Goal: Task Accomplishment & Management: Manage account settings

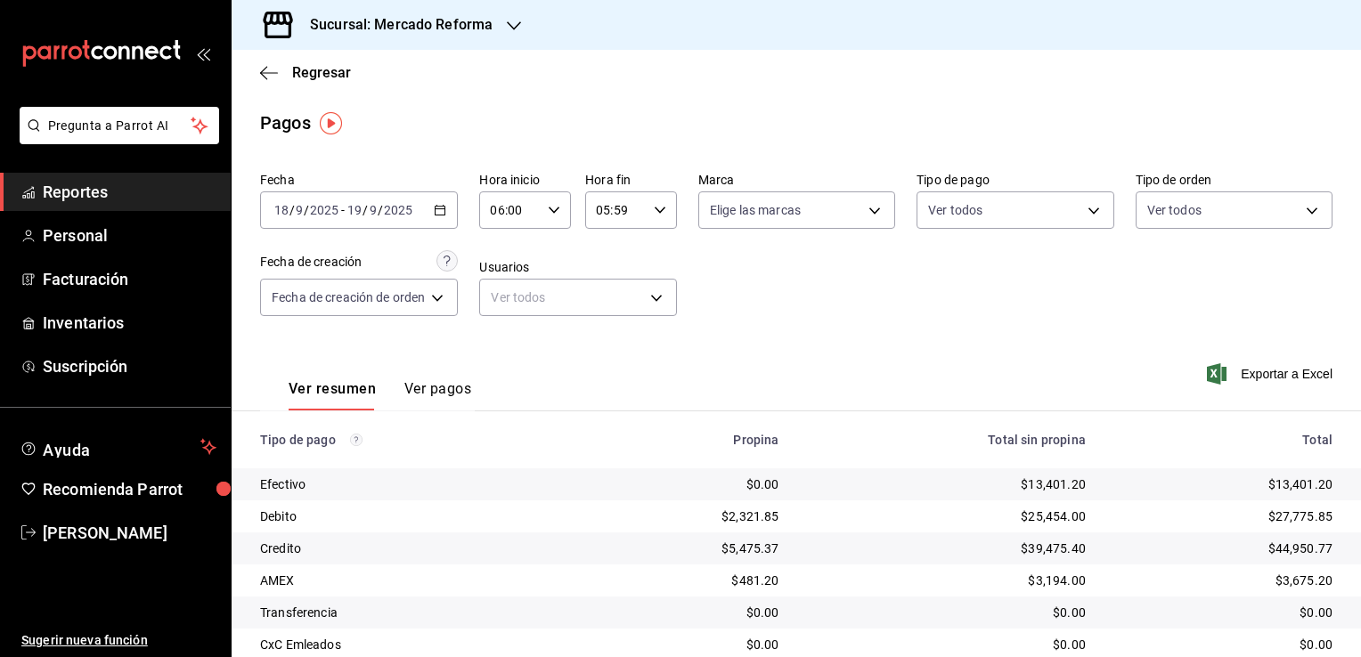
click at [339, 31] on h3 "Sucursal: Mercado Reforma" at bounding box center [394, 24] width 197 height 21
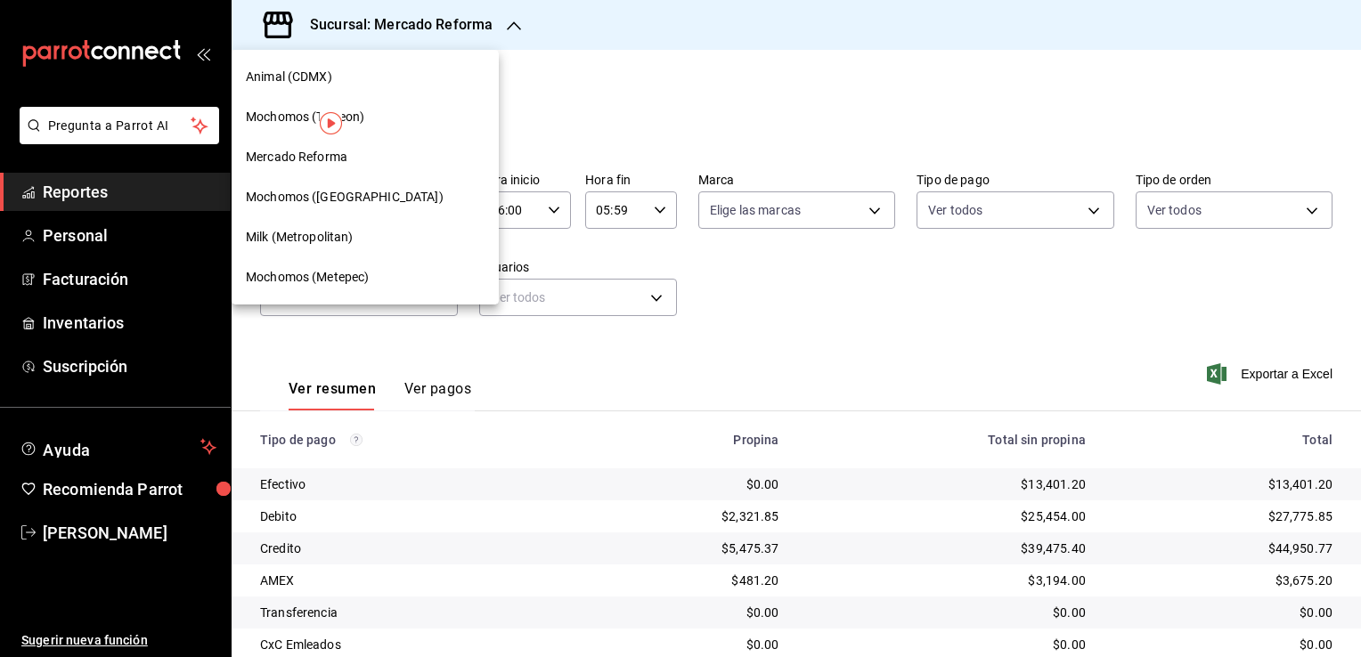
click at [388, 117] on div "Mochomos (Torreon)" at bounding box center [365, 117] width 239 height 19
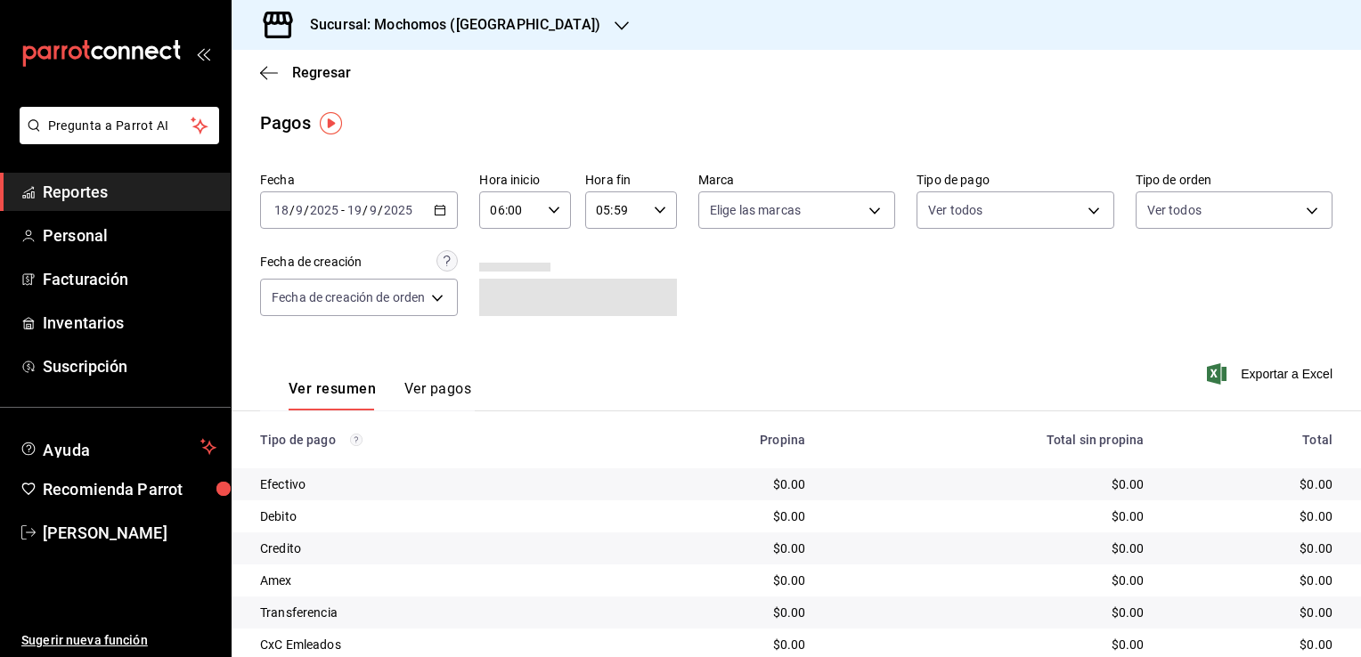
click at [133, 196] on span "Reportes" at bounding box center [130, 192] width 174 height 24
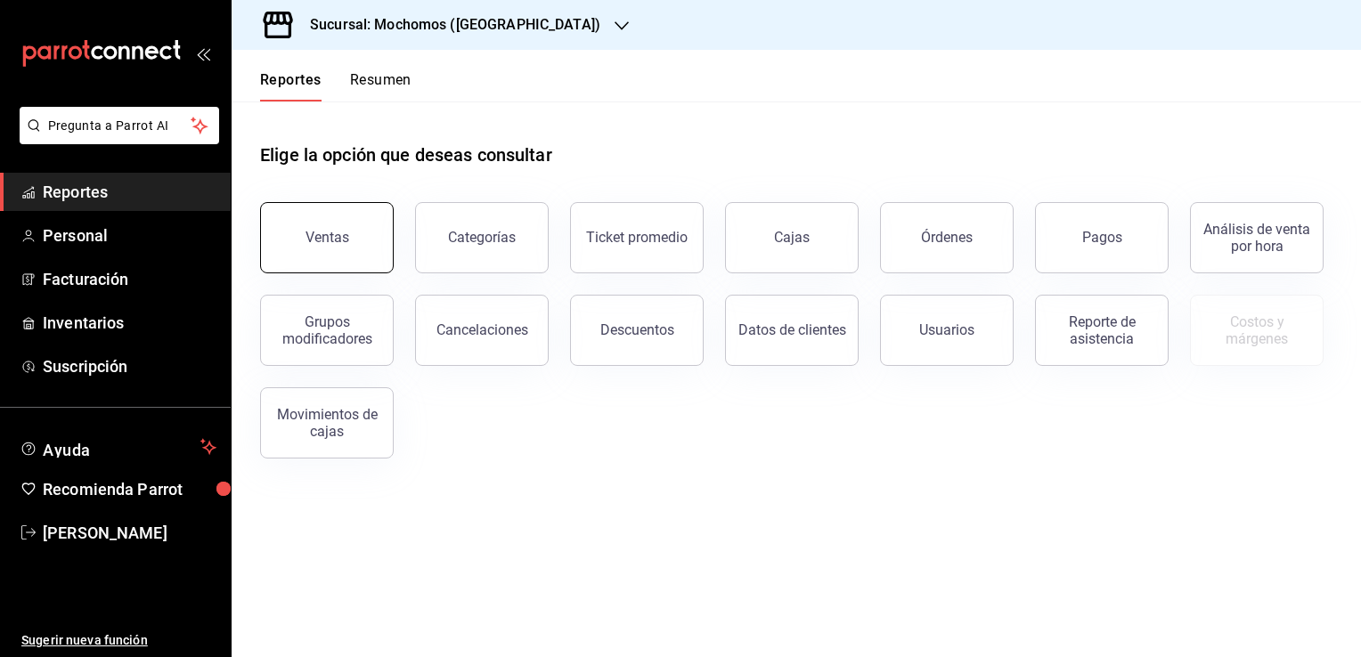
click at [329, 233] on div "Ventas" at bounding box center [328, 237] width 44 height 17
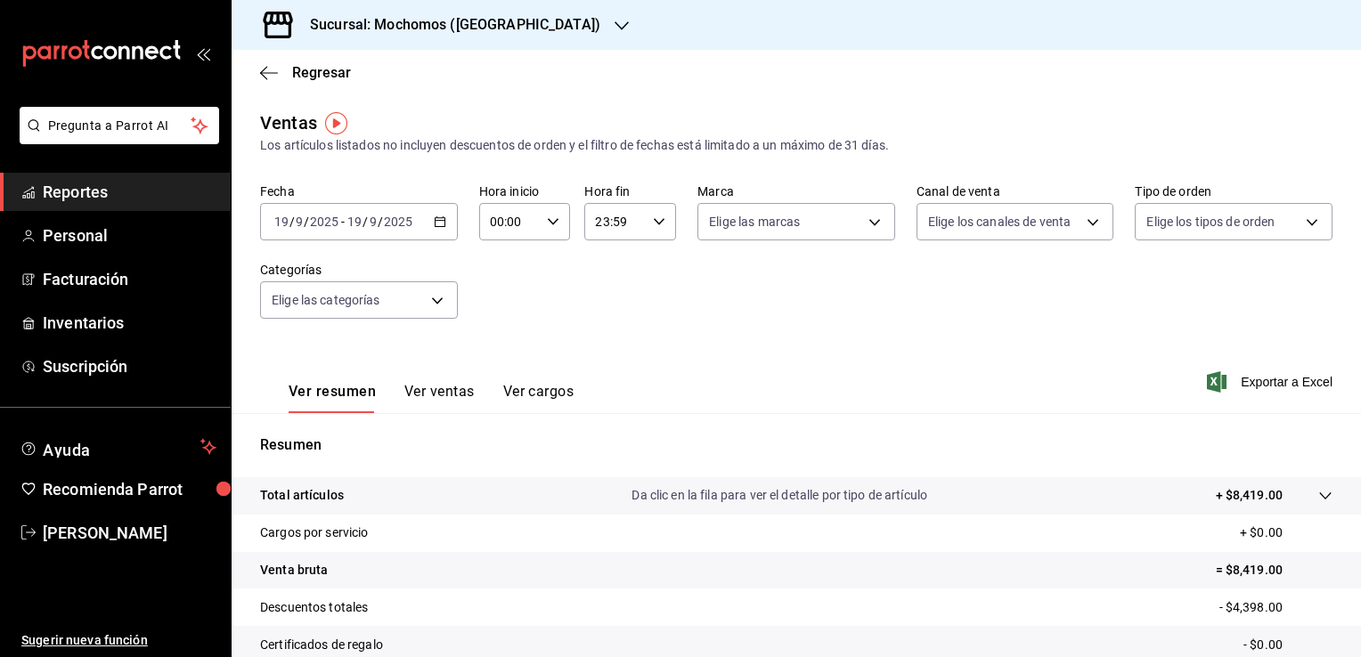
click at [438, 226] on \(Stroke\) "button" at bounding box center [440, 222] width 11 height 10
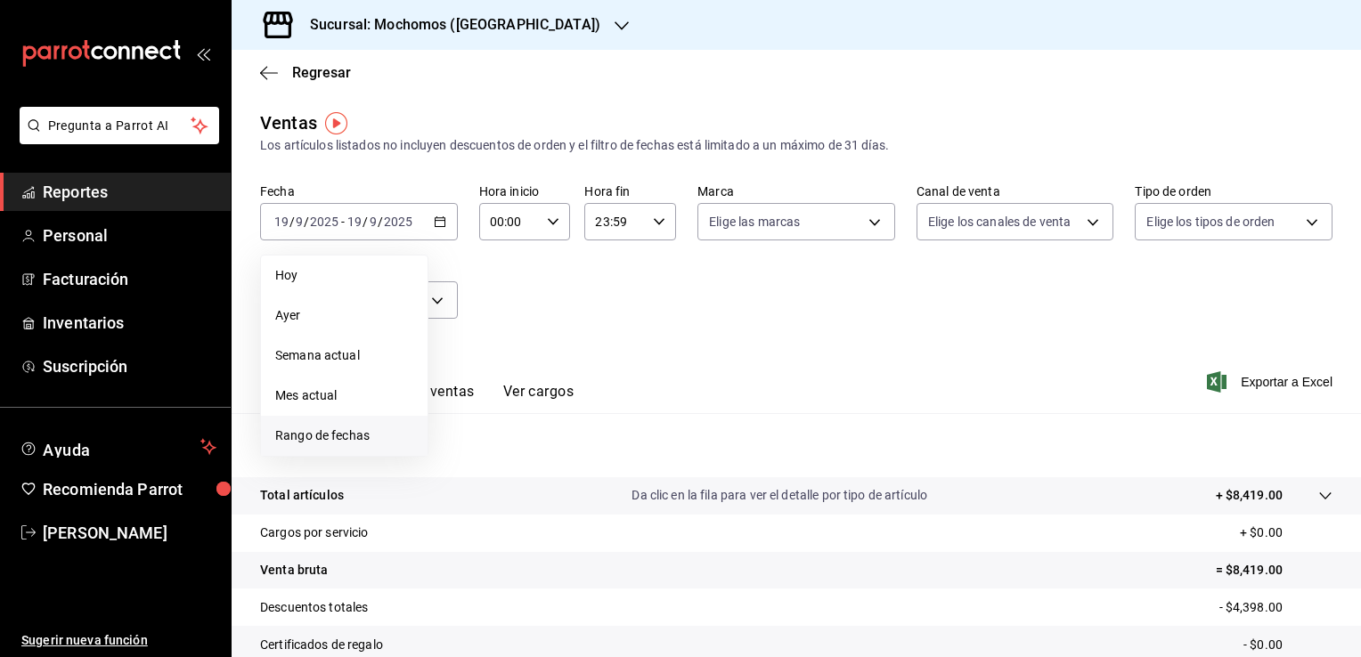
click at [353, 435] on span "Rango de fechas" at bounding box center [344, 436] width 138 height 19
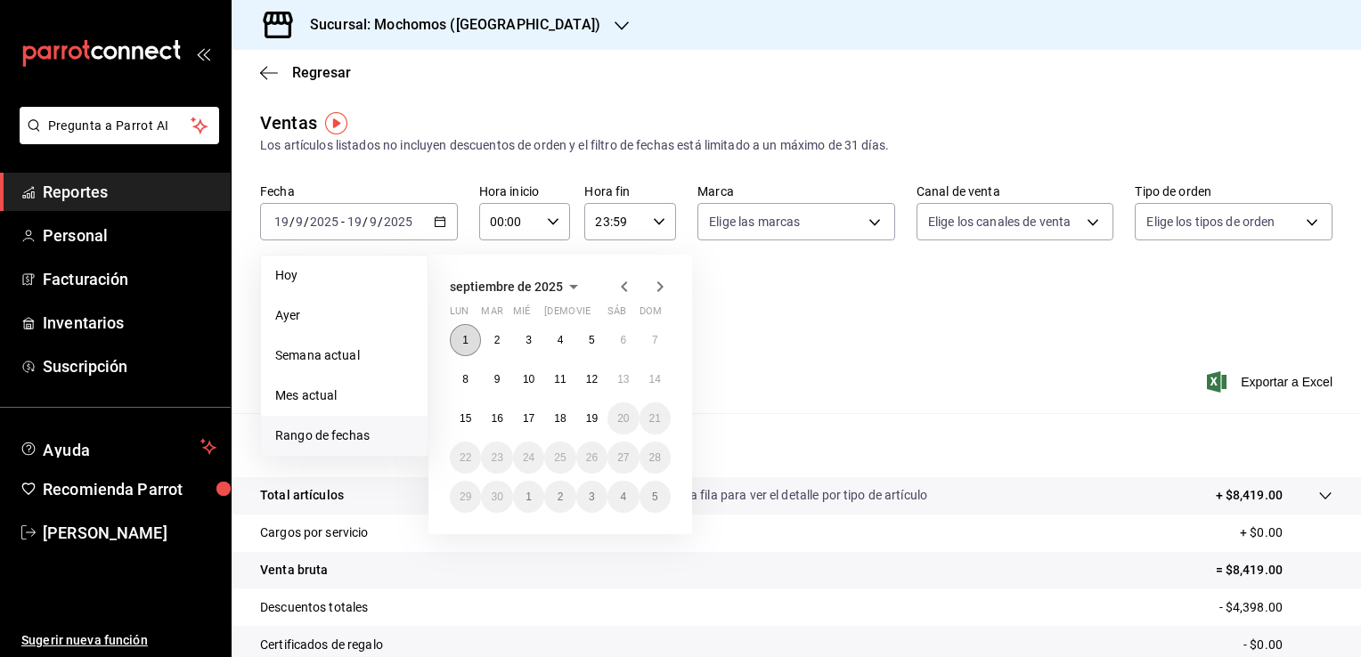
click at [464, 338] on abbr "1" at bounding box center [465, 340] width 6 height 12
click at [594, 415] on abbr "19" at bounding box center [592, 418] width 12 height 12
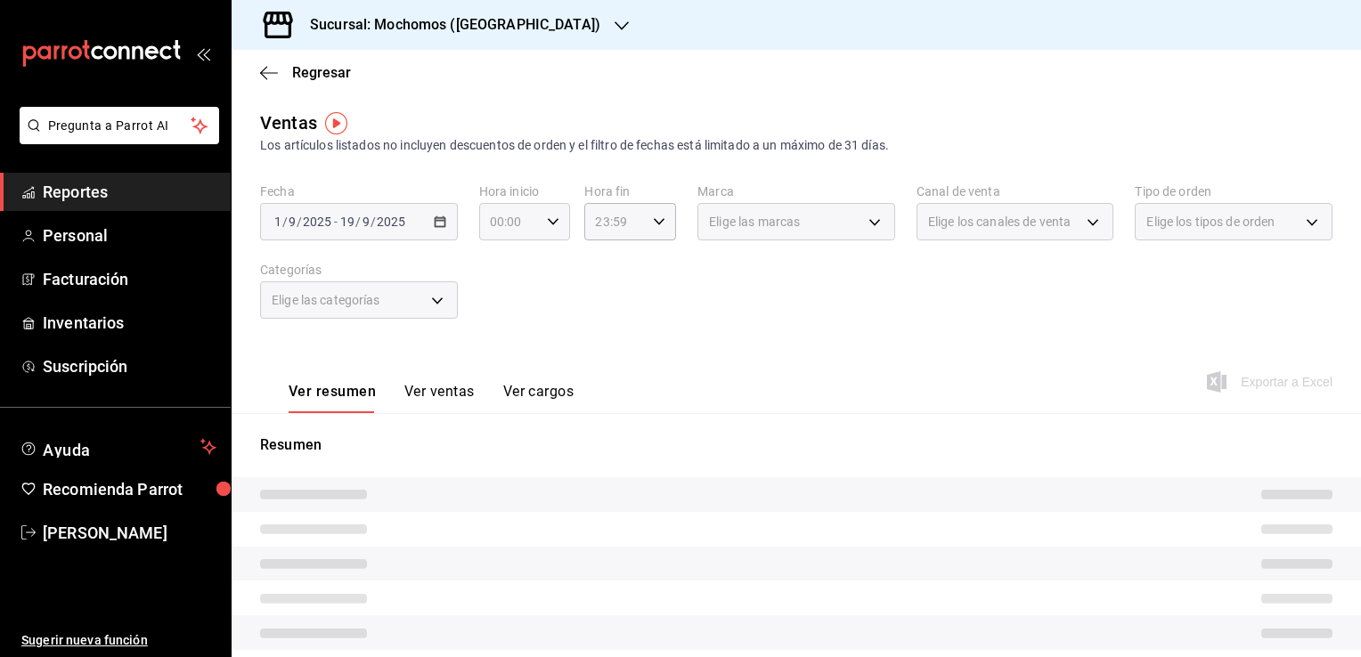
click at [552, 222] on \(Stroke\) "button" at bounding box center [553, 221] width 11 height 6
click at [502, 350] on span "02" at bounding box center [499, 353] width 17 height 14
type input "02:00"
click at [502, 350] on span "06" at bounding box center [499, 346] width 17 height 14
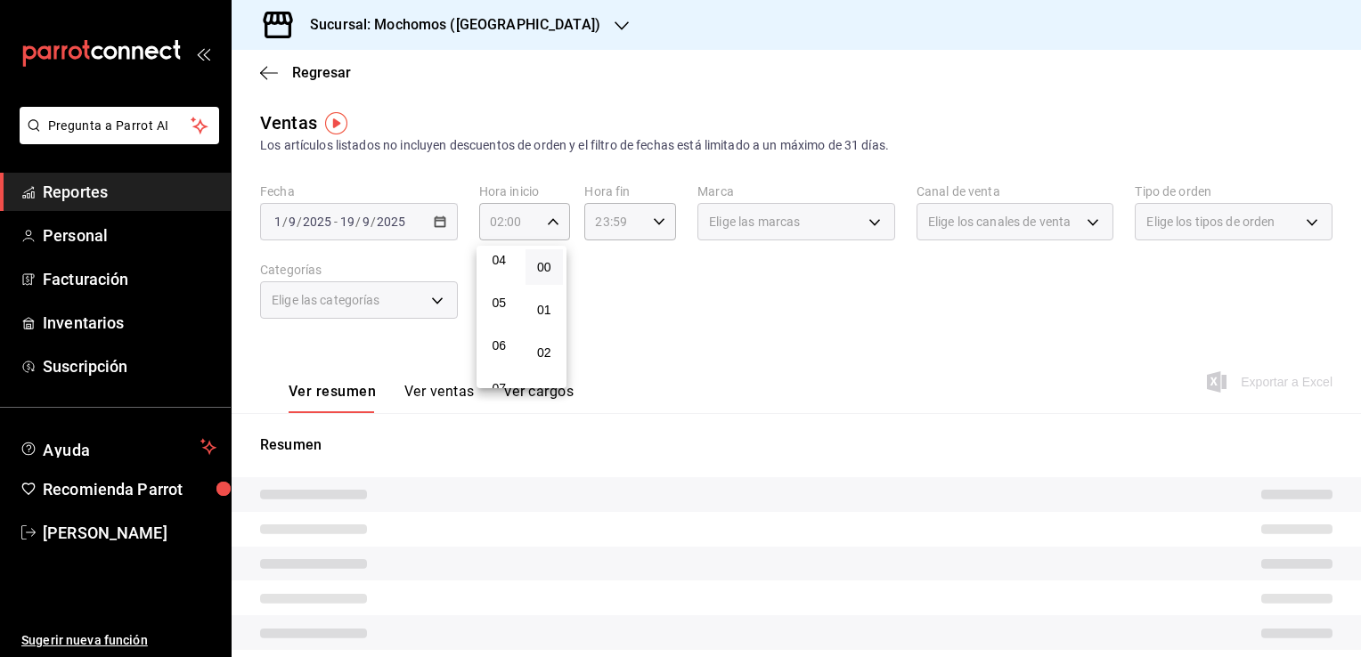
type input "06:00"
click at [672, 311] on div at bounding box center [680, 328] width 1361 height 657
click at [653, 222] on icon "button" at bounding box center [659, 222] width 12 height 12
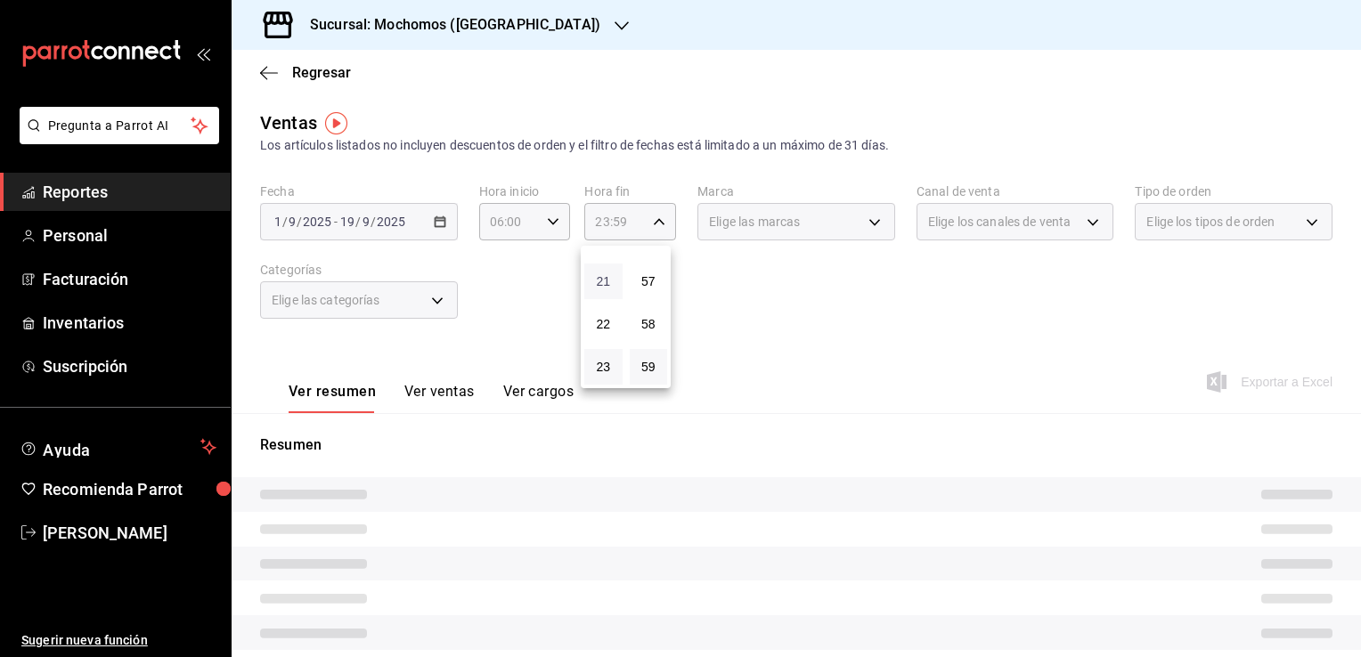
click at [607, 278] on span "21" at bounding box center [603, 281] width 17 height 14
type input "21:59"
click at [600, 331] on span "05" at bounding box center [603, 329] width 17 height 14
type input "05:59"
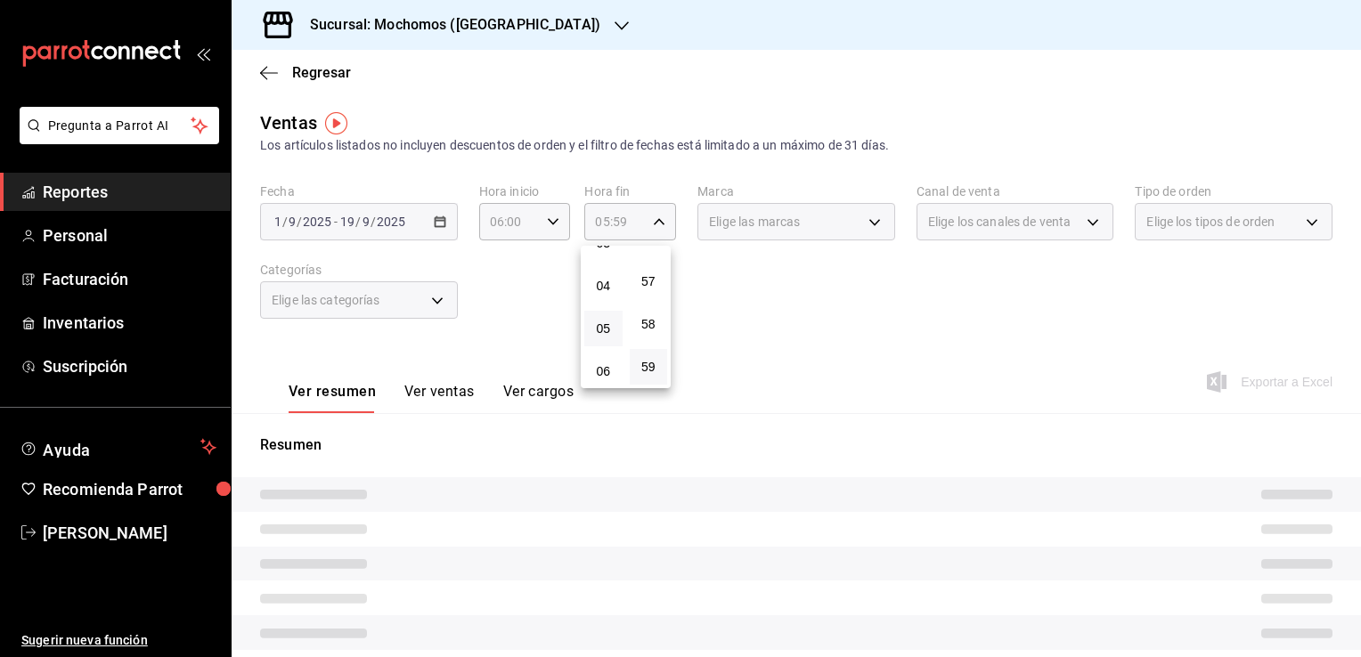
click at [745, 339] on div at bounding box center [680, 328] width 1361 height 657
click at [866, 221] on div "Elige las marcas" at bounding box center [797, 221] width 198 height 37
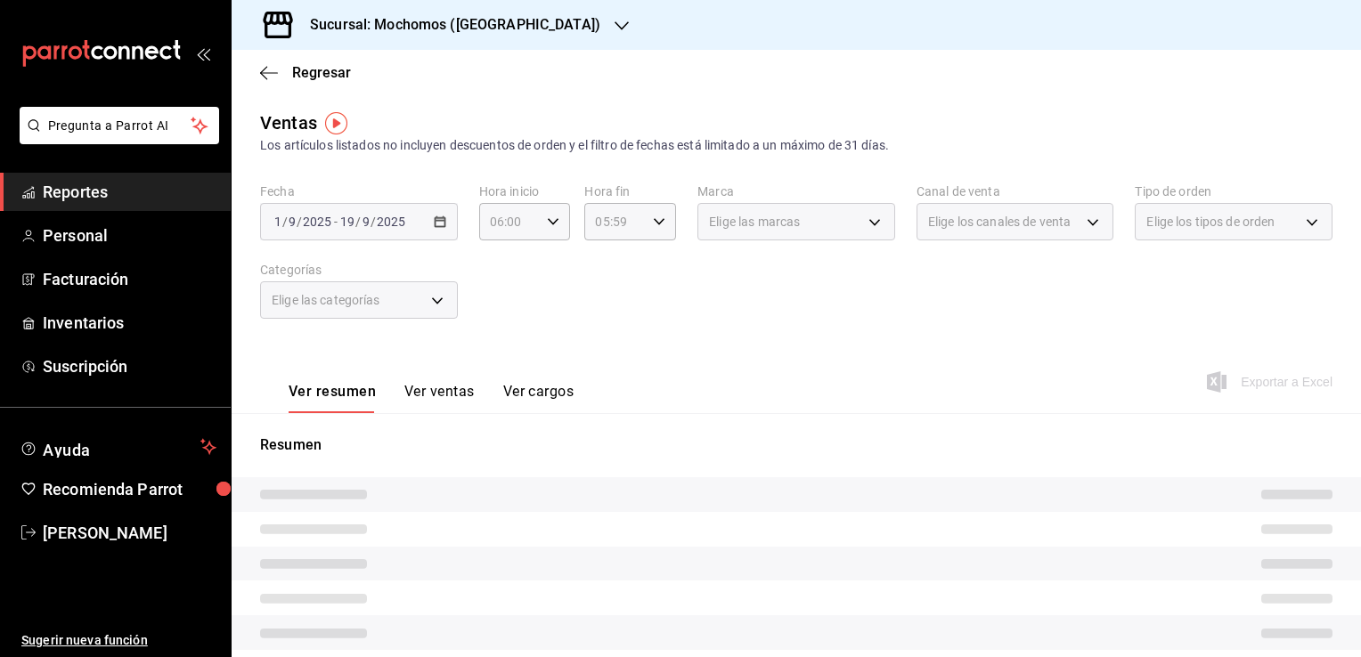
click at [866, 221] on div "Elige las marcas" at bounding box center [797, 221] width 198 height 37
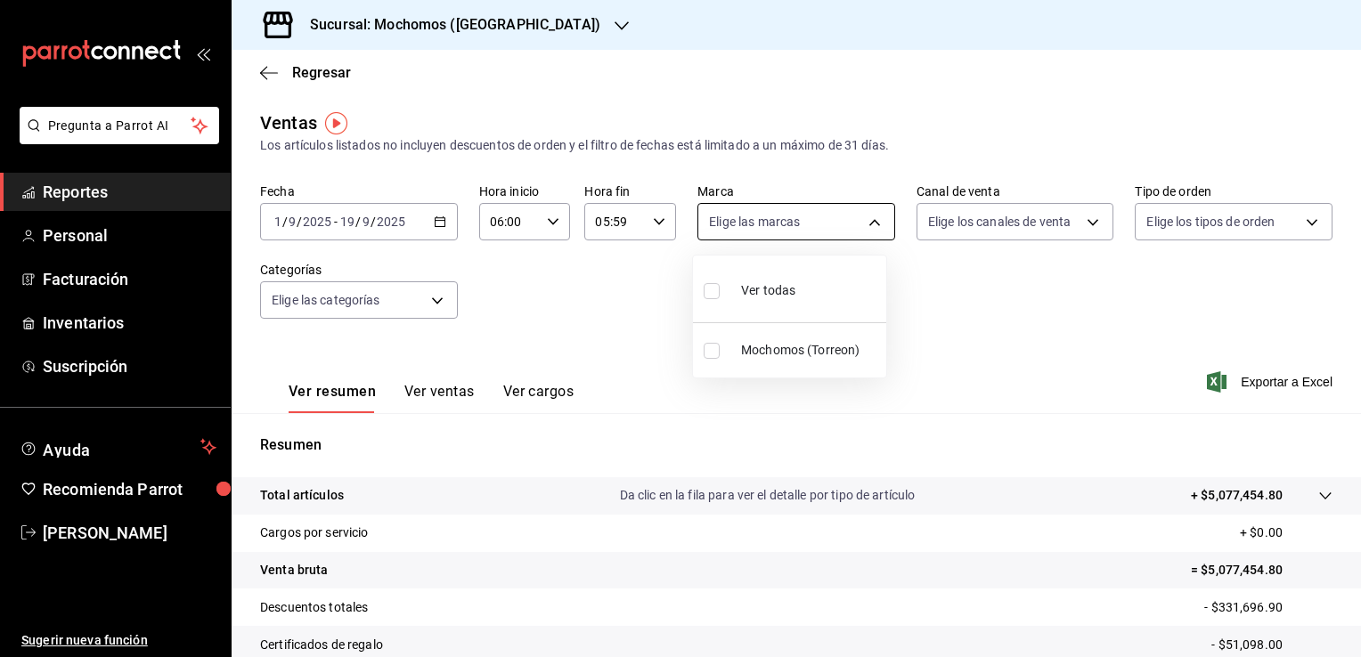
click at [866, 221] on body "Pregunta a Parrot AI Reportes Personal Facturación Inventarios Suscripción Ayud…" at bounding box center [680, 328] width 1361 height 657
click at [798, 290] on li "Ver todas" at bounding box center [789, 289] width 193 height 53
type input "c8544d00-0077-49dd-9e07-f6fffff65e49"
checkbox input "true"
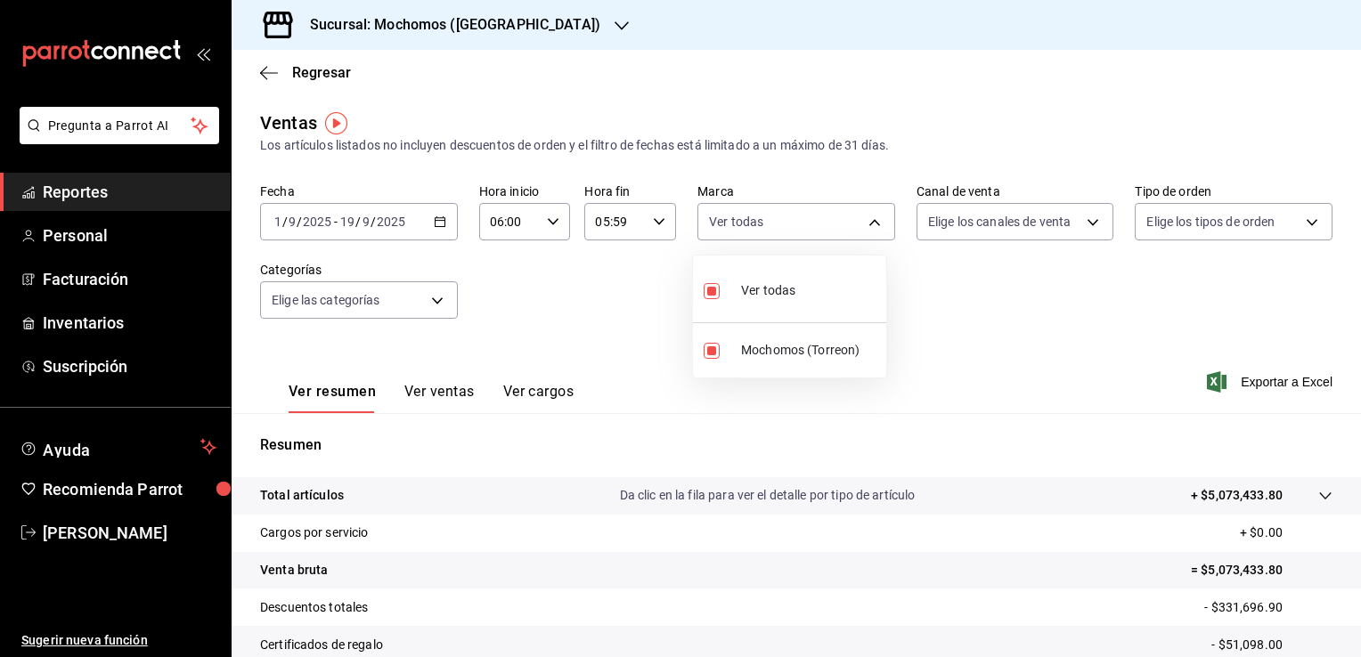
click at [974, 299] on div at bounding box center [680, 328] width 1361 height 657
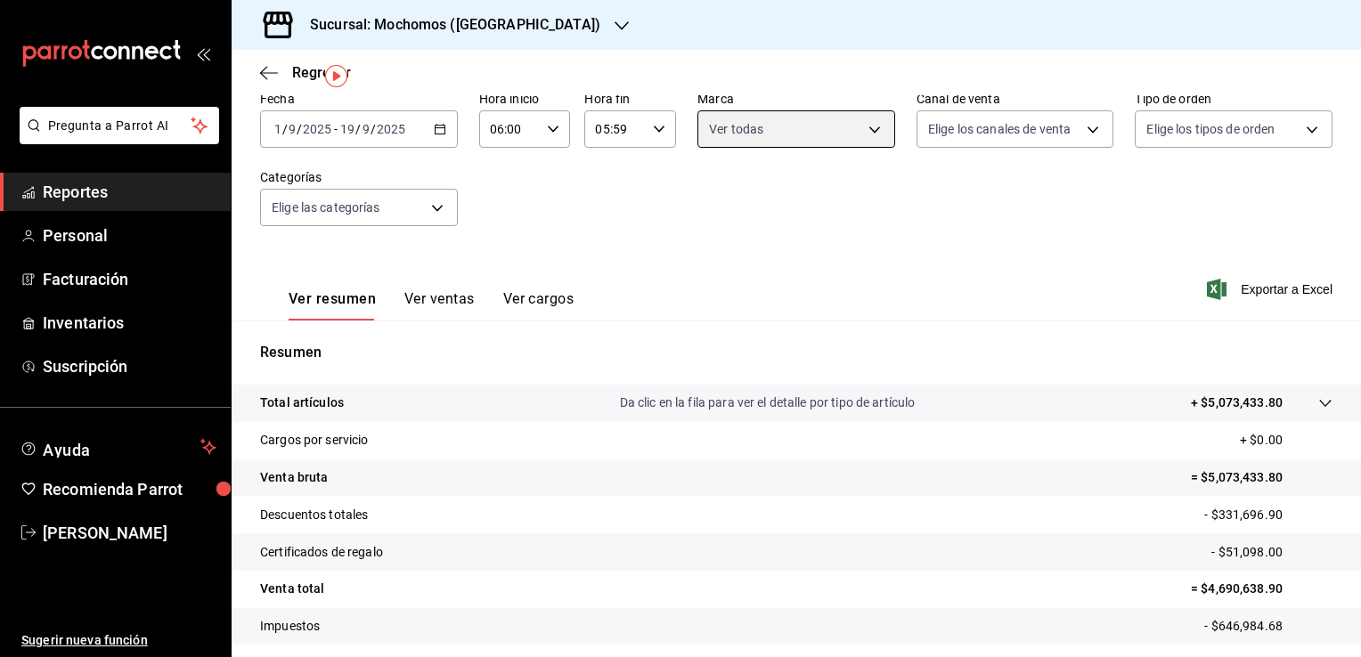
scroll to position [11, 0]
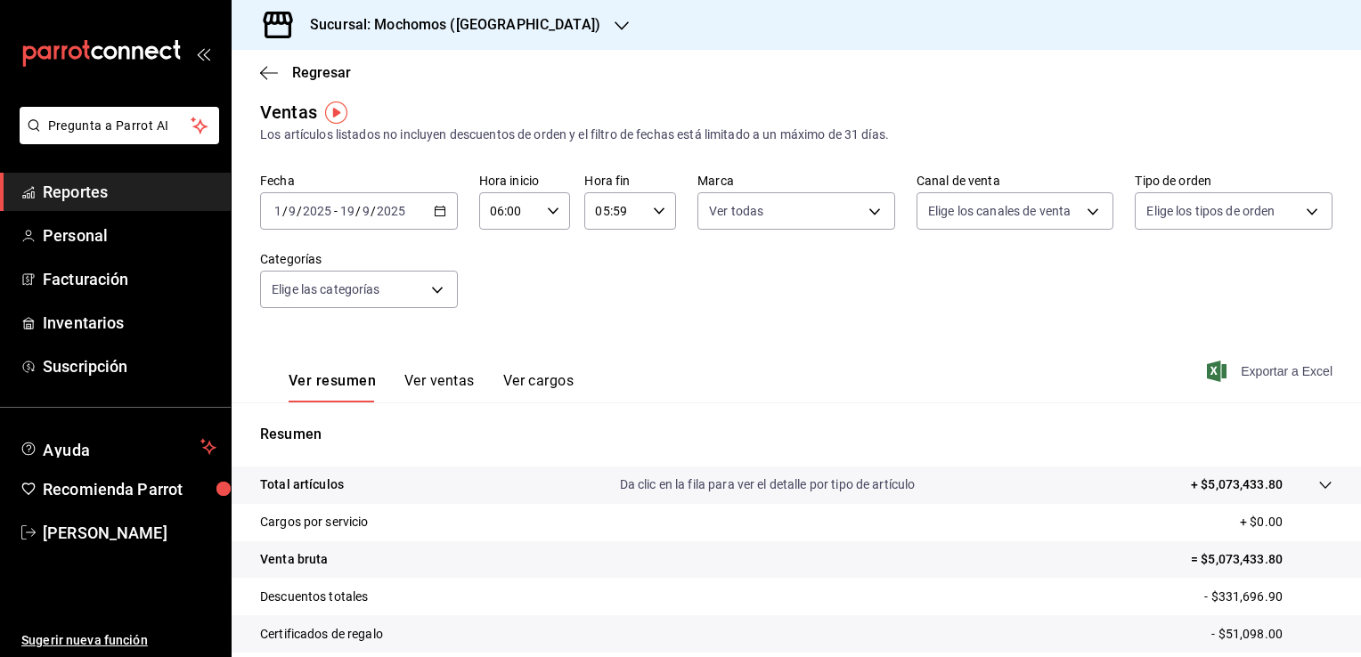
click at [1270, 369] on span "Exportar a Excel" at bounding box center [1272, 371] width 122 height 21
click at [143, 188] on span "Reportes" at bounding box center [130, 192] width 174 height 24
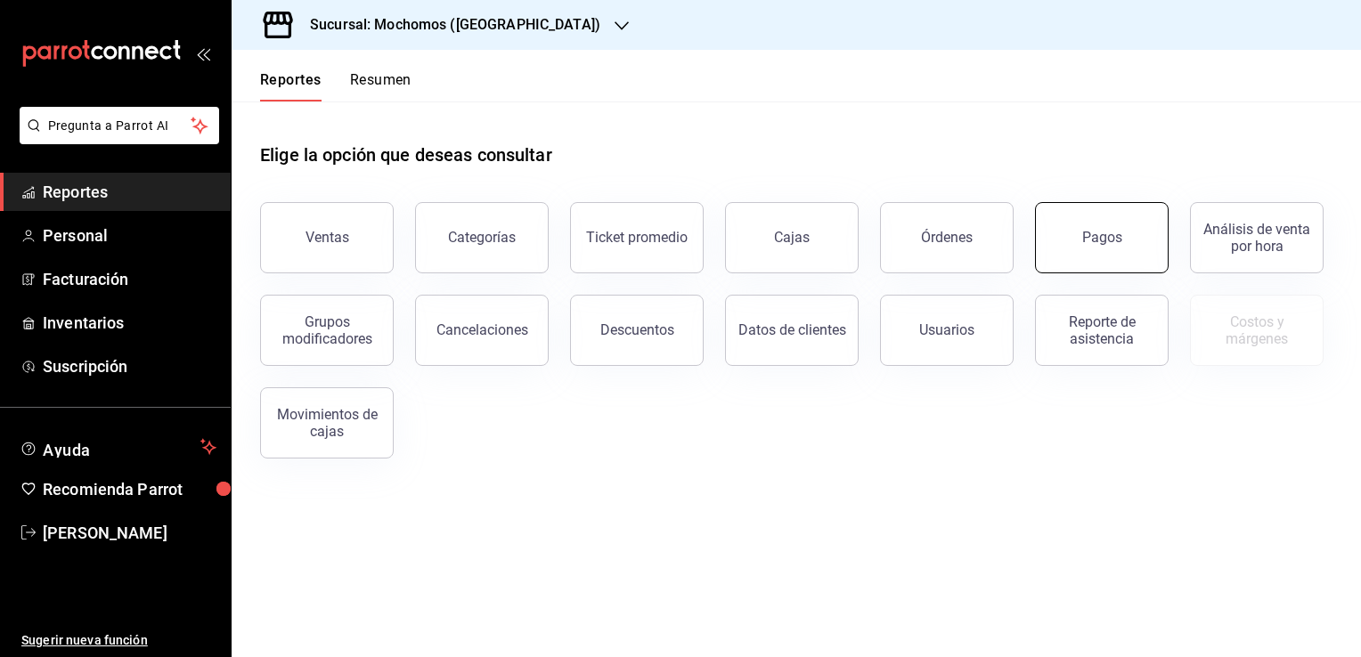
click at [1080, 241] on button "Pagos" at bounding box center [1102, 237] width 134 height 71
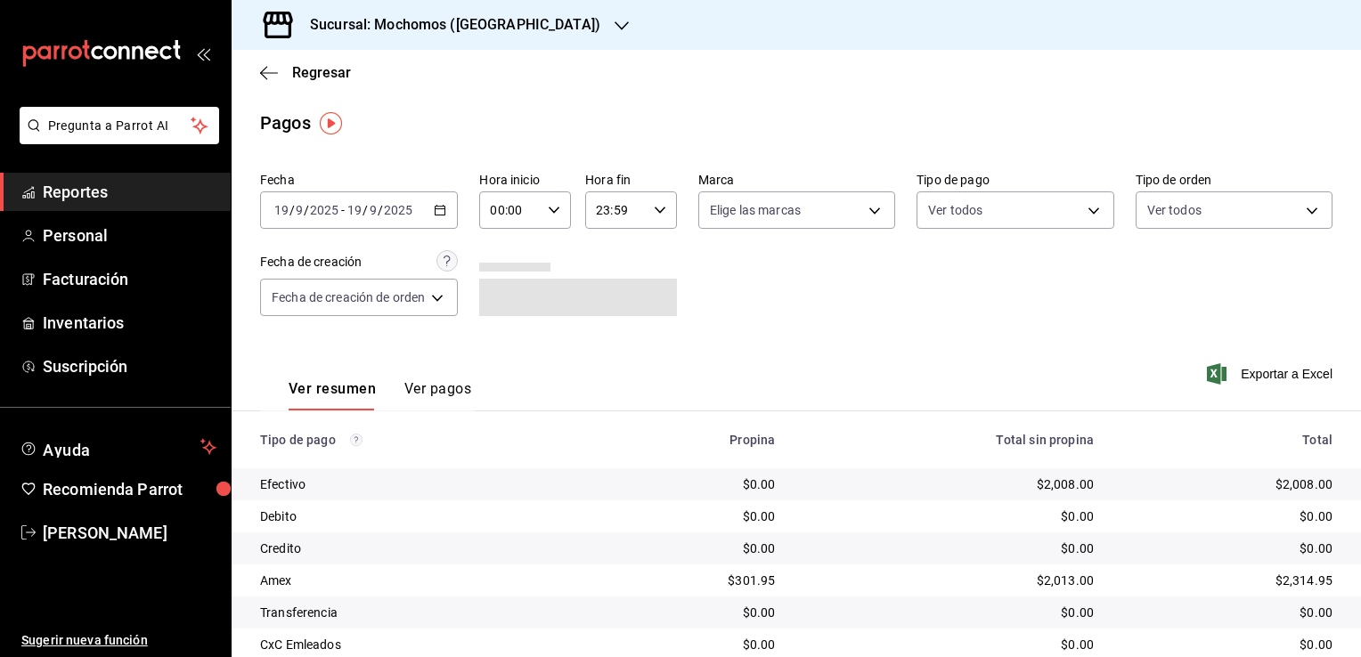
click at [445, 212] on \(Stroke\) "button" at bounding box center [440, 211] width 11 height 10
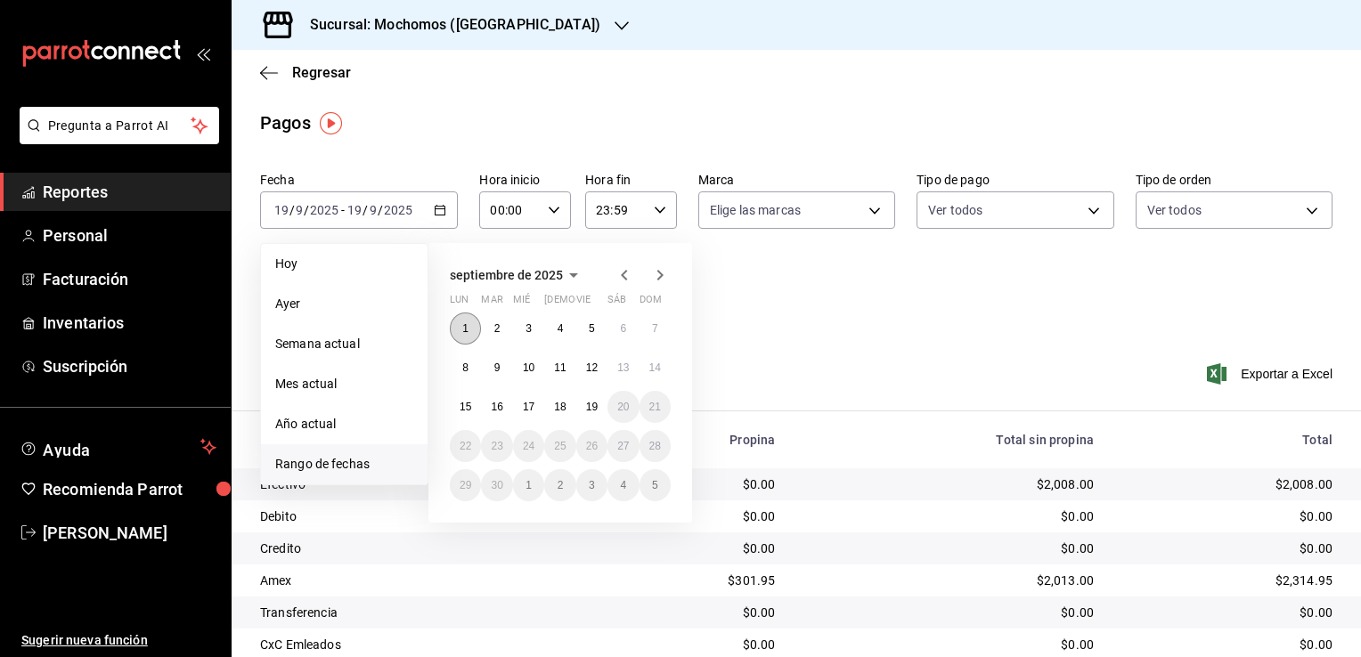
click at [471, 331] on button "1" at bounding box center [465, 329] width 31 height 32
click at [602, 412] on button "19" at bounding box center [591, 407] width 31 height 32
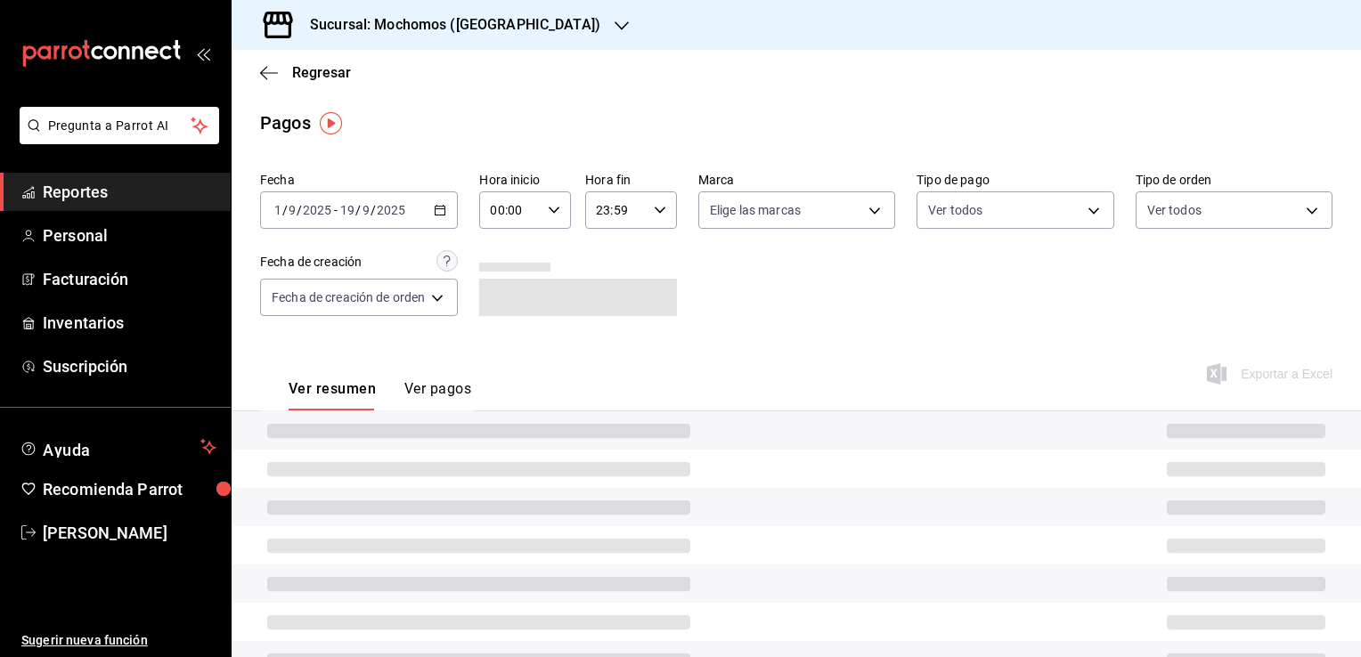
click at [555, 212] on icon "button" at bounding box center [554, 210] width 12 height 12
click at [506, 340] on span "02" at bounding box center [503, 341] width 17 height 14
type input "02:00"
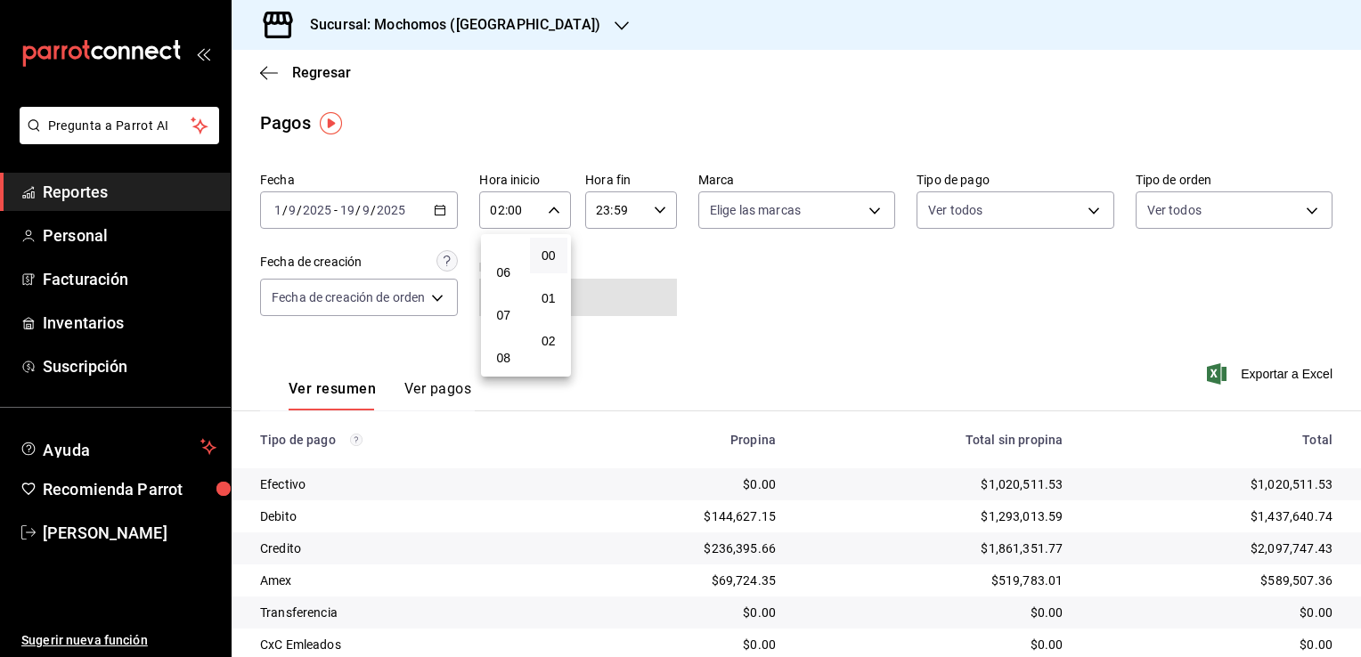
scroll to position [249, 0]
click at [503, 270] on span "06" at bounding box center [503, 263] width 17 height 14
type input "06:00"
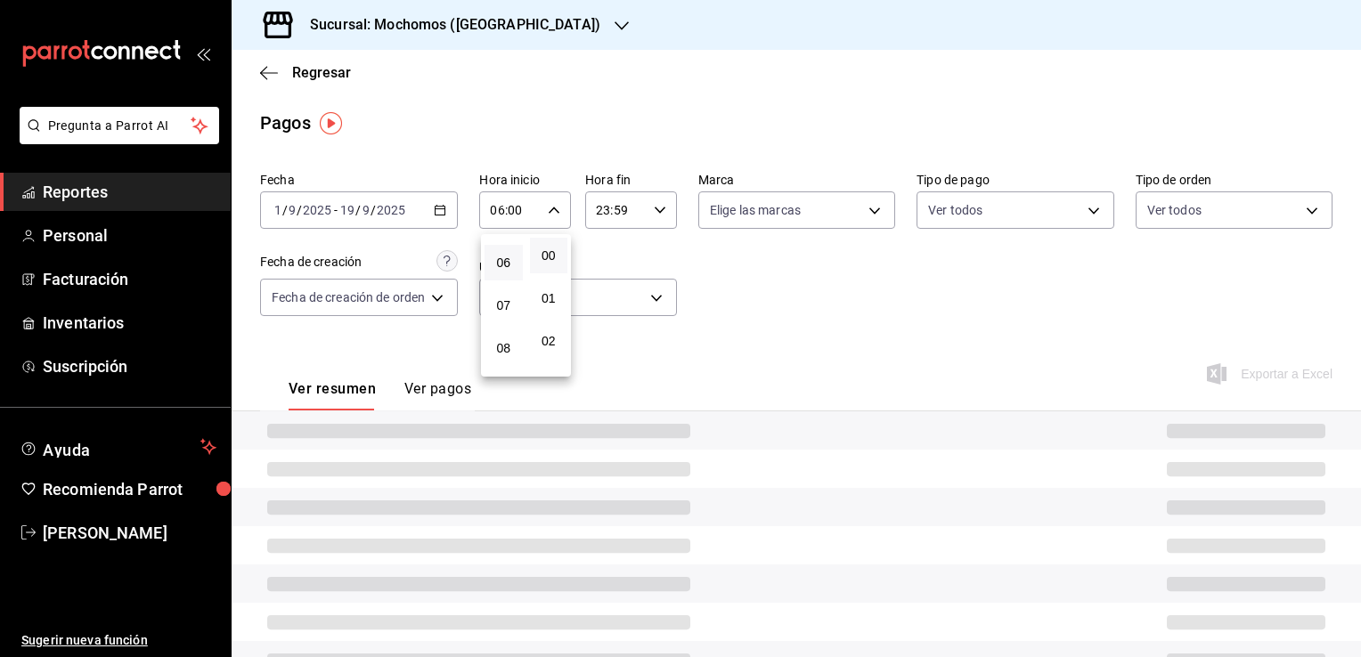
click at [727, 276] on div at bounding box center [680, 328] width 1361 height 657
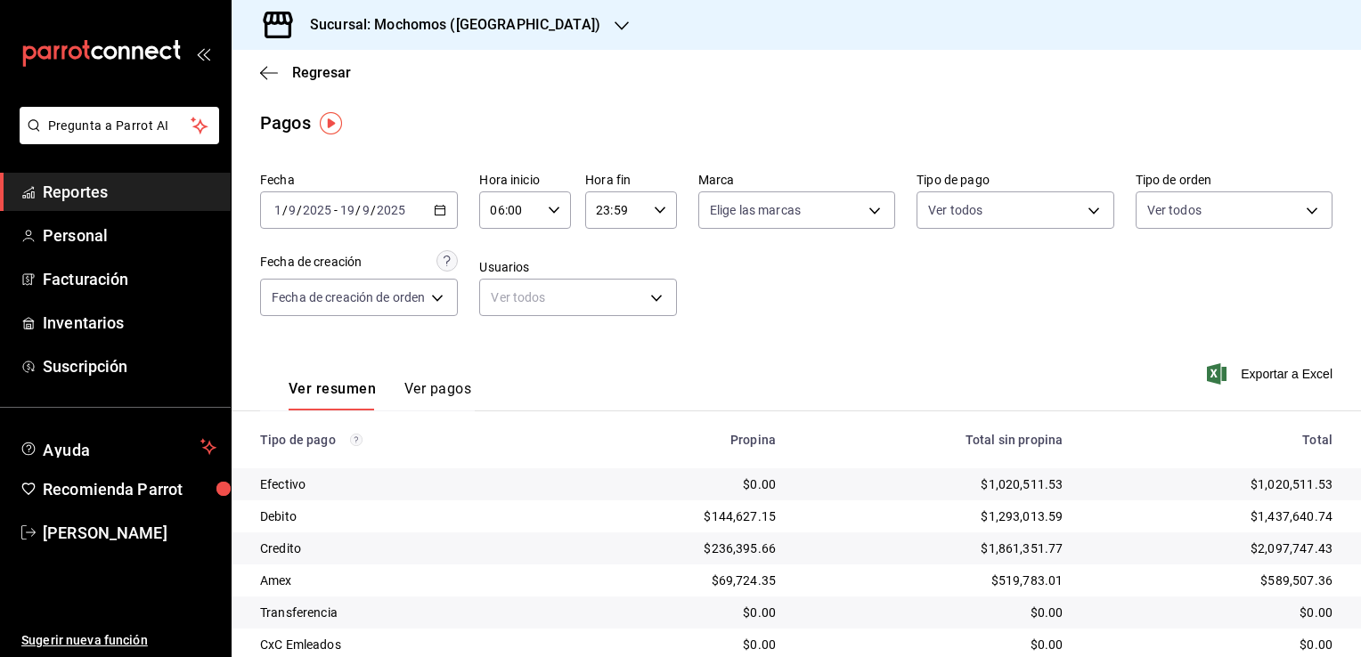
click at [659, 211] on \(Stroke\) "button" at bounding box center [660, 210] width 11 height 6
click at [610, 271] on span "21" at bounding box center [608, 270] width 17 height 14
type input "21:59"
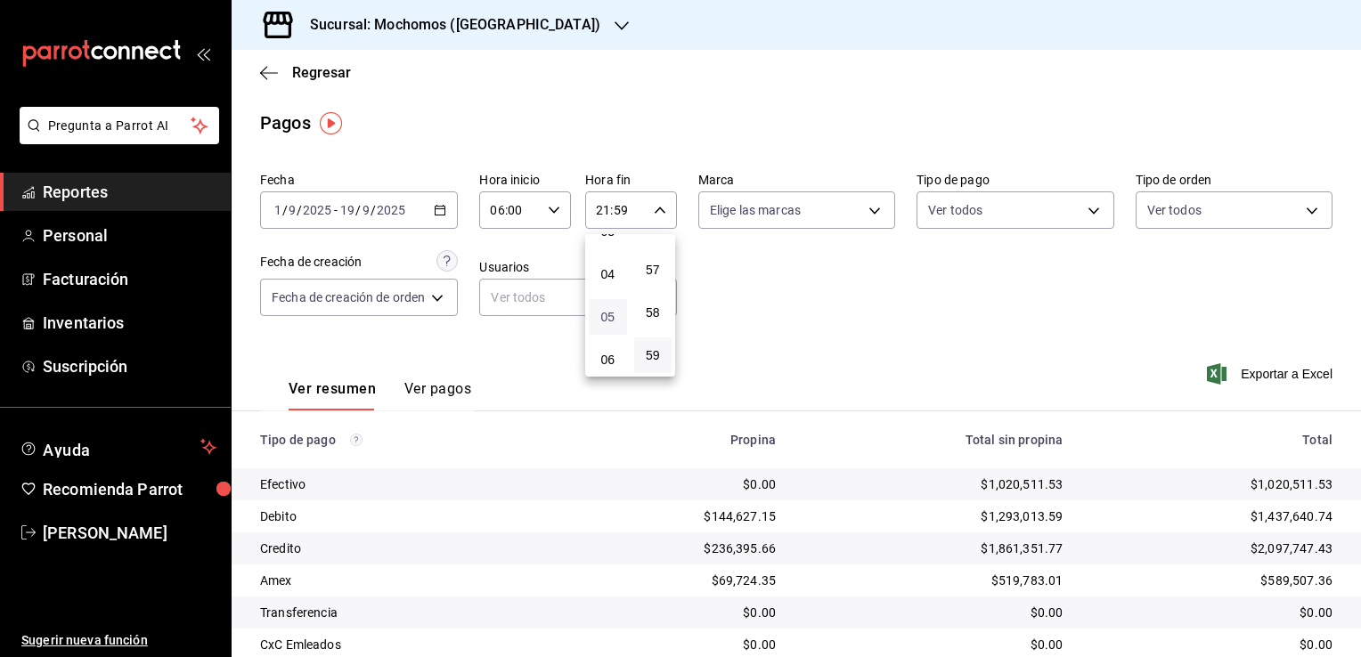
click at [608, 316] on span "05" at bounding box center [608, 317] width 17 height 14
type input "05:59"
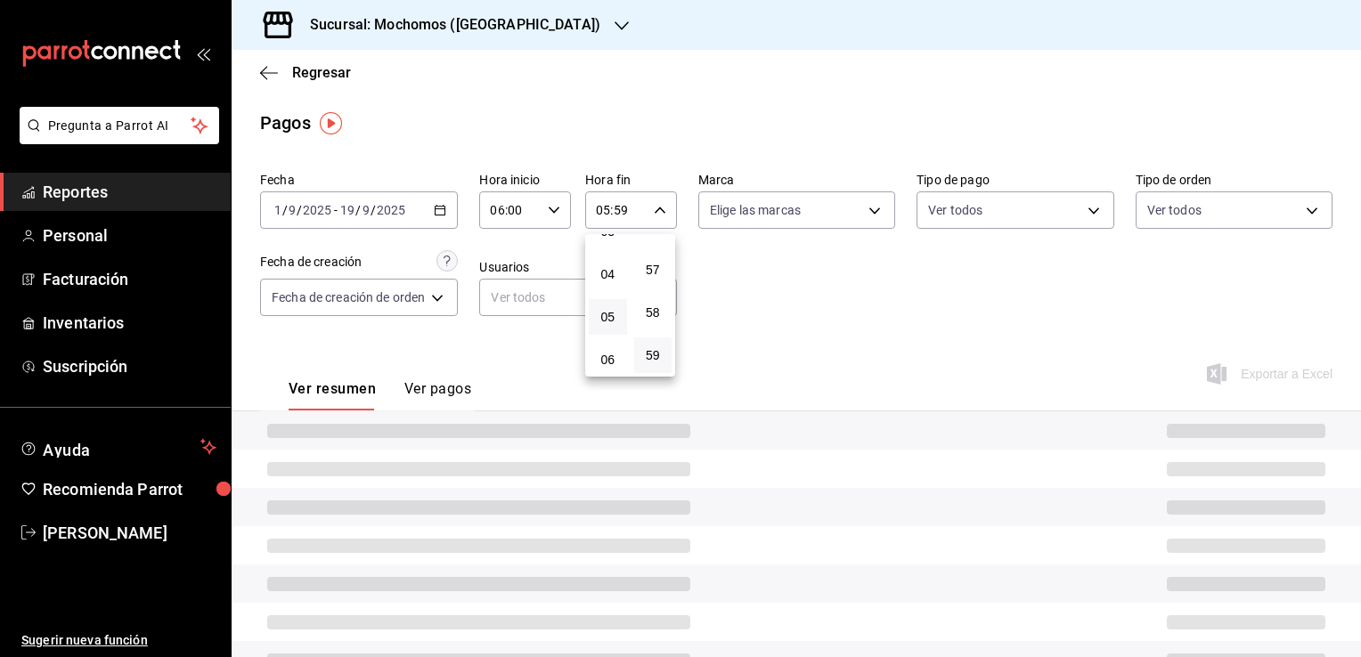
click at [848, 331] on div at bounding box center [680, 328] width 1361 height 657
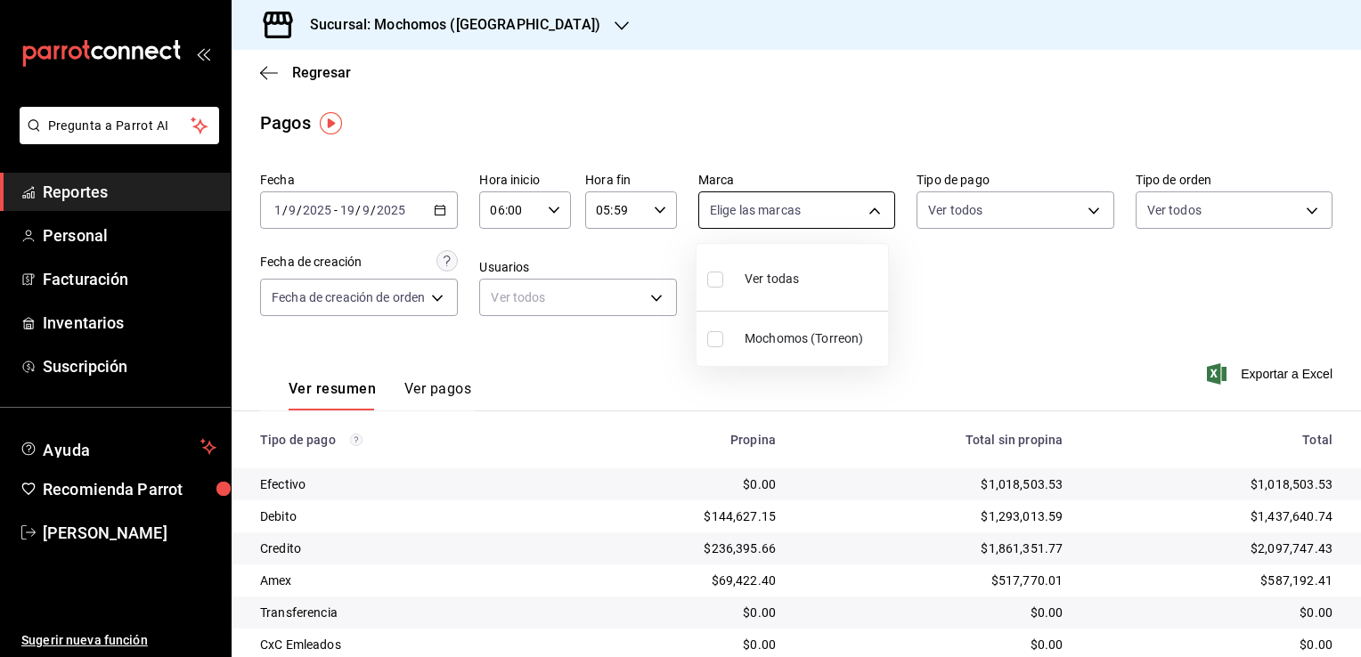
click at [869, 208] on body "Pregunta a Parrot AI Reportes Personal Facturación Inventarios Suscripción Ayud…" at bounding box center [680, 328] width 1361 height 657
click at [770, 276] on span "Ver todas" at bounding box center [772, 279] width 54 height 19
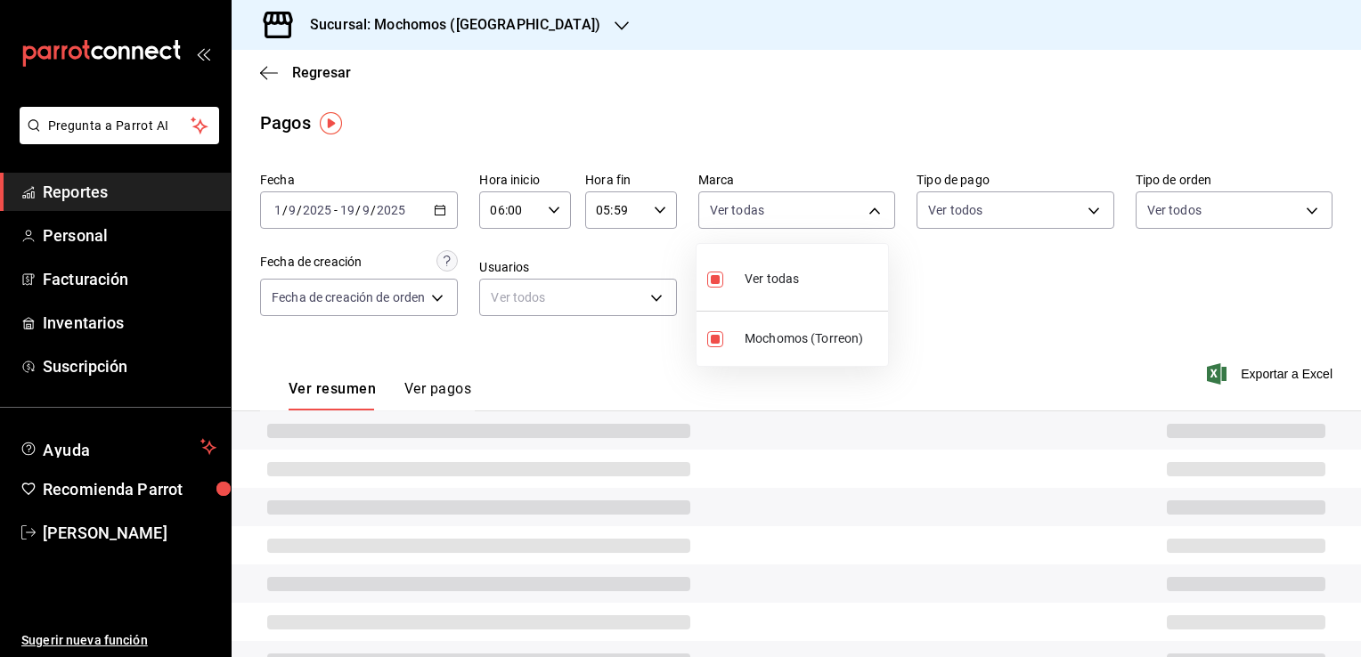
type input "c8544d00-0077-49dd-9e07-f6fffff65e49"
checkbox input "true"
click at [987, 312] on div at bounding box center [680, 328] width 1361 height 657
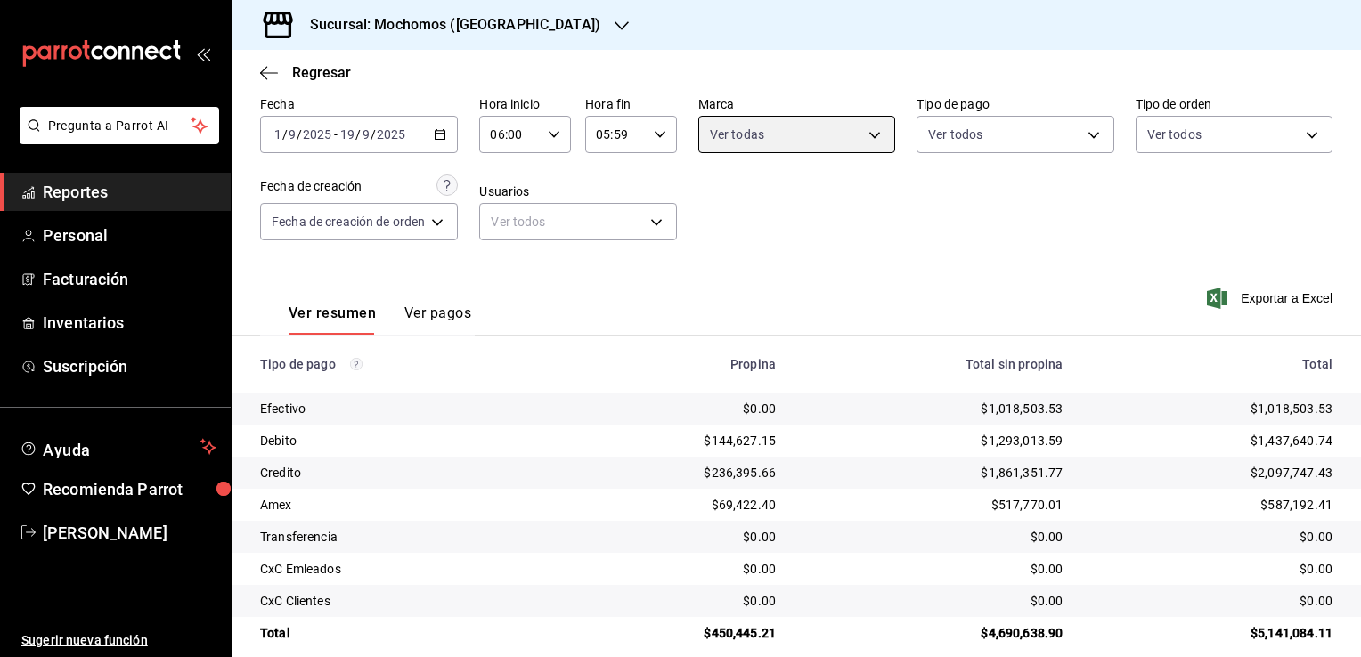
scroll to position [96, 0]
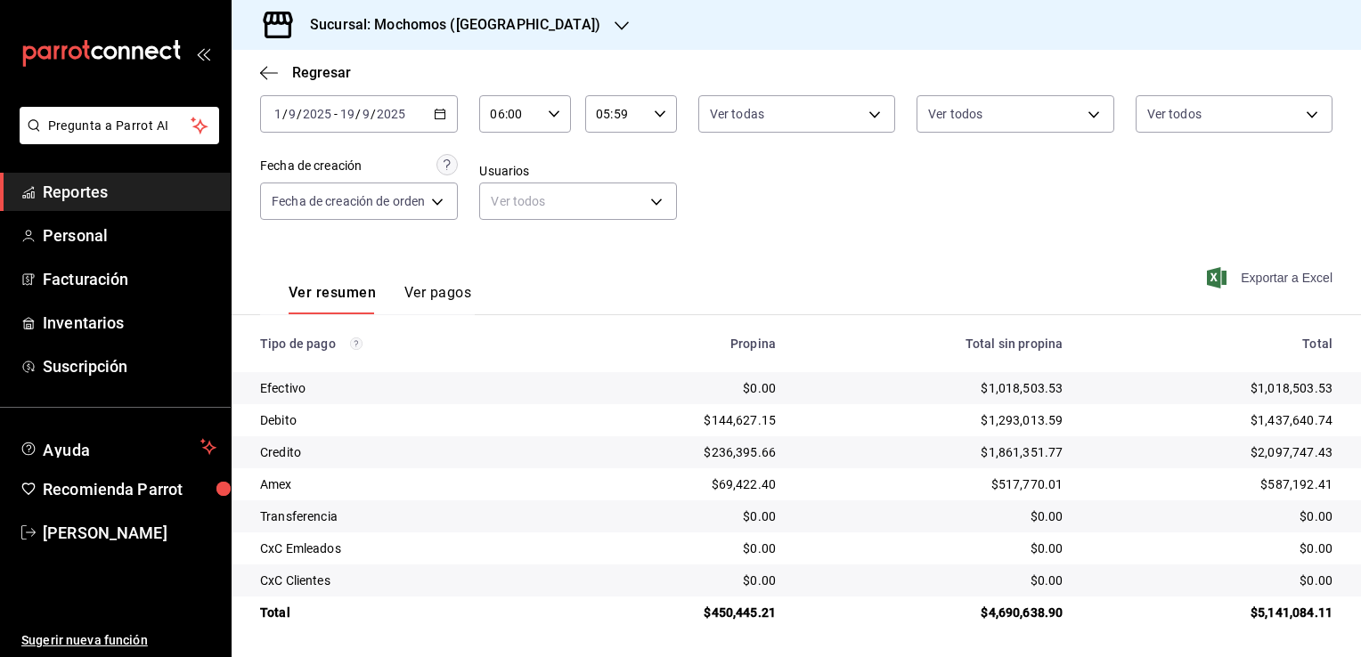
click at [1269, 277] on span "Exportar a Excel" at bounding box center [1272, 277] width 122 height 21
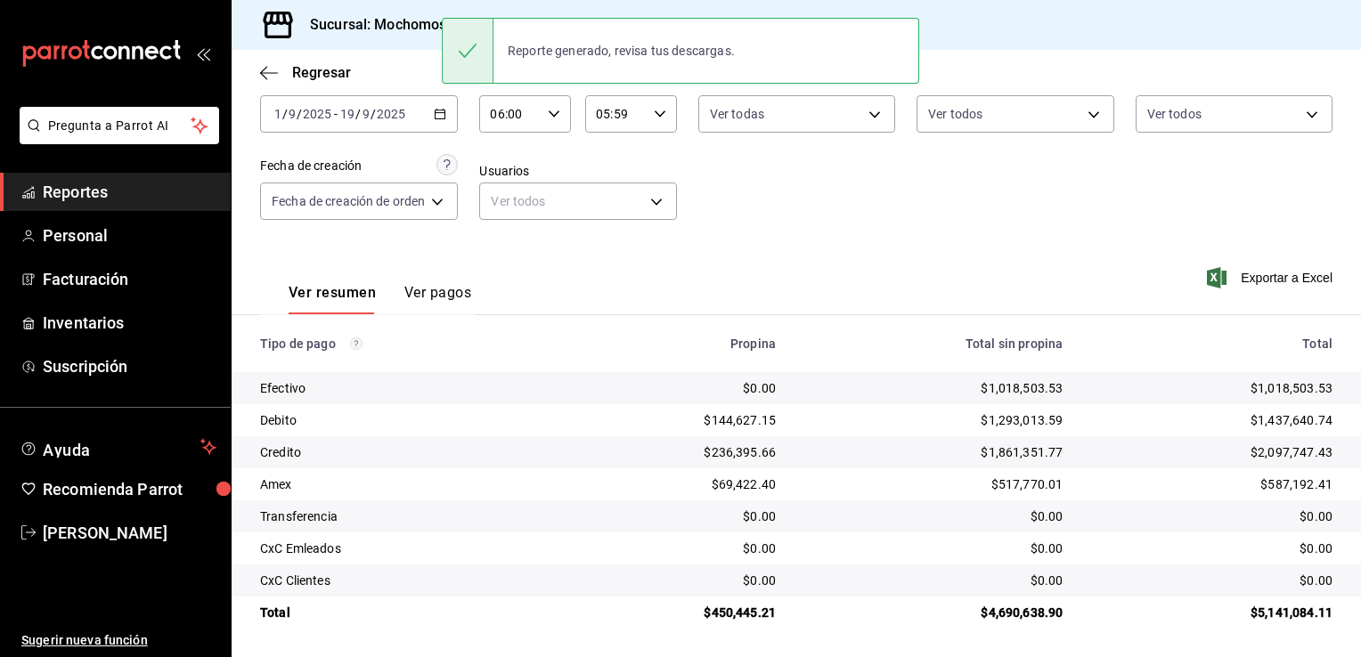
click at [759, 251] on div "Ver resumen Ver pagos Exportar a Excel" at bounding box center [797, 288] width 1130 height 94
click at [113, 179] on link "Reportes" at bounding box center [115, 192] width 231 height 38
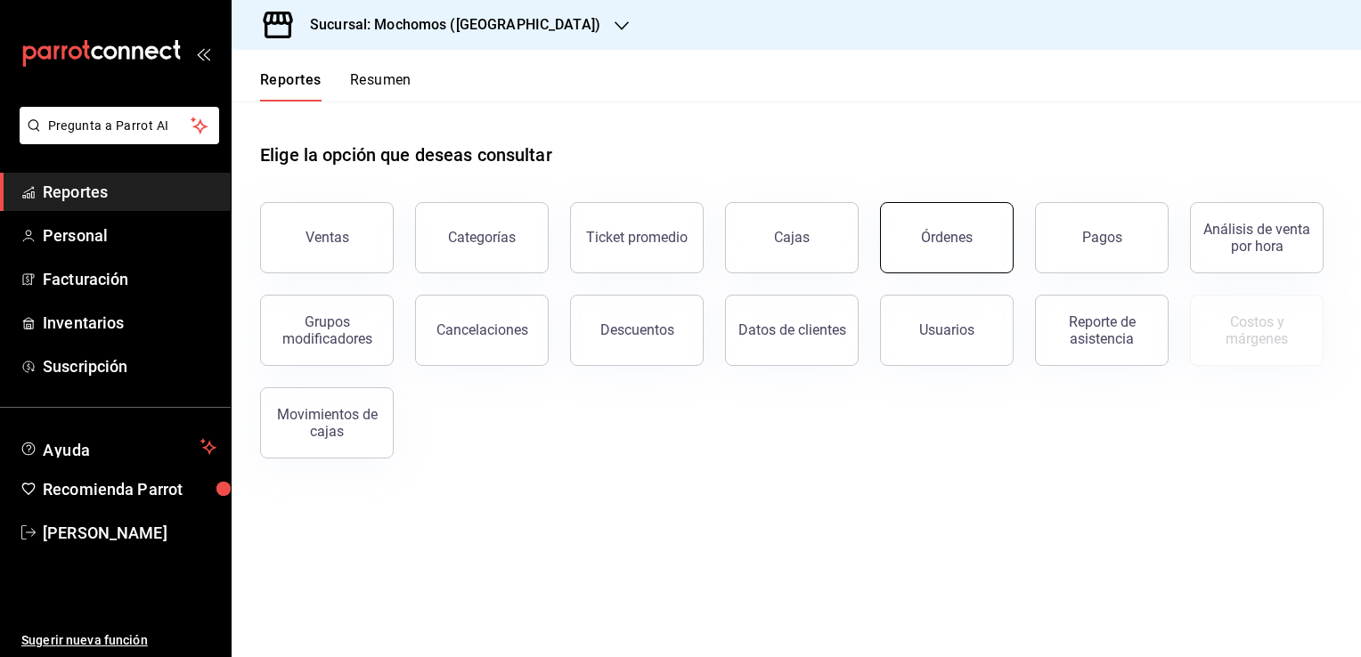
click at [937, 241] on div "Órdenes" at bounding box center [947, 237] width 52 height 17
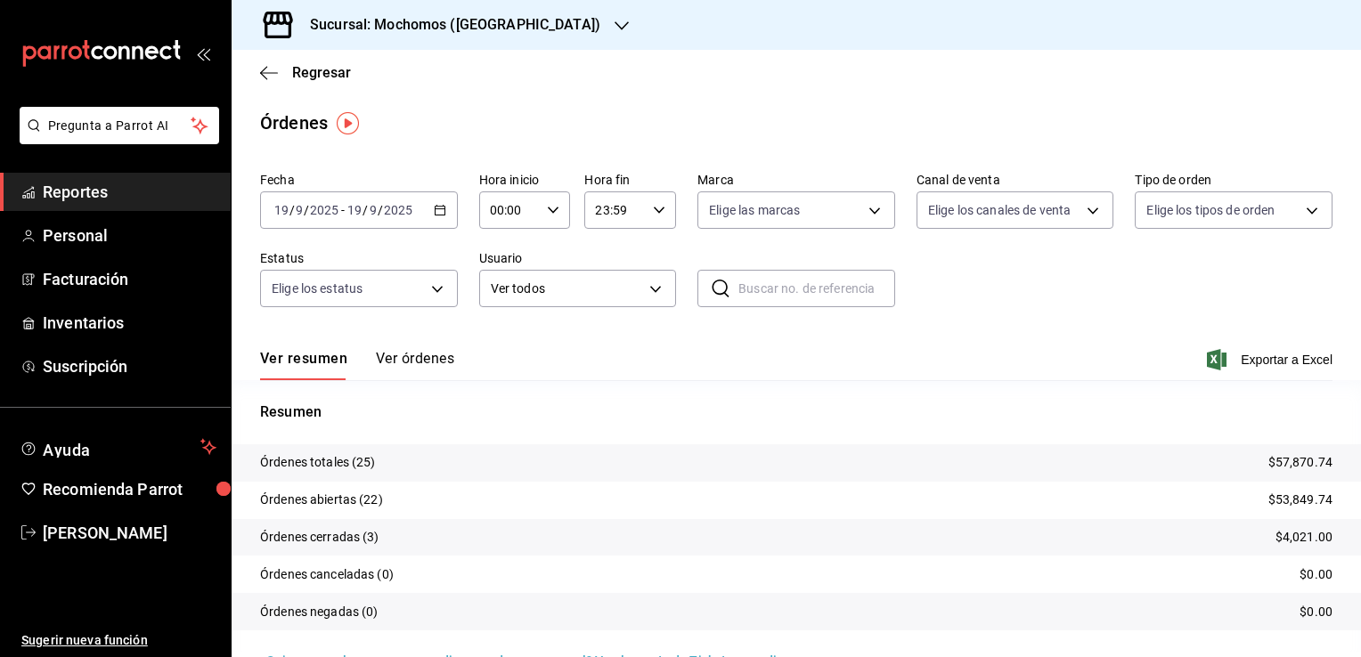
click at [436, 216] on div "[DATE] [DATE] - [DATE] [DATE]" at bounding box center [359, 210] width 198 height 37
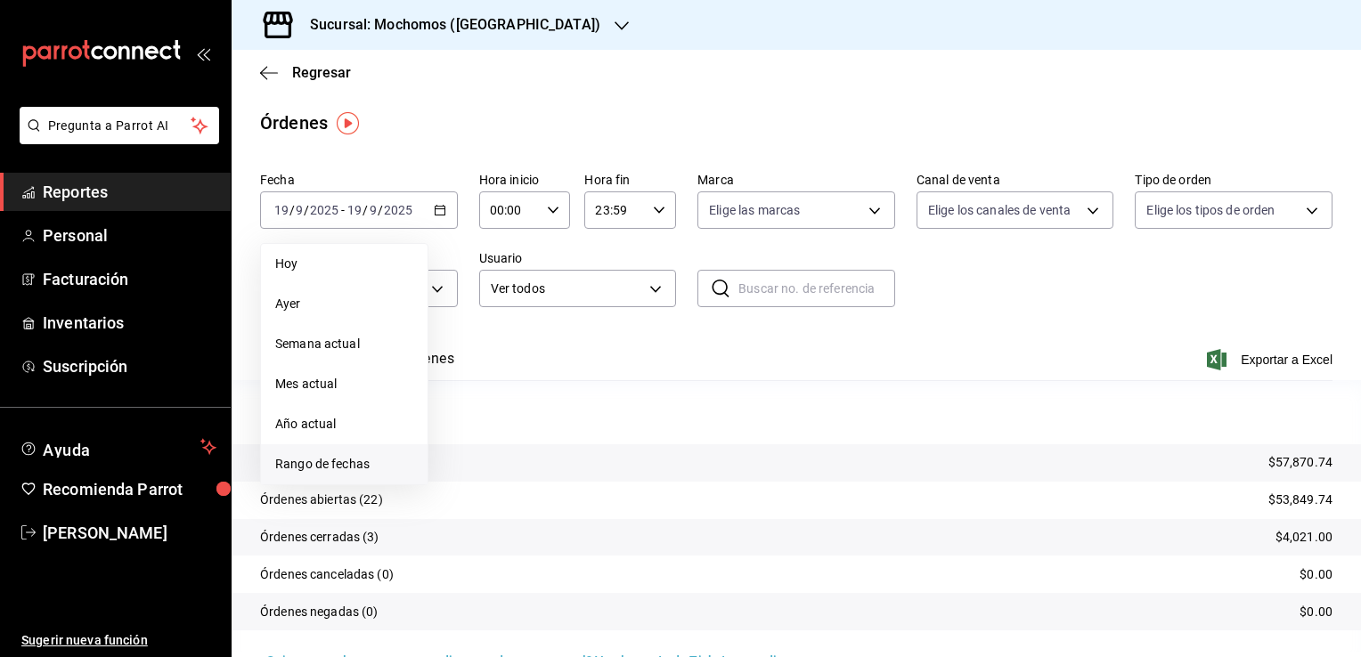
click at [377, 464] on span "Rango de fechas" at bounding box center [344, 464] width 138 height 19
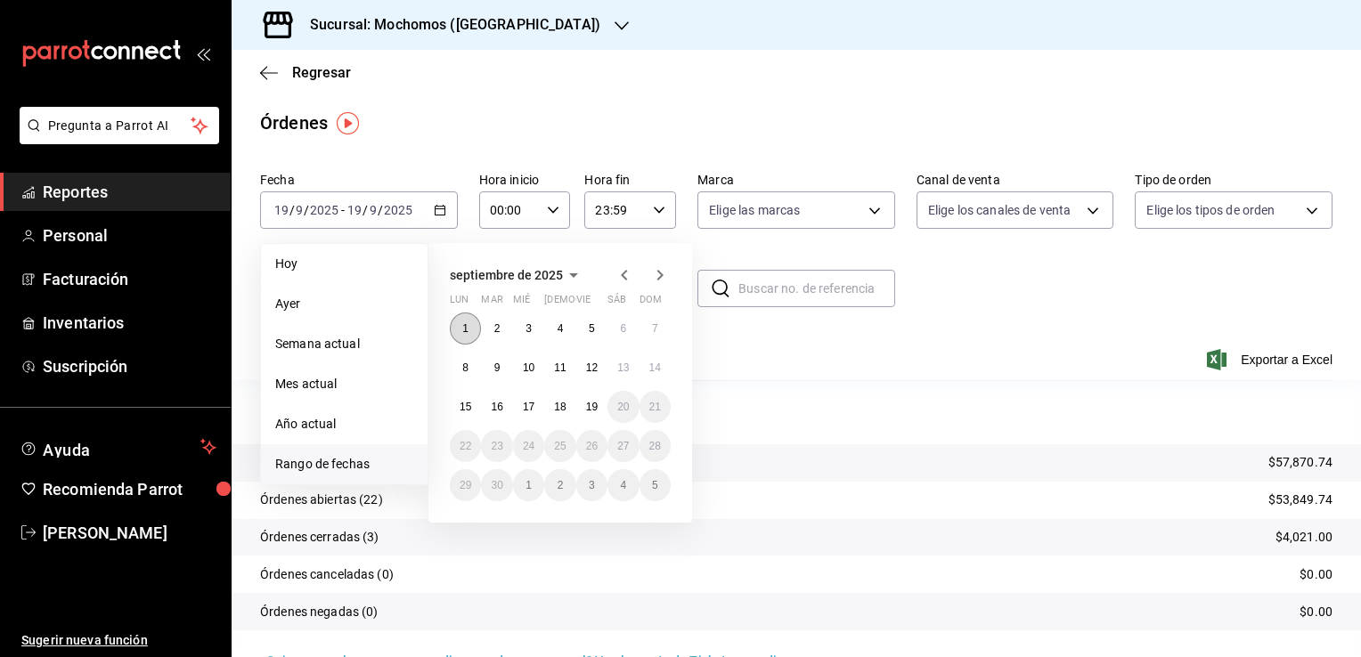
click at [466, 325] on abbr "1" at bounding box center [465, 328] width 6 height 12
click at [596, 407] on abbr "19" at bounding box center [592, 407] width 12 height 12
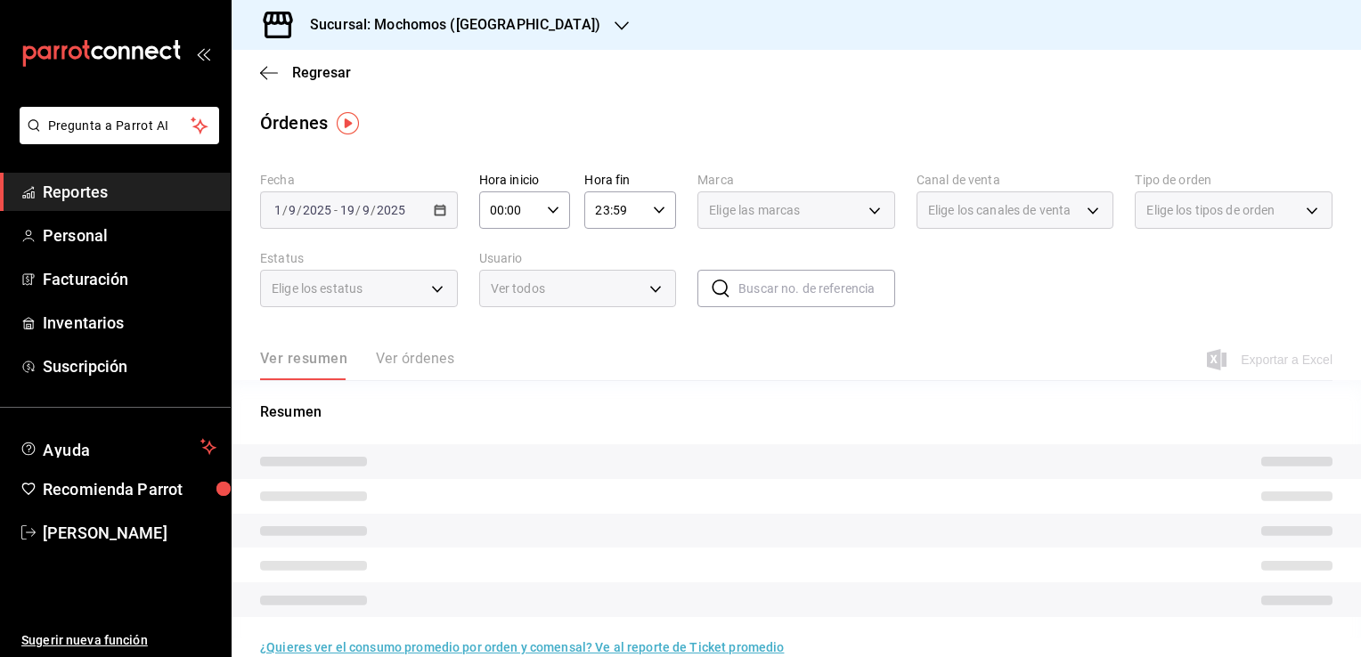
click at [548, 210] on \(Stroke\) "button" at bounding box center [553, 210] width 11 height 6
click at [499, 343] on span "02" at bounding box center [499, 341] width 17 height 14
type input "02:00"
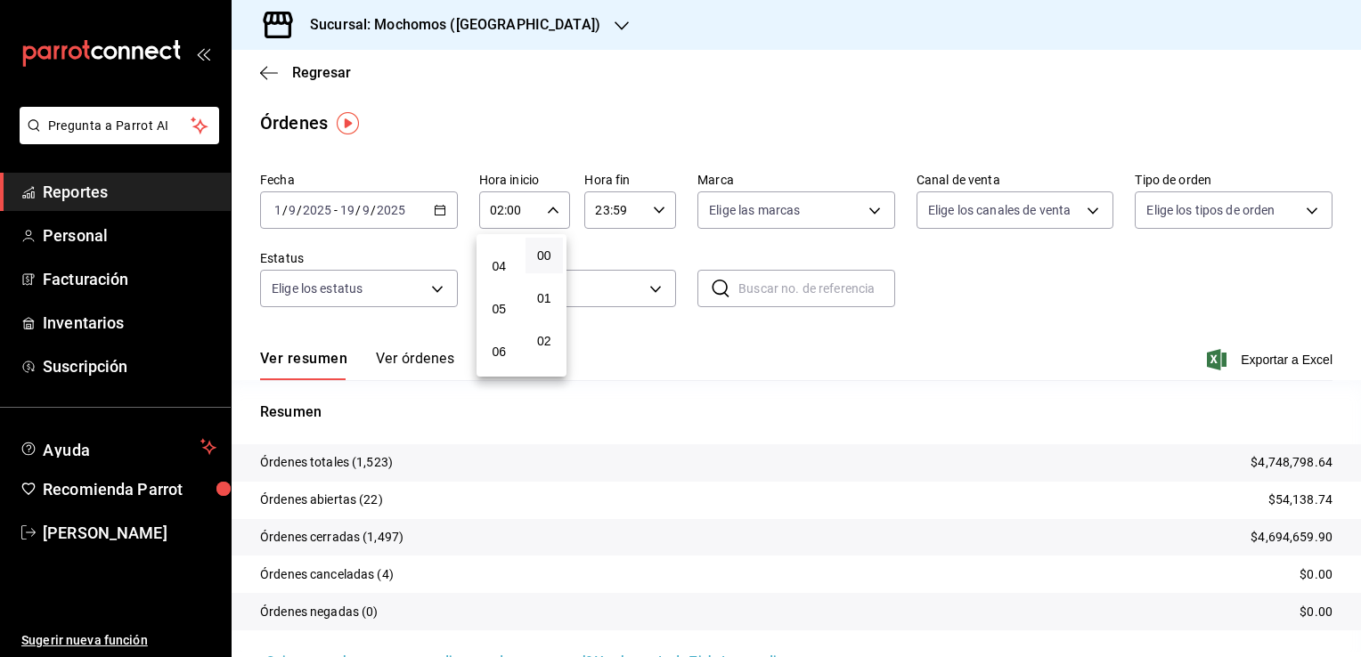
click at [499, 343] on button "06" at bounding box center [499, 352] width 38 height 36
type input "06:00"
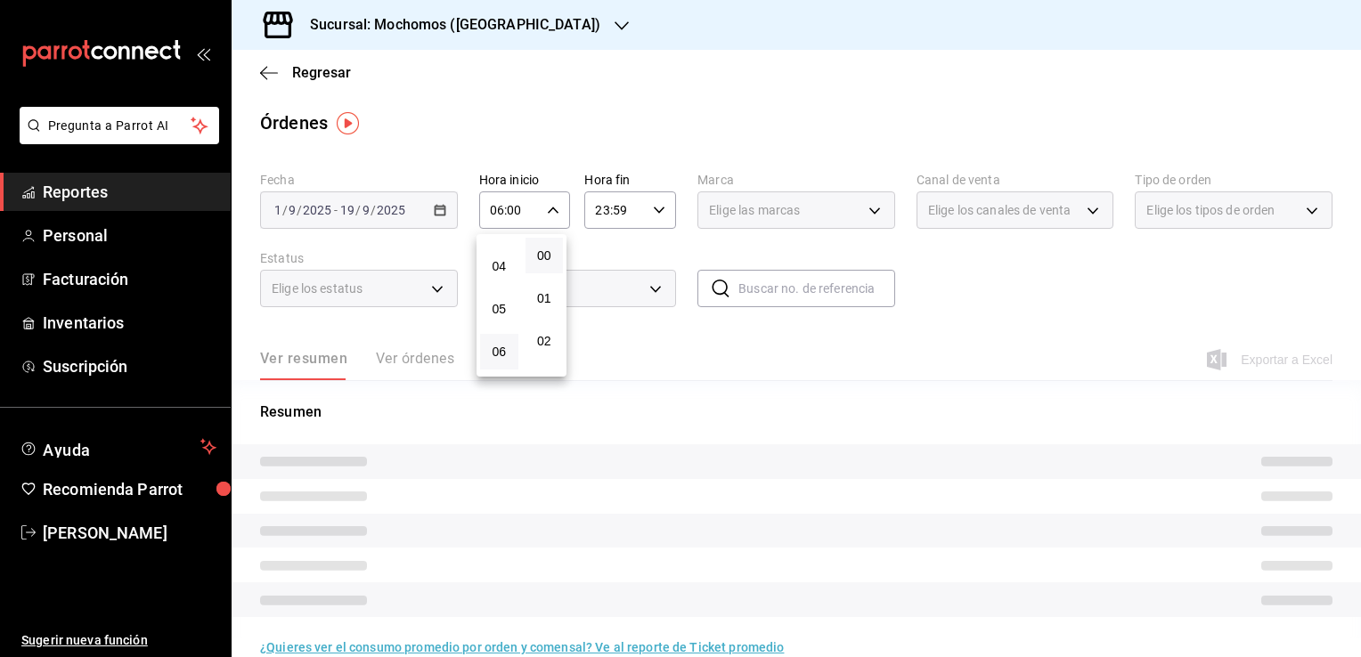
click at [623, 351] on div at bounding box center [680, 328] width 1361 height 657
click at [653, 213] on icon "button" at bounding box center [659, 210] width 12 height 12
click at [603, 265] on span "21" at bounding box center [603, 270] width 17 height 14
type input "21:59"
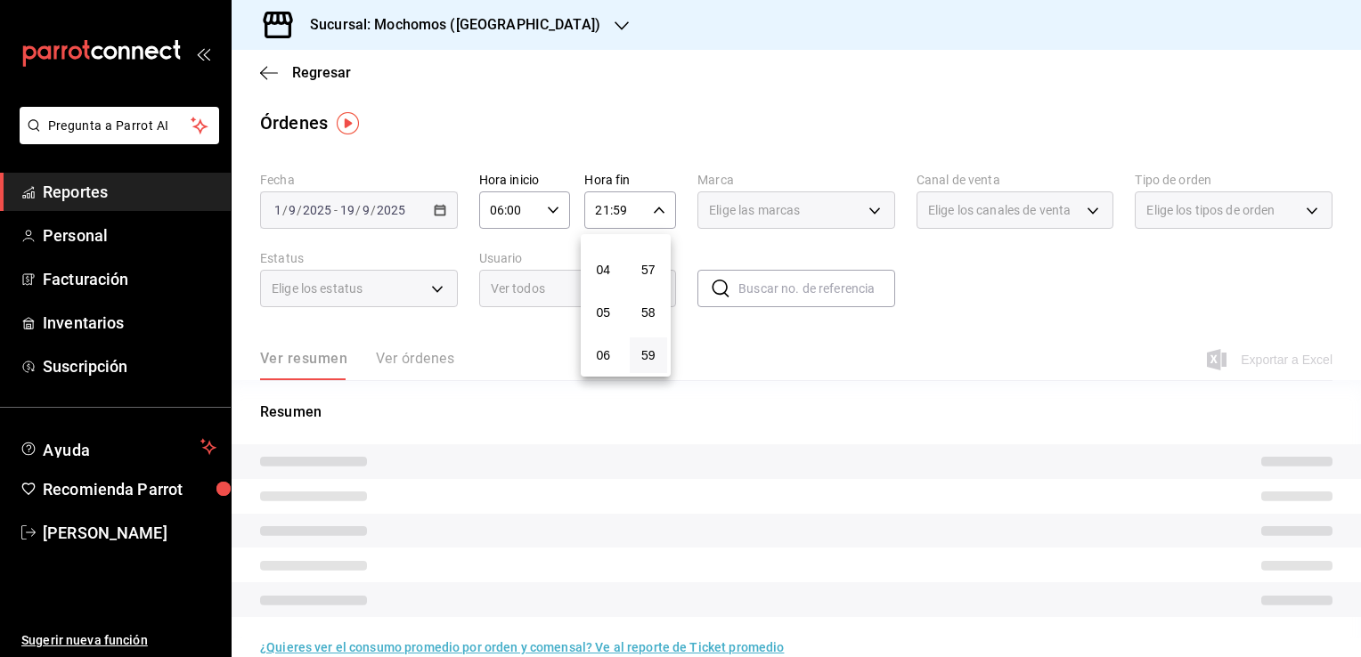
scroll to position [152, 0]
click at [601, 318] on span "05" at bounding box center [603, 317] width 17 height 14
type input "05:59"
click at [726, 346] on div at bounding box center [680, 328] width 1361 height 657
click at [865, 210] on div "Elige las marcas" at bounding box center [797, 210] width 198 height 37
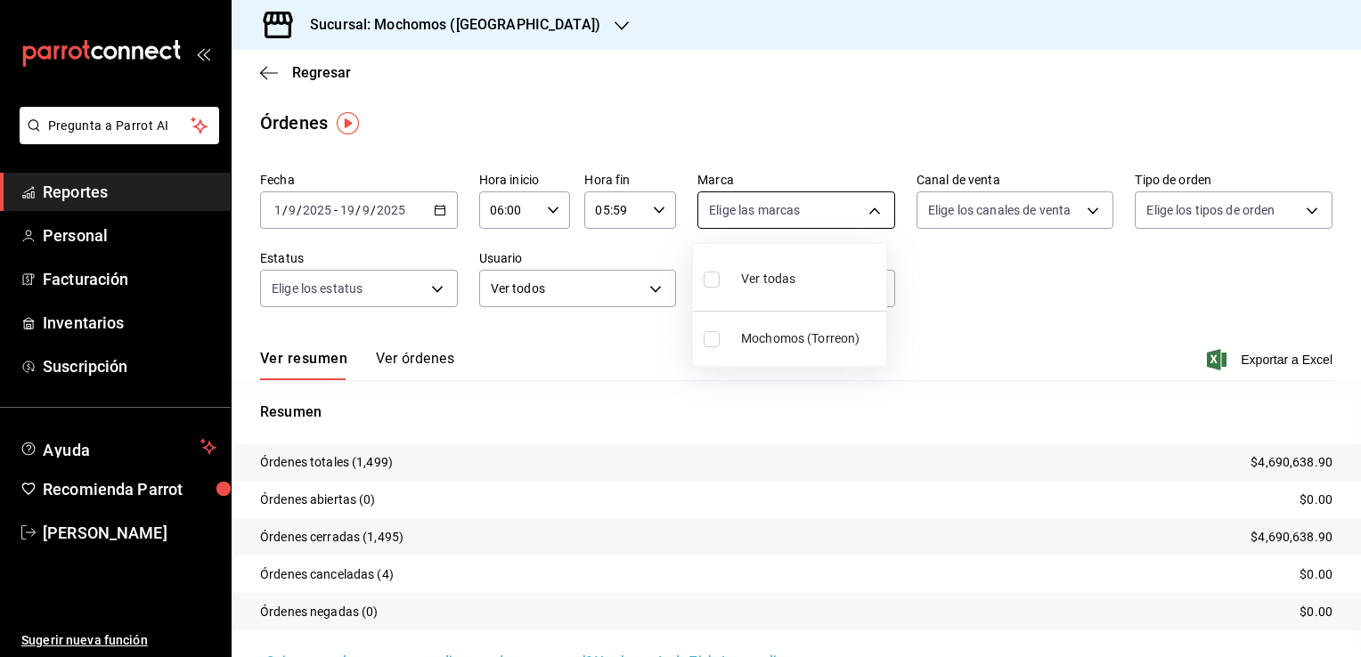
click at [865, 210] on body "Pregunta a Parrot AI Reportes Personal Facturación Inventarios Suscripción Ayud…" at bounding box center [680, 328] width 1361 height 657
click at [798, 273] on li "Ver todas" at bounding box center [789, 277] width 193 height 53
type input "c8544d00-0077-49dd-9e07-f6fffff65e49"
checkbox input "true"
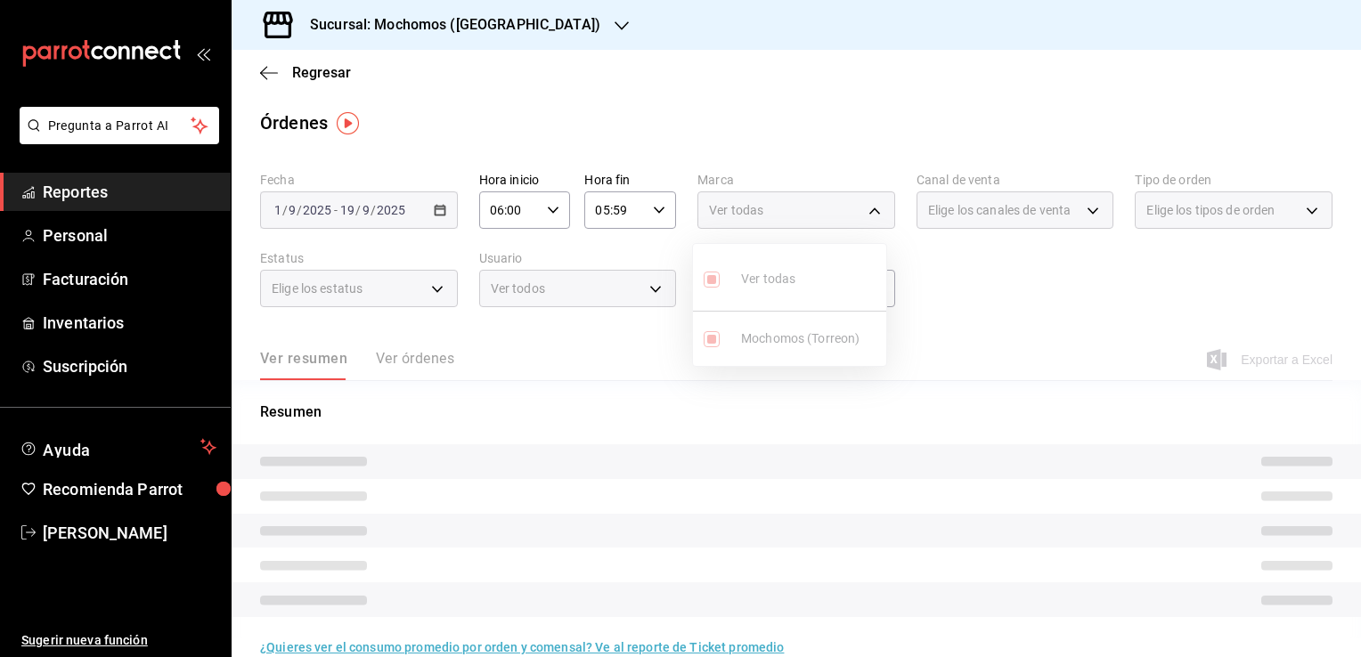
click at [1019, 297] on div at bounding box center [680, 328] width 1361 height 657
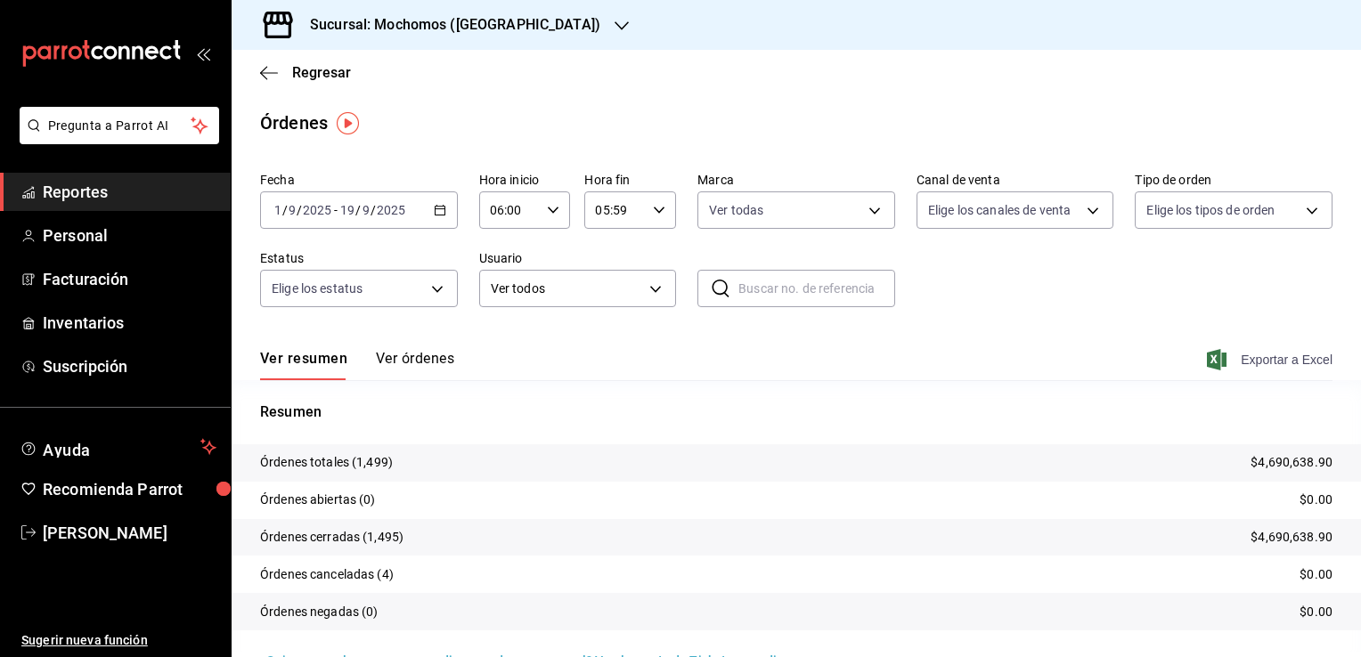
click at [1260, 358] on span "Exportar a Excel" at bounding box center [1272, 359] width 122 height 21
click at [119, 195] on span "Reportes" at bounding box center [130, 192] width 174 height 24
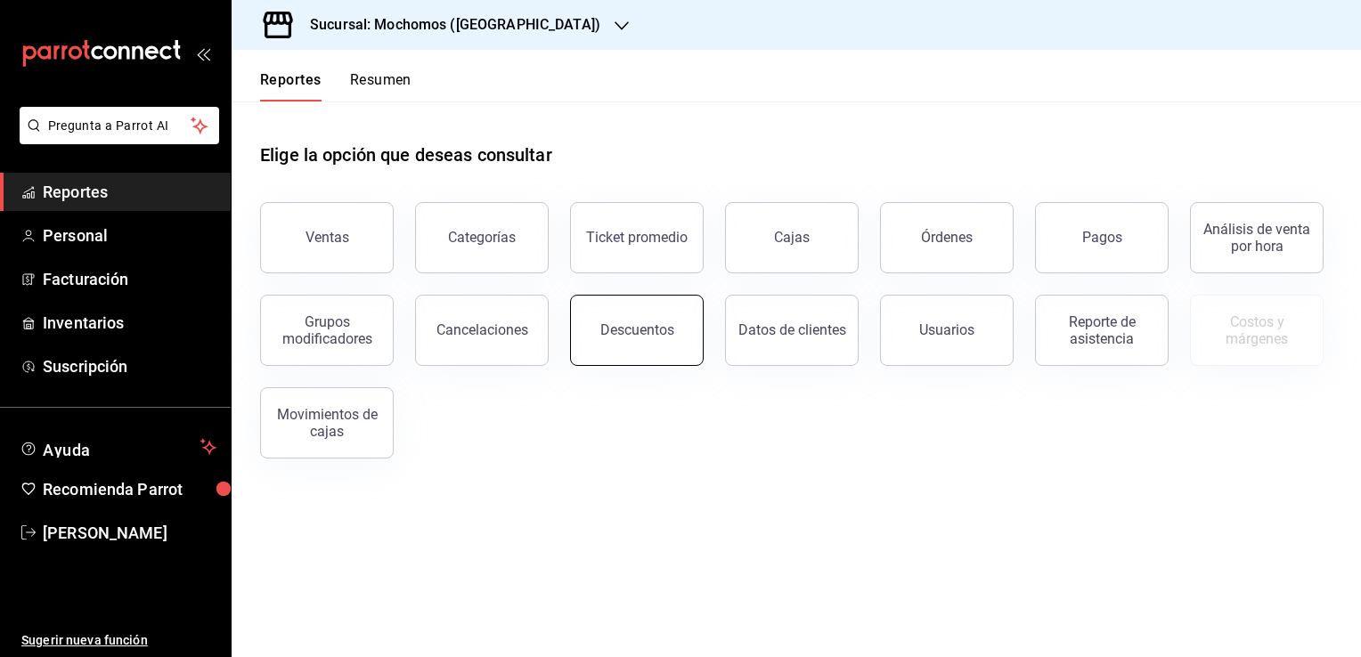
click at [624, 325] on div "Descuentos" at bounding box center [637, 330] width 74 height 17
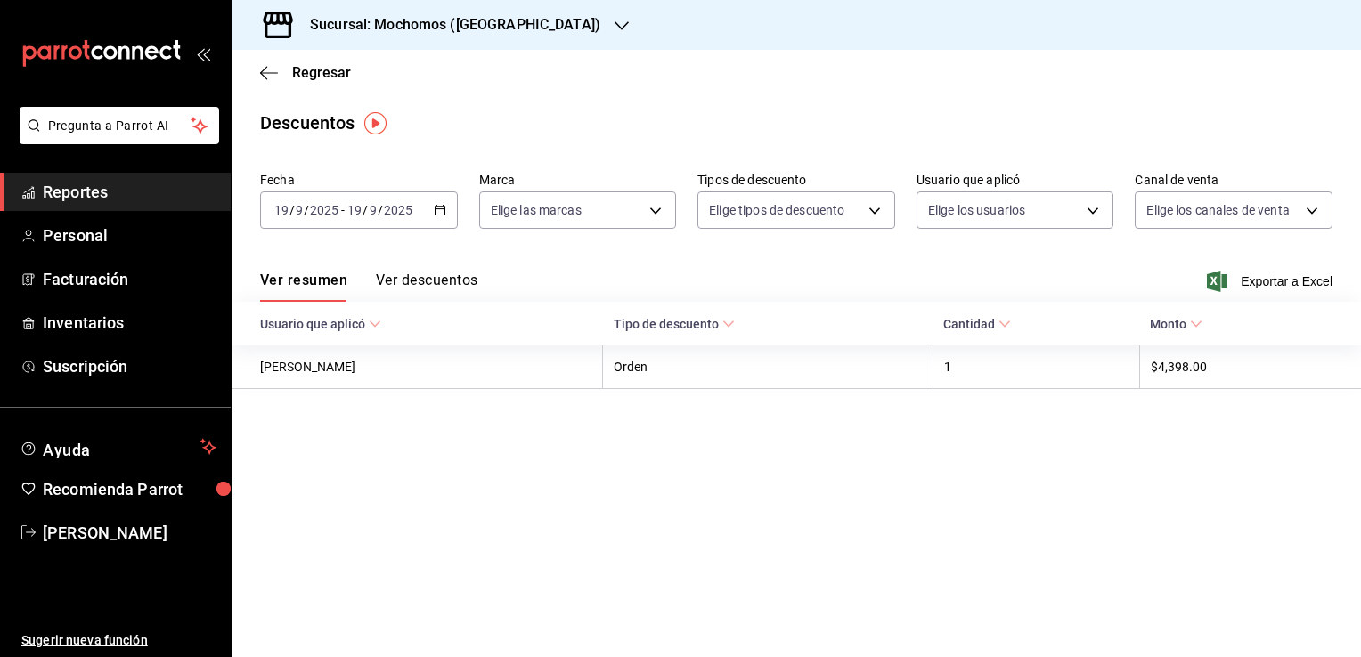
click at [443, 205] on icon "button" at bounding box center [440, 210] width 12 height 12
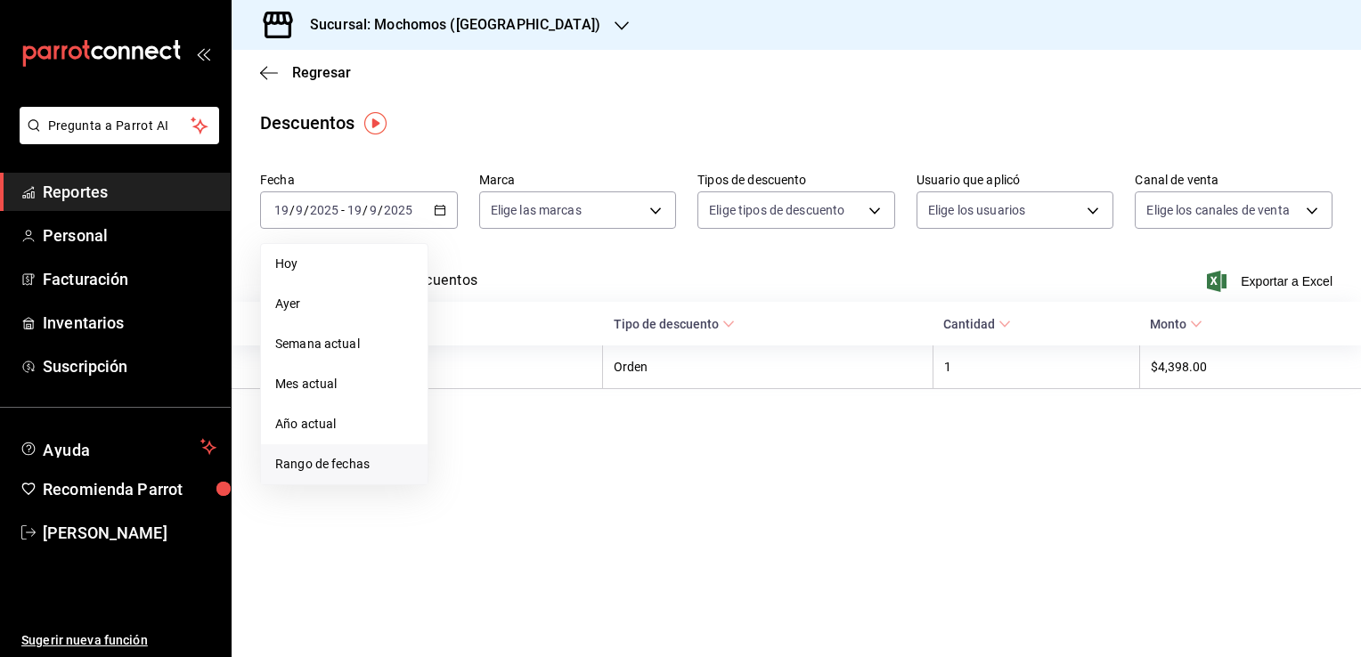
click at [358, 469] on span "Rango de fechas" at bounding box center [344, 464] width 138 height 19
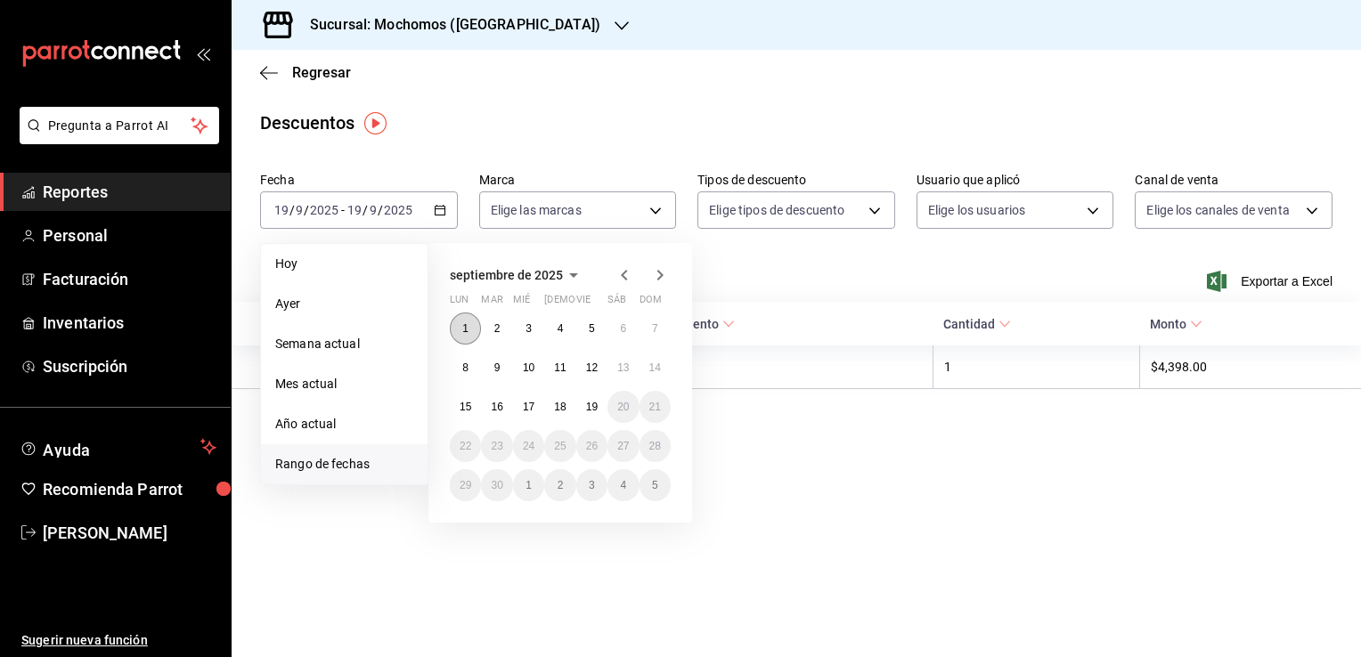
click at [464, 326] on abbr "1" at bounding box center [465, 328] width 6 height 12
click at [592, 406] on abbr "19" at bounding box center [592, 407] width 12 height 12
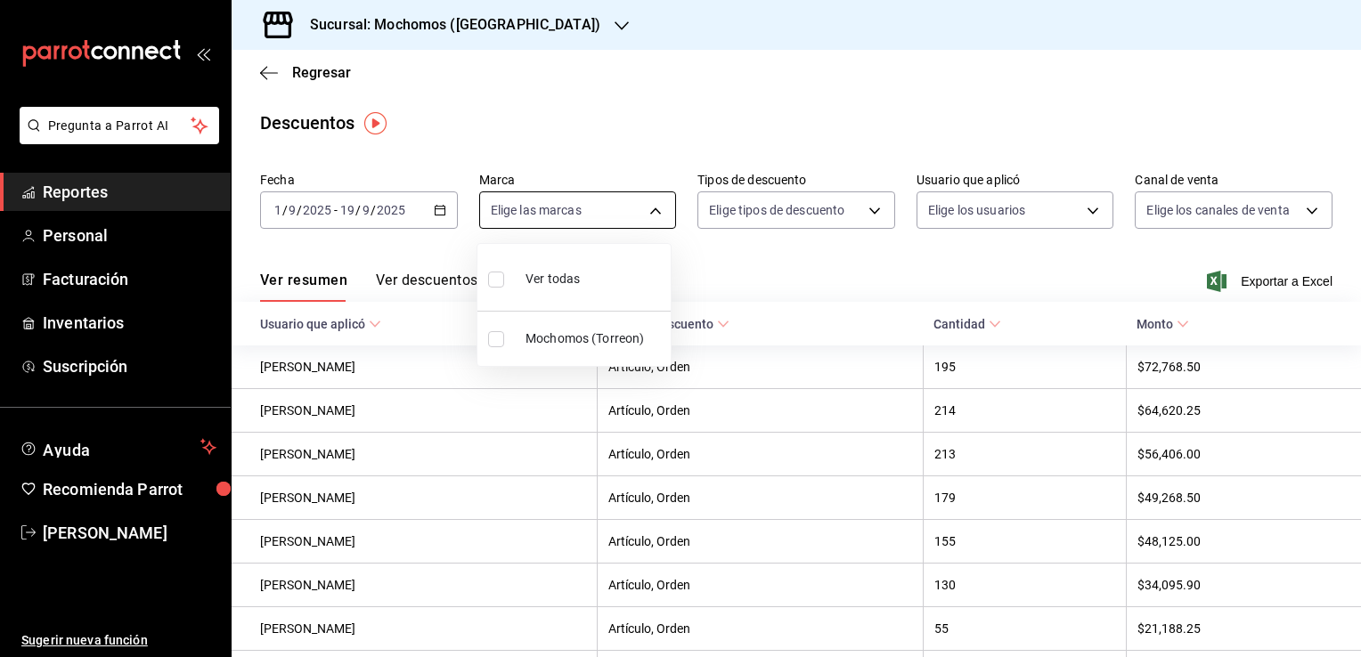
click at [657, 210] on body "Pregunta a Parrot AI Reportes Personal Facturación Inventarios Suscripción Ayud…" at bounding box center [680, 328] width 1361 height 657
click at [584, 279] on li "Ver todas" at bounding box center [573, 277] width 193 height 53
type input "c8544d00-0077-49dd-9e07-f6fffff65e49"
checkbox input "true"
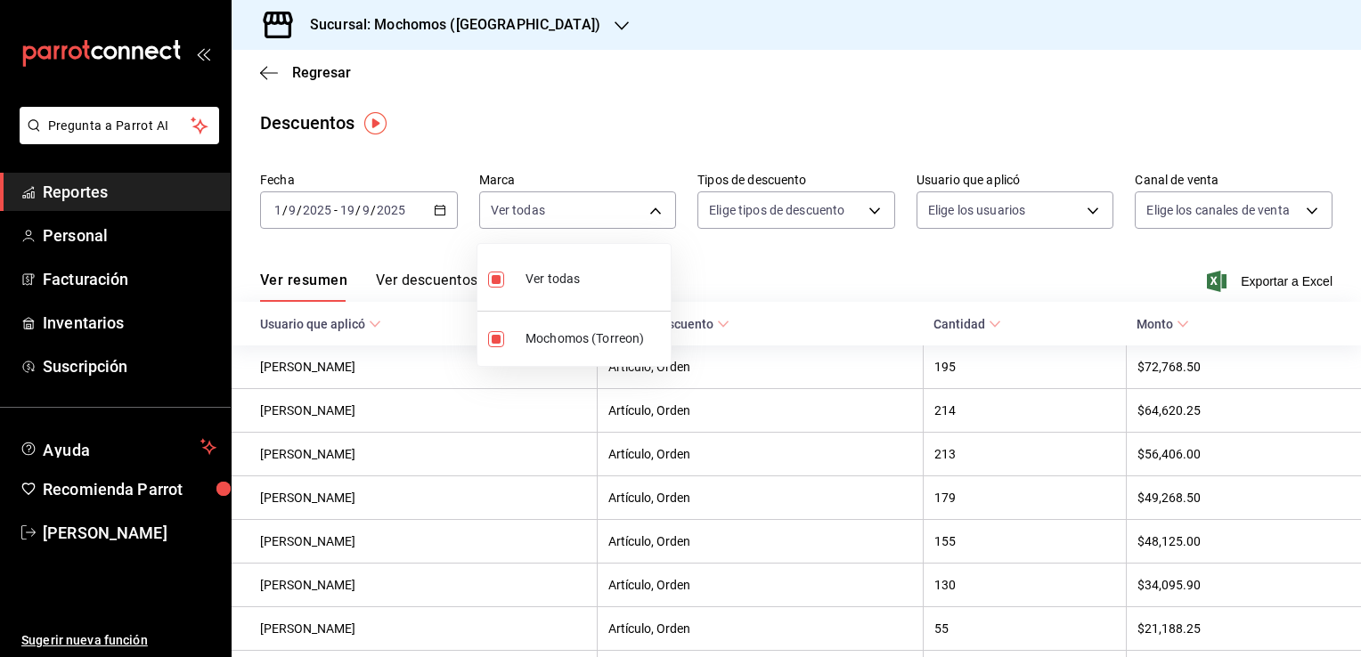
click at [777, 267] on div at bounding box center [680, 328] width 1361 height 657
click at [1245, 282] on span "Exportar a Excel" at bounding box center [1272, 281] width 122 height 21
drag, startPoint x: 150, startPoint y: 190, endPoint x: 216, endPoint y: 187, distance: 66.0
click at [150, 190] on span "Reportes" at bounding box center [130, 192] width 174 height 24
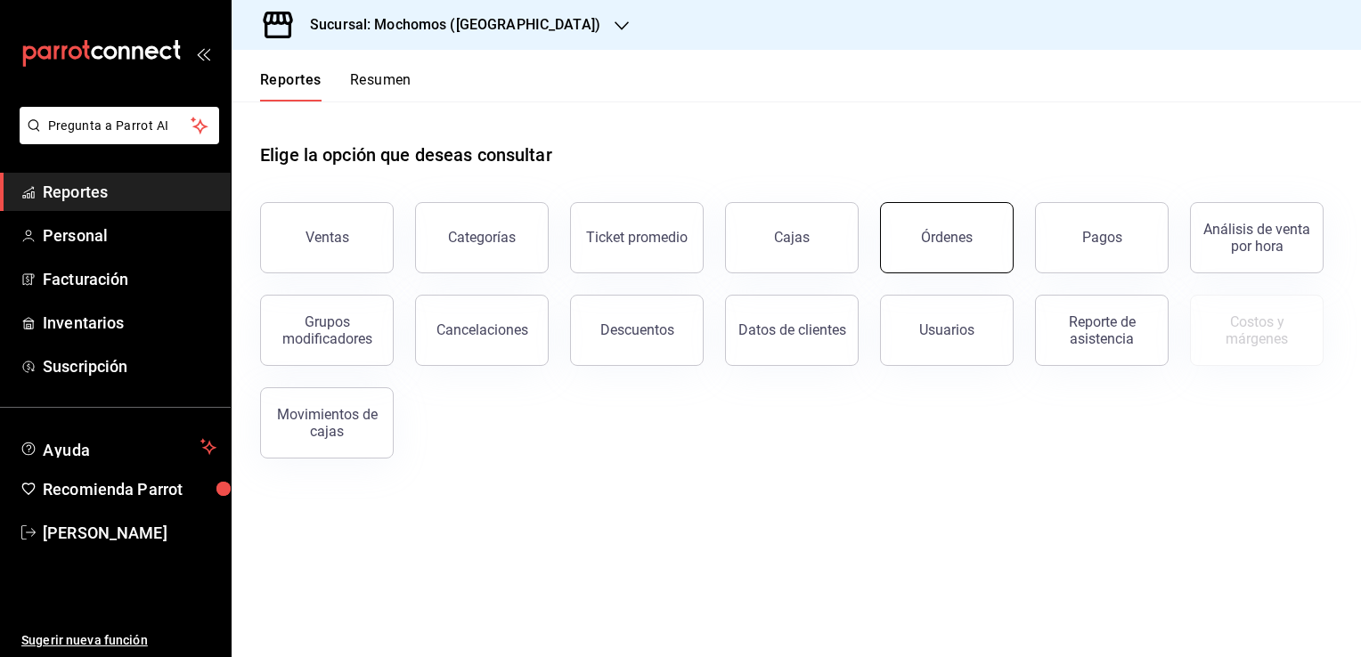
click at [907, 245] on button "Órdenes" at bounding box center [947, 237] width 134 height 71
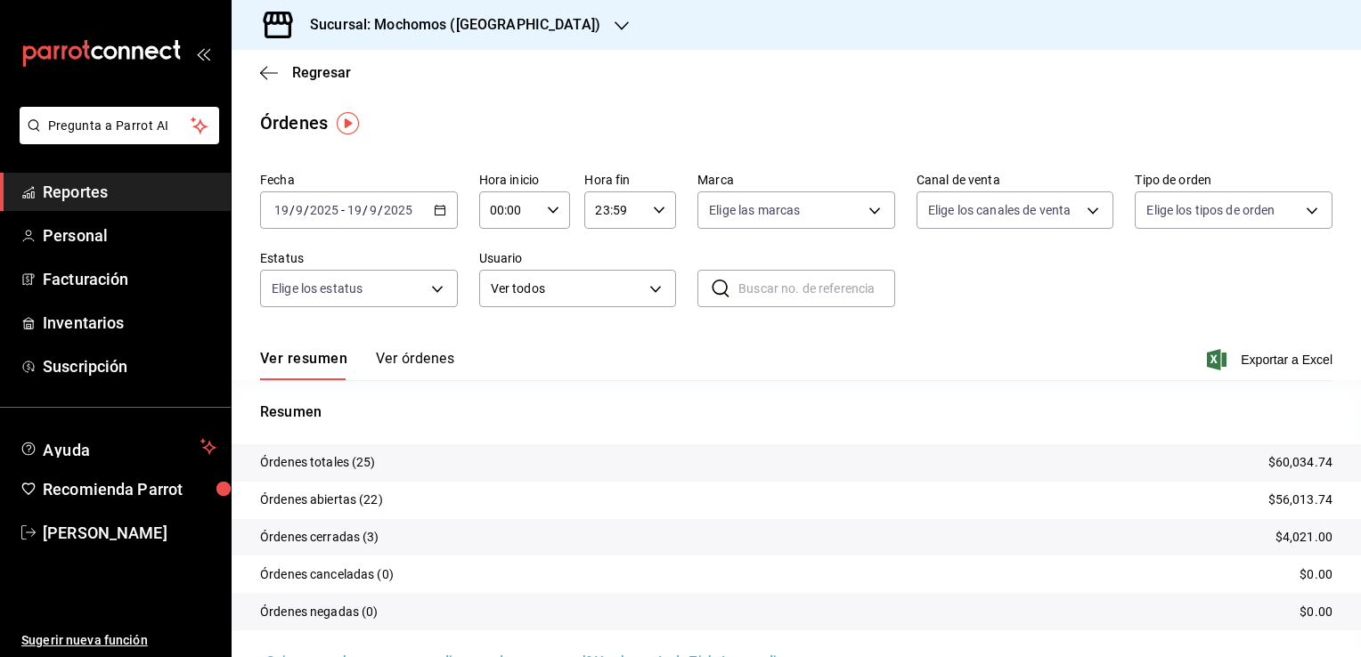
click at [440, 206] on \(Stroke\) "button" at bounding box center [440, 211] width 11 height 10
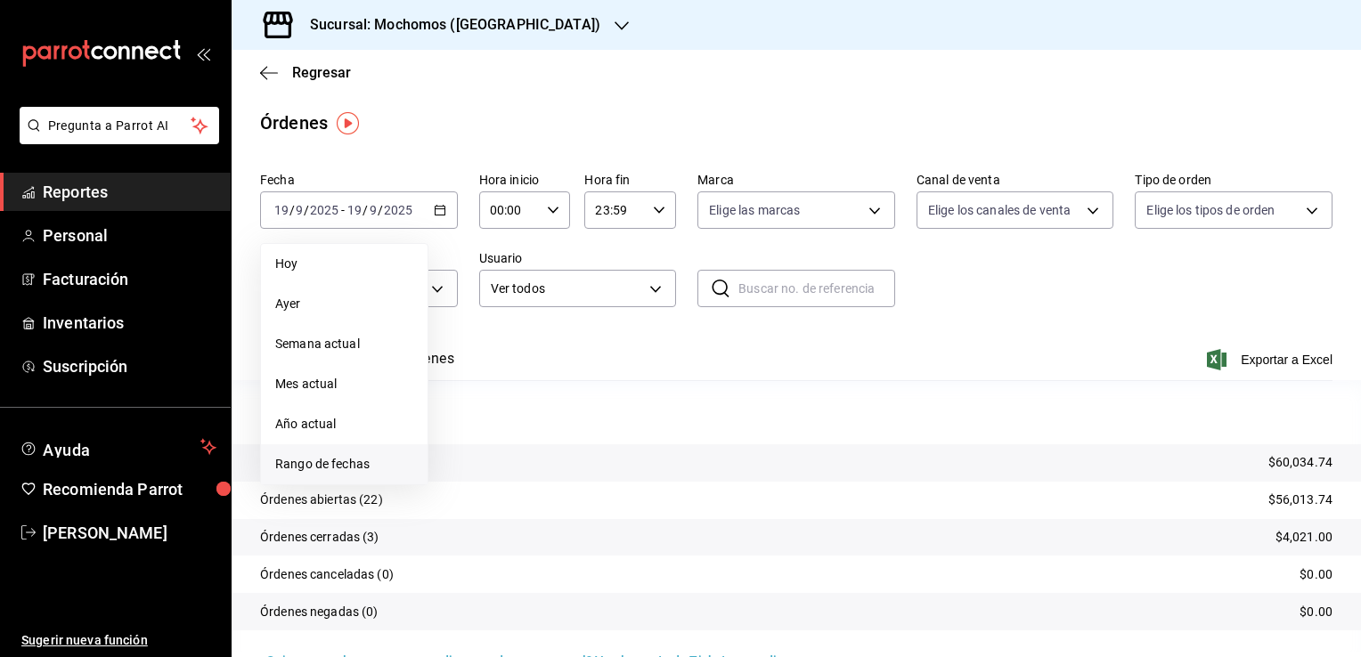
click at [378, 461] on span "Rango de fechas" at bounding box center [344, 464] width 138 height 19
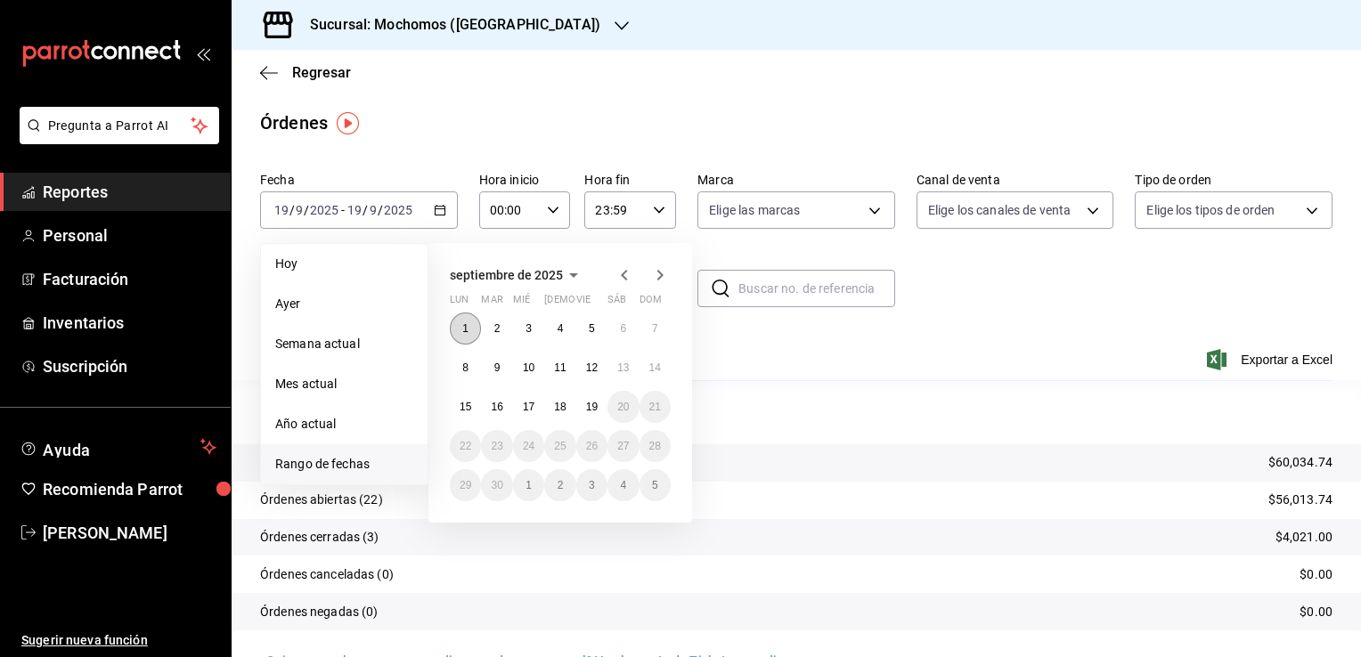
click at [460, 322] on button "1" at bounding box center [465, 329] width 31 height 32
click at [594, 408] on abbr "19" at bounding box center [592, 407] width 12 height 12
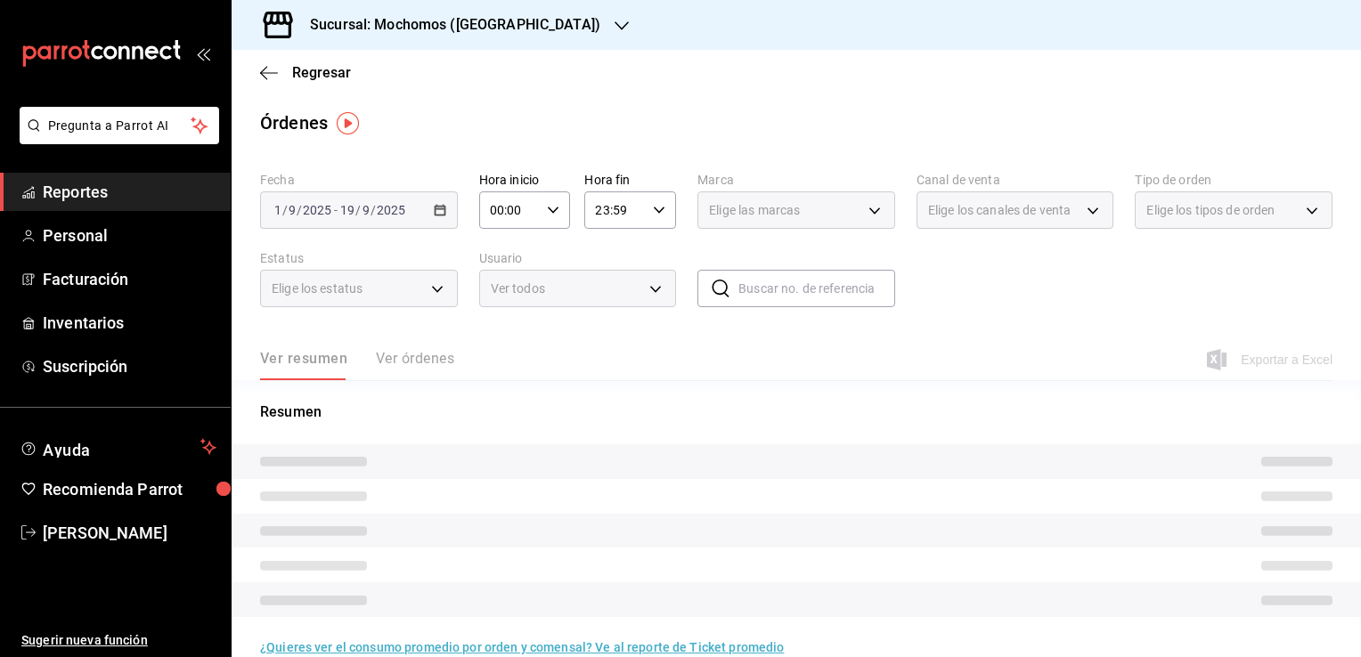
click at [549, 212] on \(Stroke\) "button" at bounding box center [553, 210] width 11 height 6
click at [501, 337] on span "02" at bounding box center [499, 341] width 17 height 14
click at [501, 334] on span "05" at bounding box center [499, 327] width 17 height 14
type input "05:00"
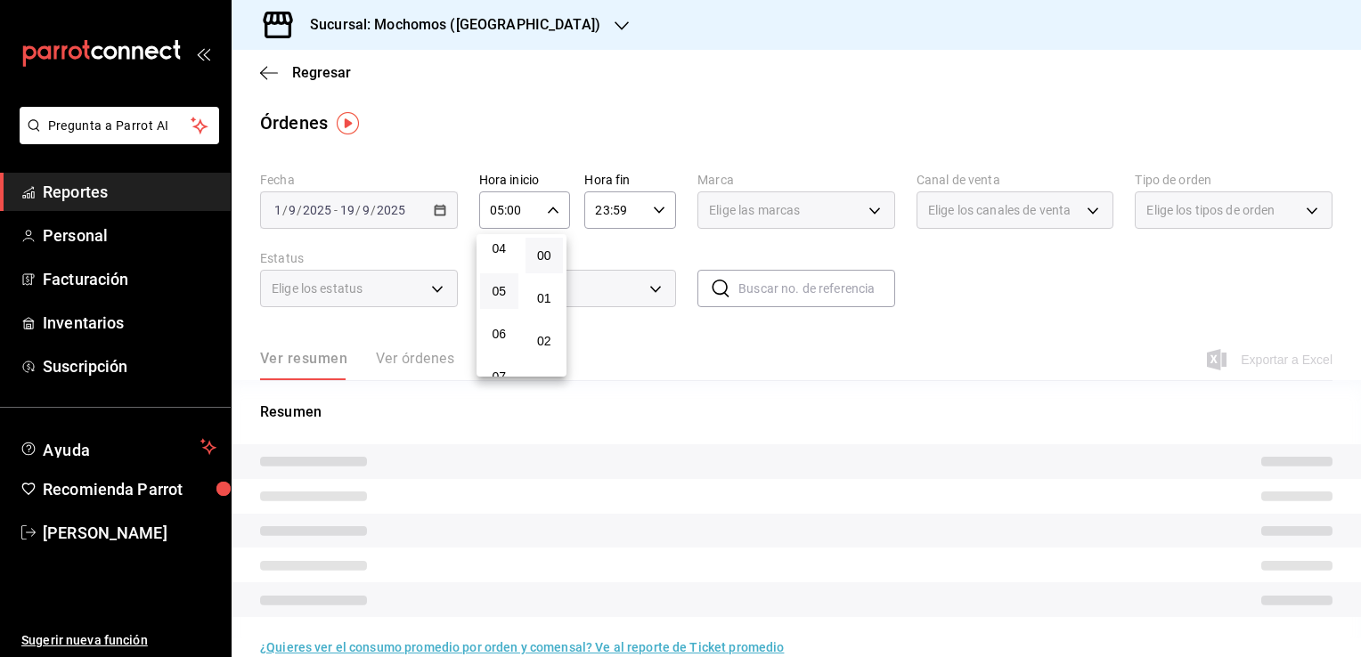
click at [501, 337] on span "06" at bounding box center [499, 334] width 17 height 14
type input "06:00"
click at [673, 331] on div at bounding box center [680, 328] width 1361 height 657
click at [657, 211] on icon "button" at bounding box center [659, 210] width 12 height 12
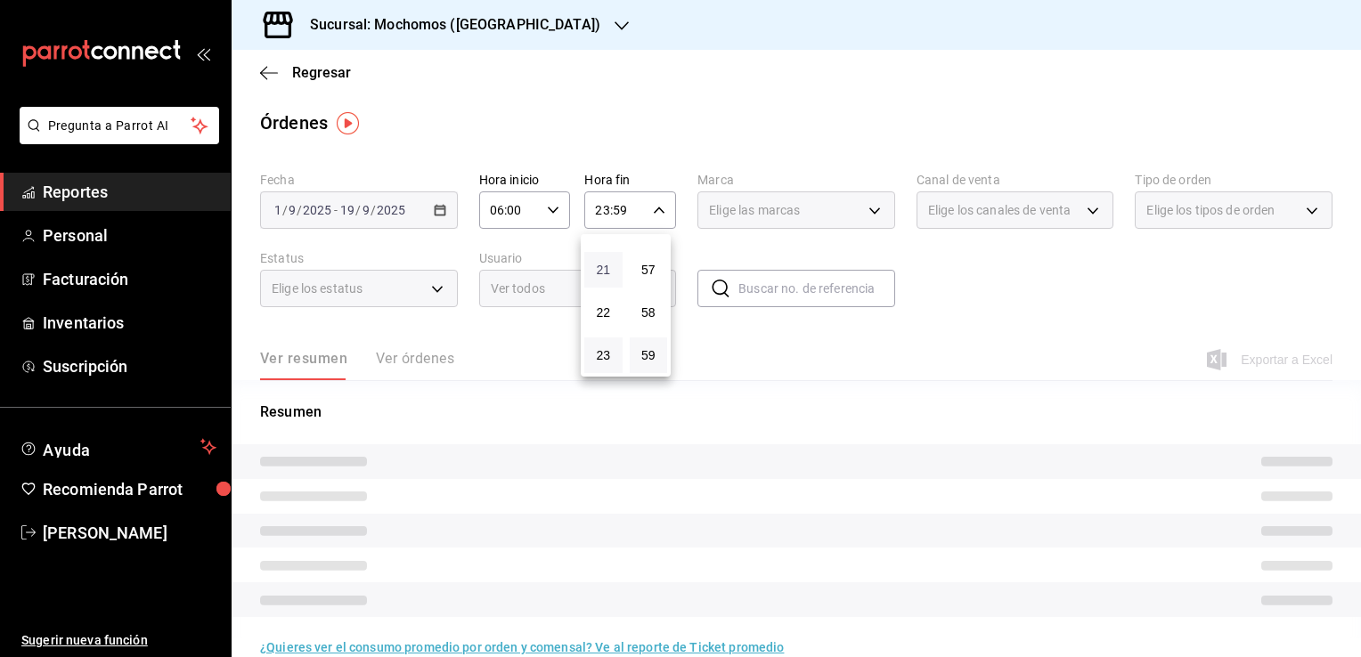
click at [598, 264] on span "21" at bounding box center [603, 270] width 17 height 14
type input "21:59"
click at [606, 322] on span "05" at bounding box center [603, 317] width 17 height 14
type input "05:59"
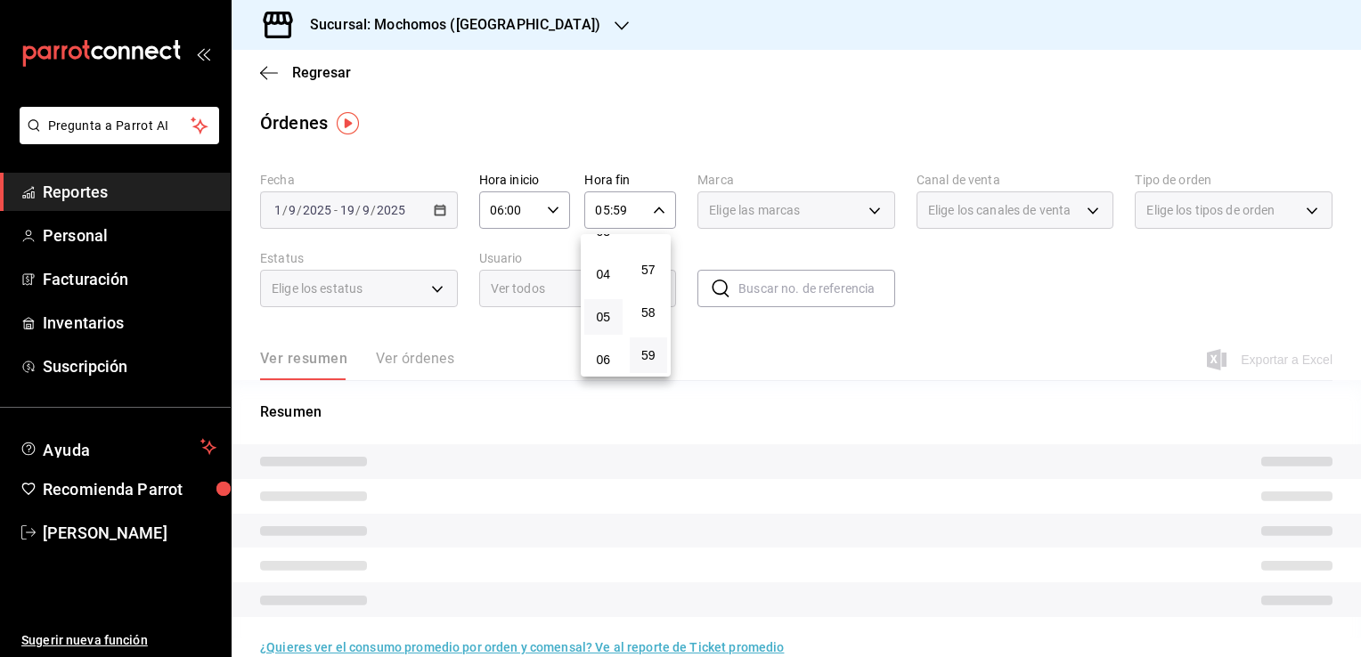
click at [756, 358] on div at bounding box center [680, 328] width 1361 height 657
click at [869, 213] on div "Elige las marcas" at bounding box center [797, 210] width 198 height 37
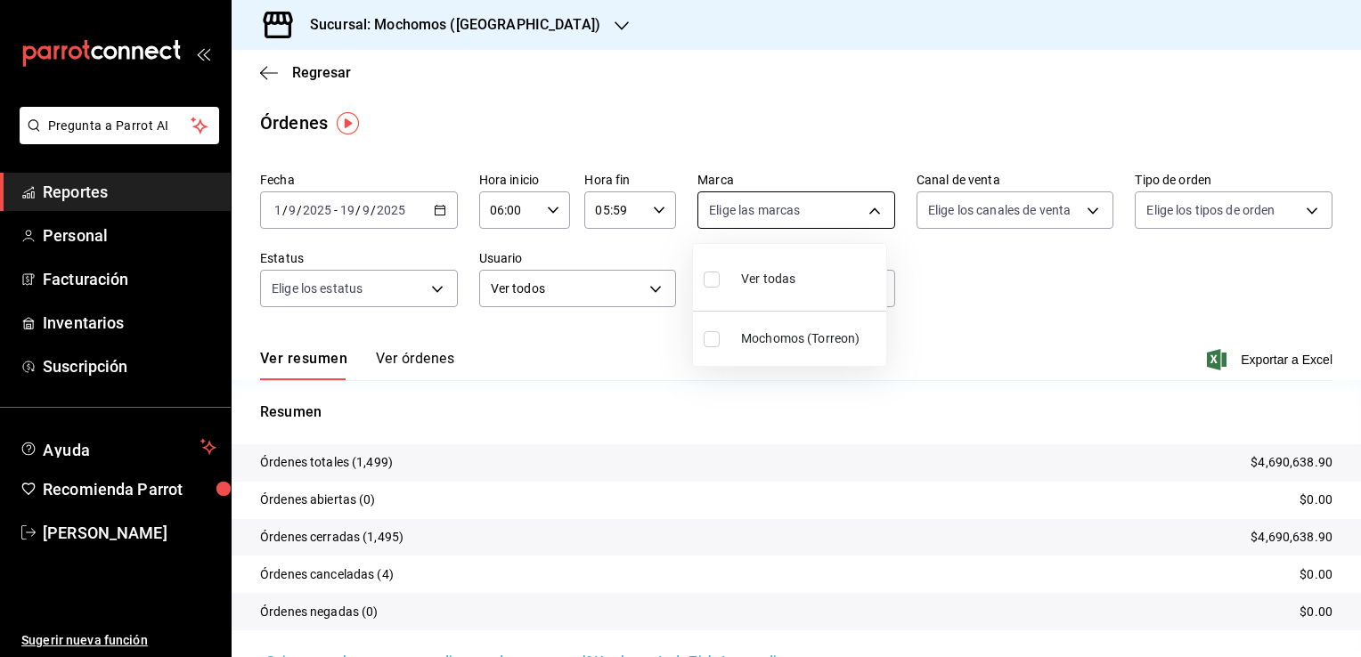
click at [869, 213] on body "Pregunta a Parrot AI Reportes Personal Facturación Inventarios Suscripción Ayud…" at bounding box center [680, 328] width 1361 height 657
click at [808, 276] on li "Ver todas" at bounding box center [789, 277] width 193 height 53
type input "c8544d00-0077-49dd-9e07-f6fffff65e49"
checkbox input "true"
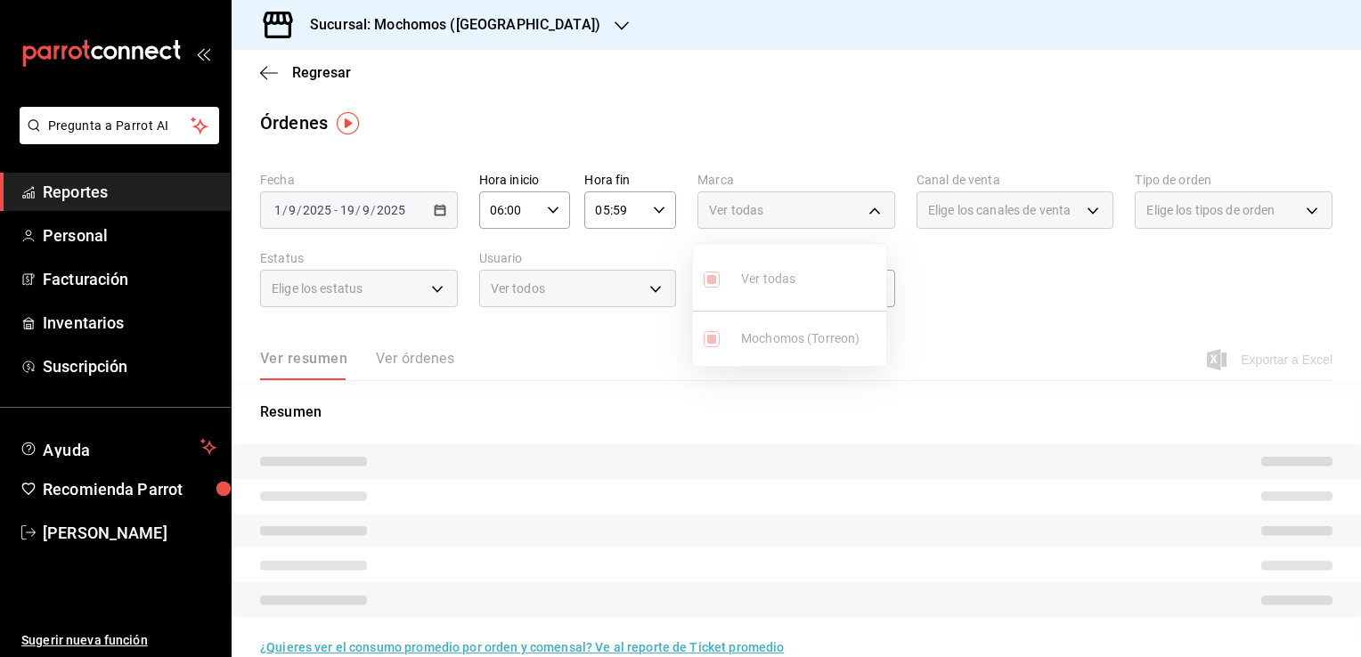
click at [996, 308] on div at bounding box center [680, 328] width 1361 height 657
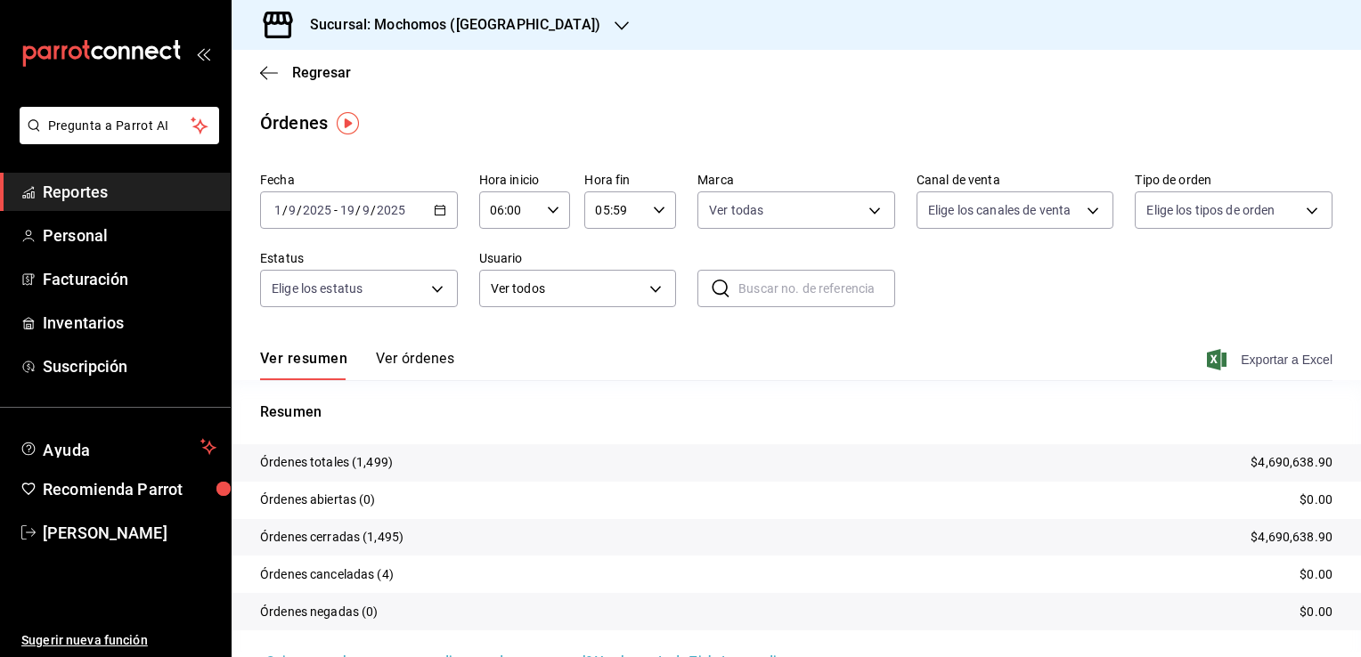
click at [1261, 359] on span "Exportar a Excel" at bounding box center [1272, 359] width 122 height 21
click at [110, 294] on link "Facturación" at bounding box center [115, 279] width 231 height 38
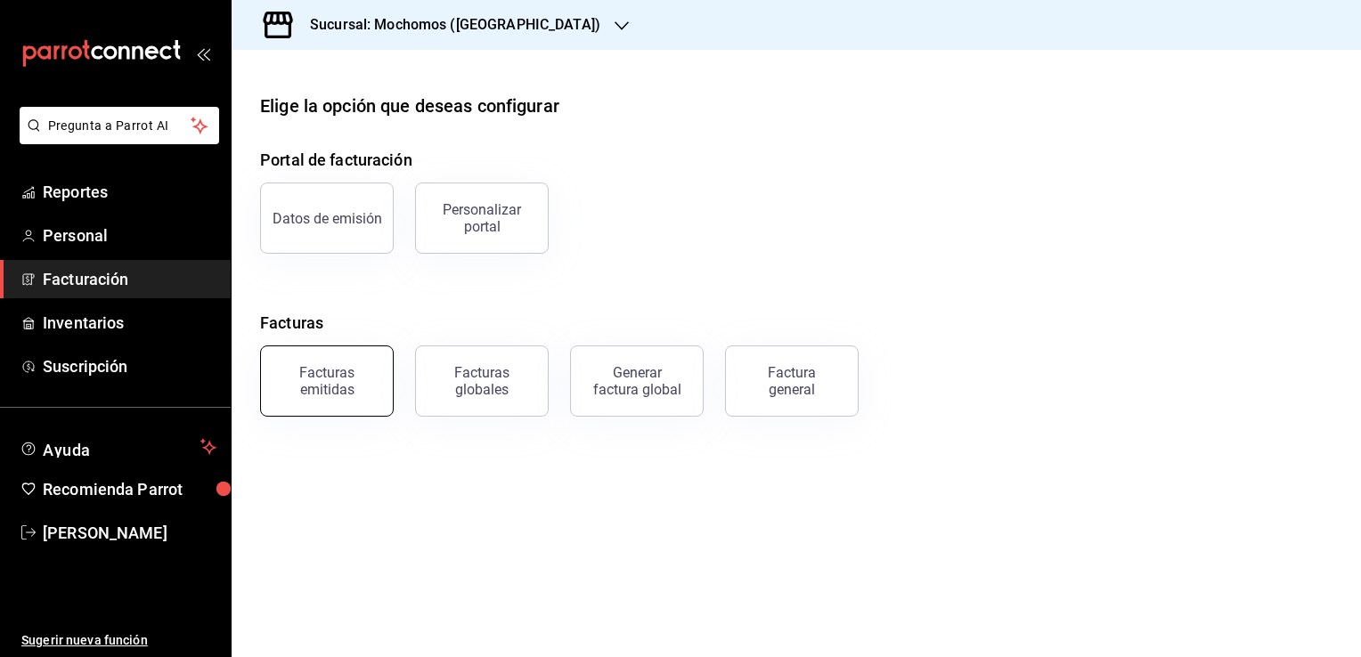
click at [347, 388] on div "Facturas emitidas" at bounding box center [327, 381] width 110 height 34
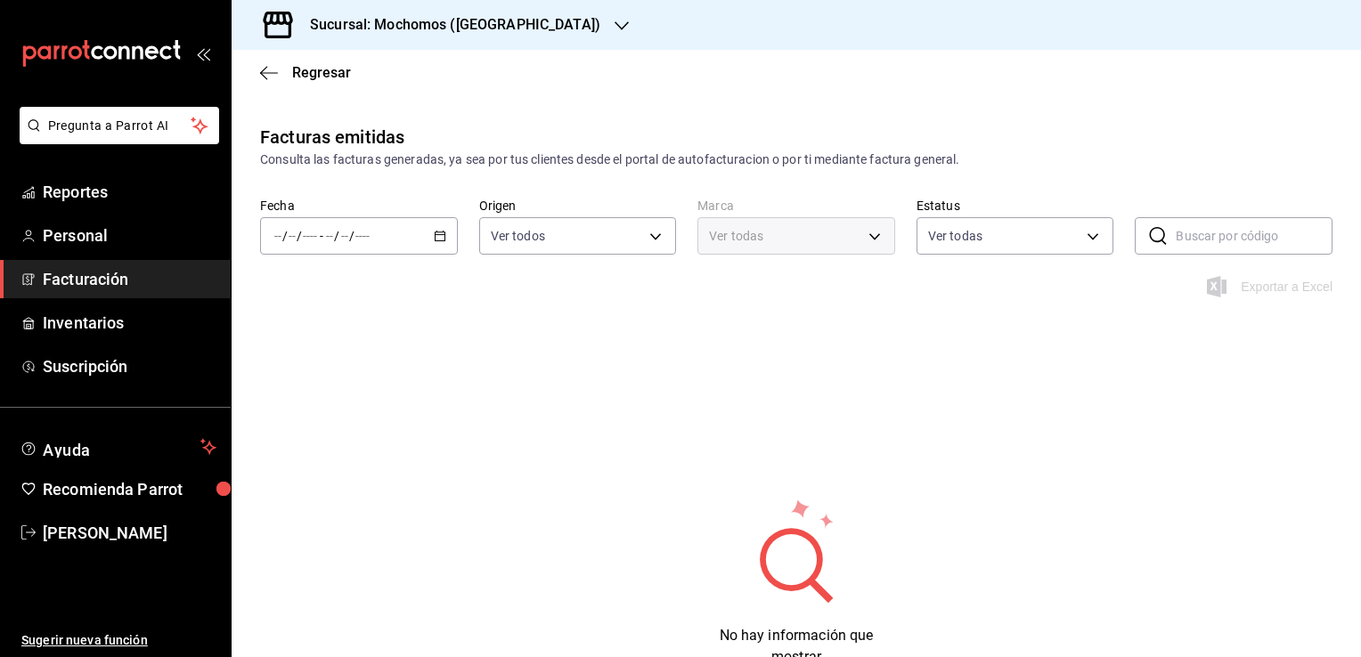
type input "ORDER_INVOICE,GENERAL_INVOICE"
type input "ACTIVE,PENDING_CANCELLATION,CANCELLED,PRE_CANCELLED"
type input "c8544d00-0077-49dd-9e07-f6fffff65e49"
click at [435, 234] on \(Stroke\) "button" at bounding box center [440, 234] width 10 height 1
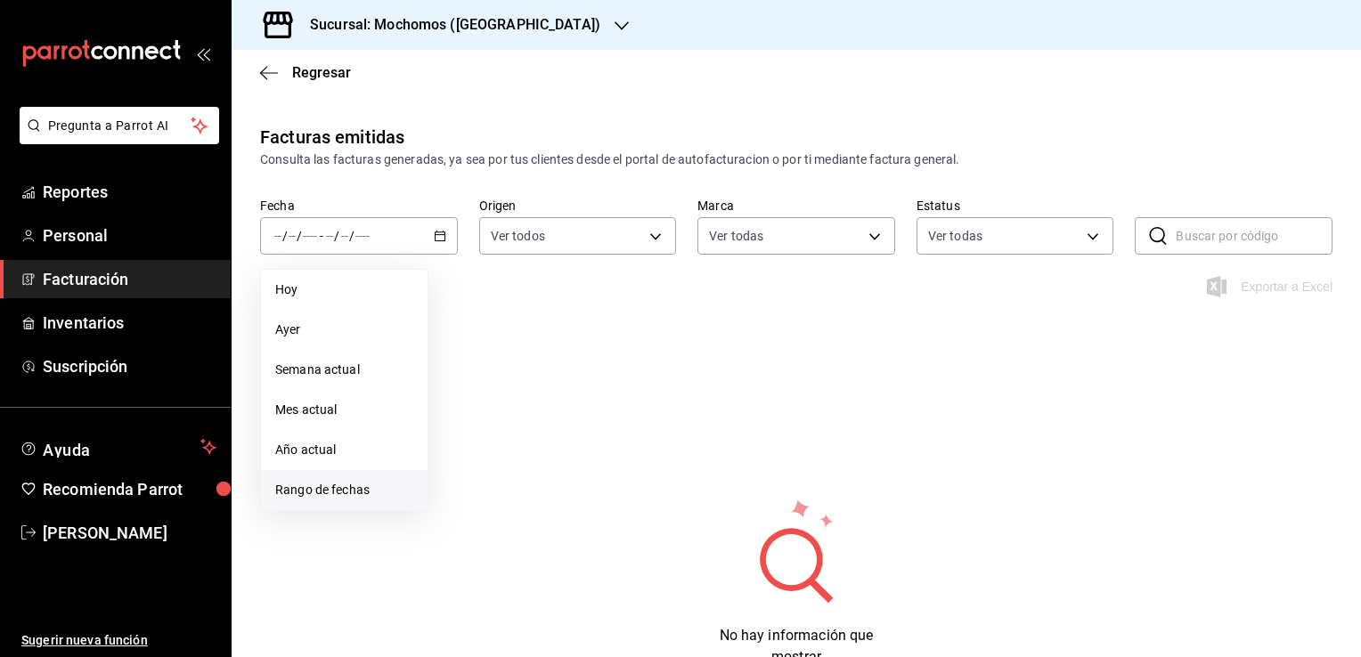
click at [353, 481] on span "Rango de fechas" at bounding box center [344, 490] width 138 height 19
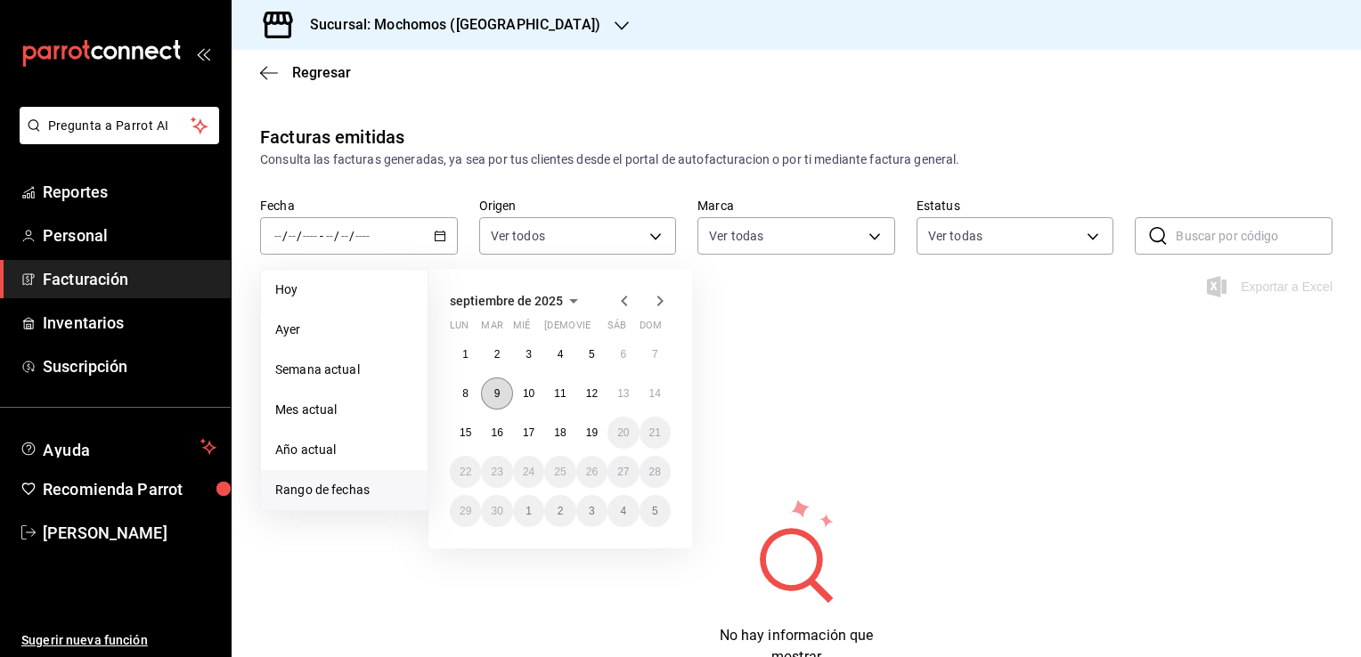
click at [494, 397] on abbr "9" at bounding box center [497, 394] width 6 height 12
click at [515, 396] on button "10" at bounding box center [528, 394] width 31 height 32
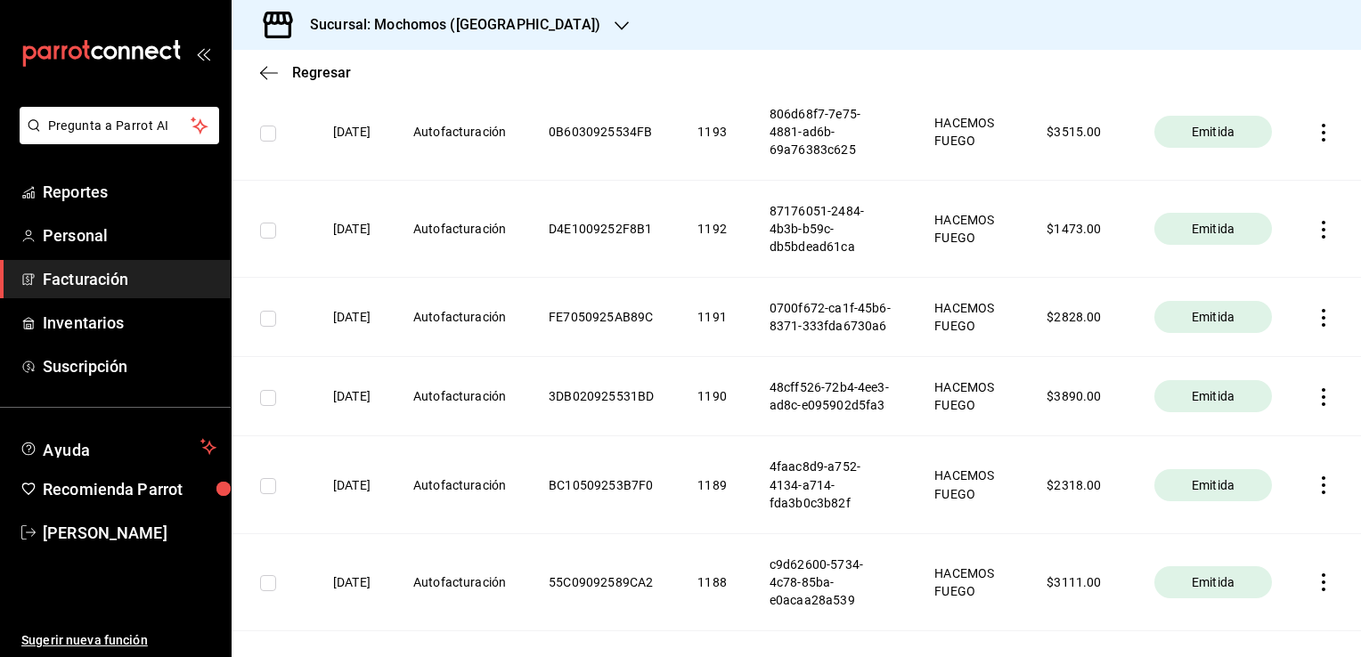
scroll to position [1065, 0]
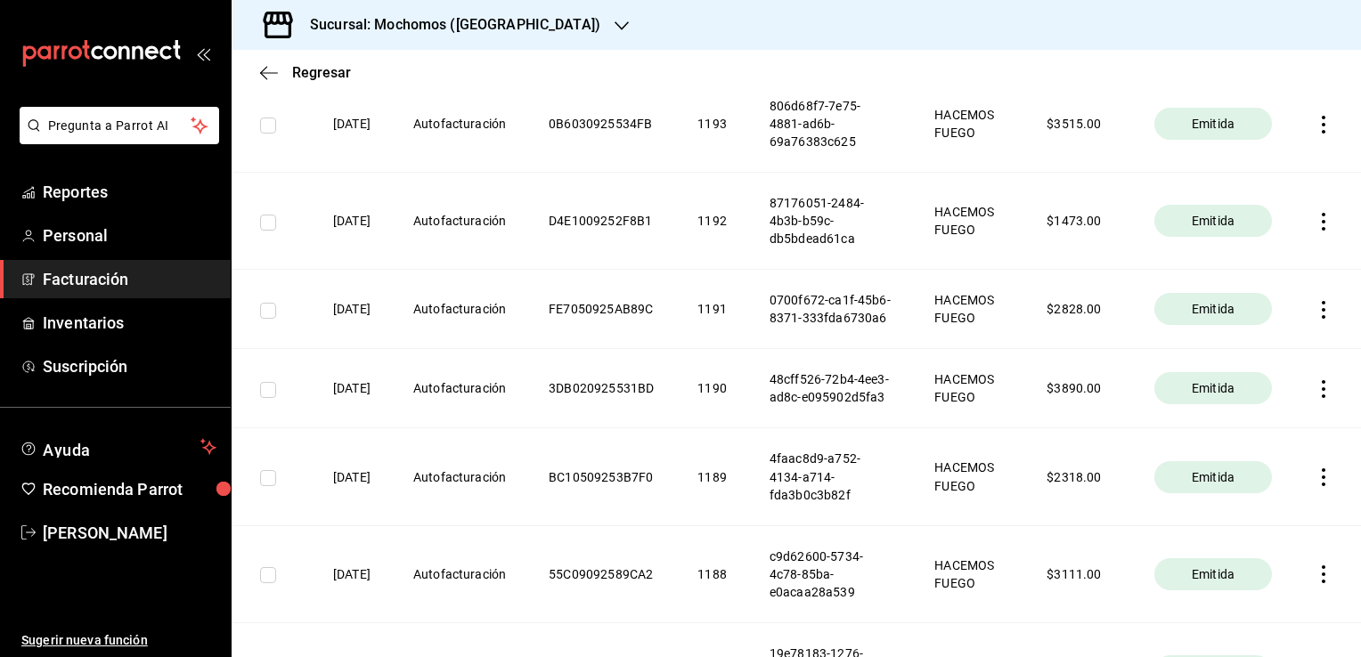
click at [823, 270] on th "87176051-2484-4b3b-b59c-db5bdead61ca" at bounding box center [830, 221] width 165 height 97
click at [268, 231] on input "checkbox" at bounding box center [268, 223] width 16 height 16
checkbox input "true"
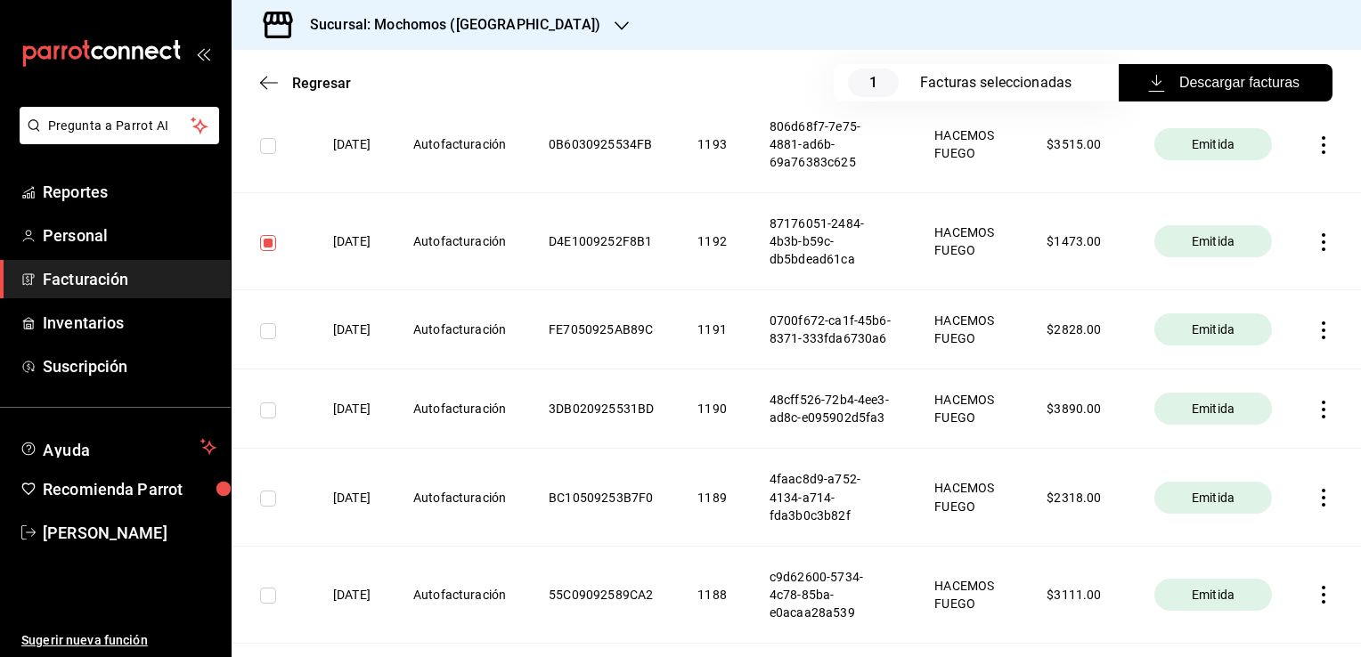
scroll to position [1084, 0]
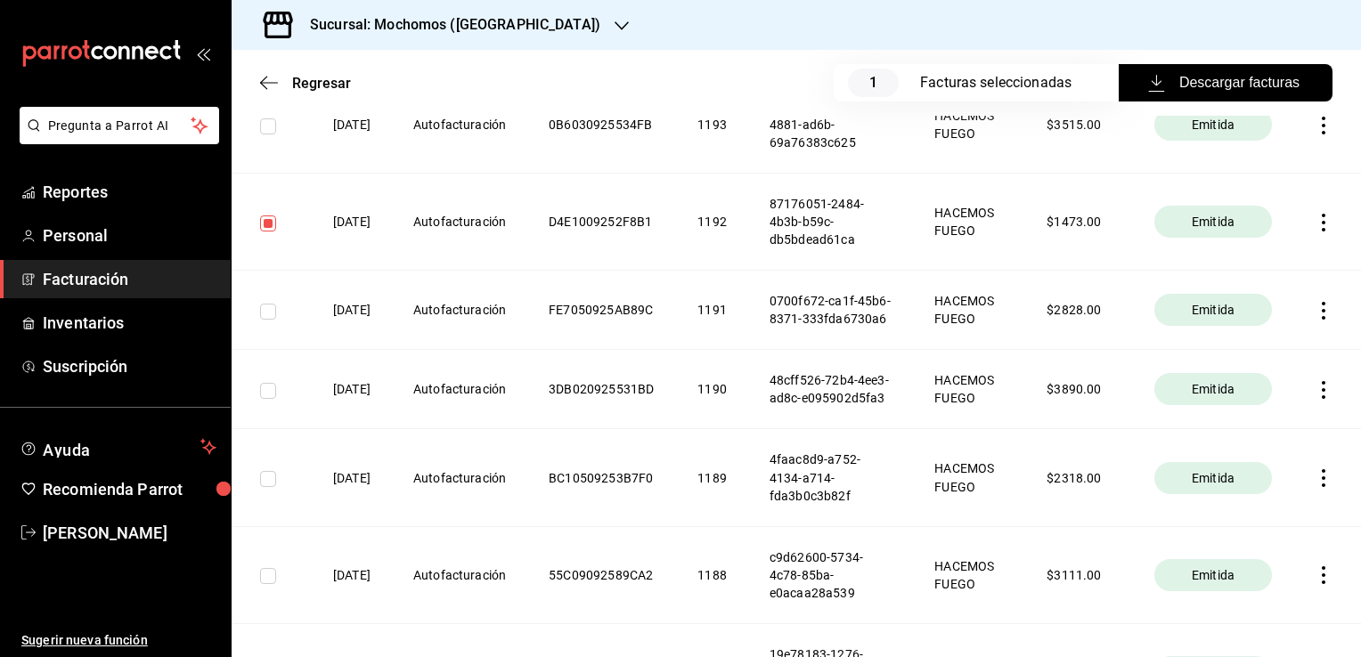
click at [1162, 86] on span "Descargar facturas" at bounding box center [1226, 82] width 148 height 21
click at [1315, 232] on icon "button" at bounding box center [1324, 223] width 18 height 18
click at [1245, 316] on div "Cancelar factura" at bounding box center [1230, 320] width 92 height 14
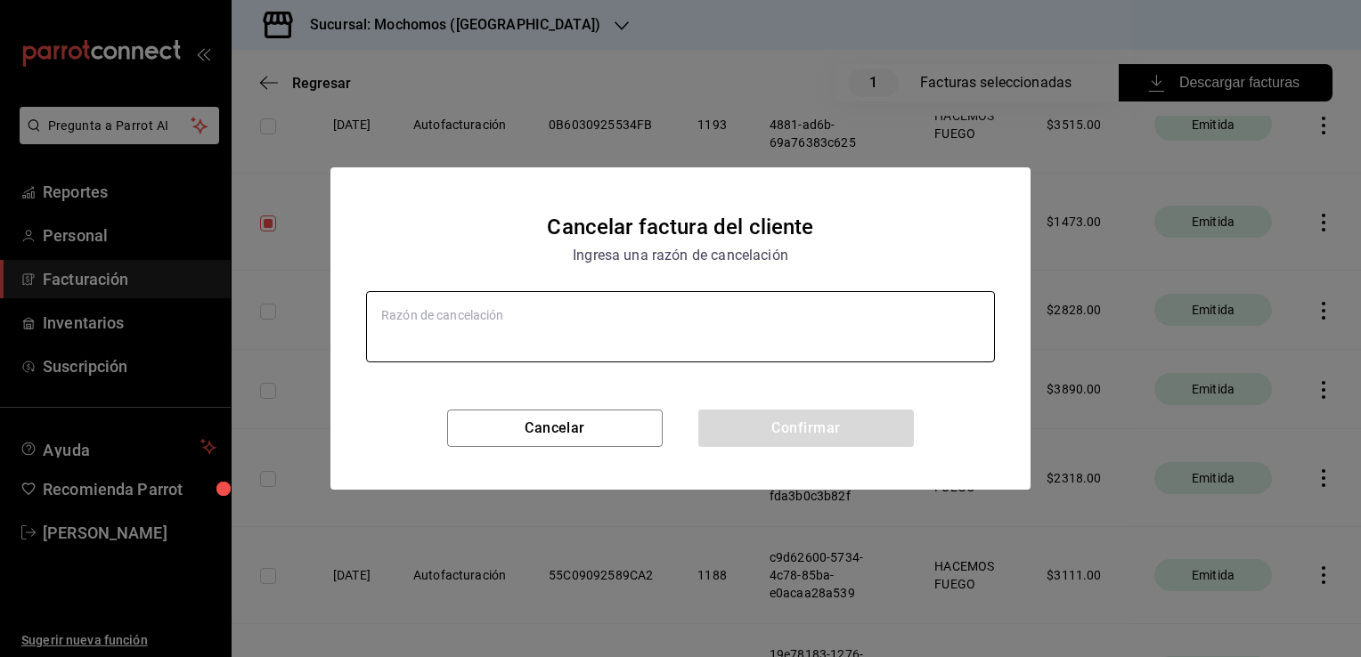
type textarea "x"
click at [611, 323] on textarea at bounding box center [680, 326] width 629 height 71
type textarea "e"
type textarea "x"
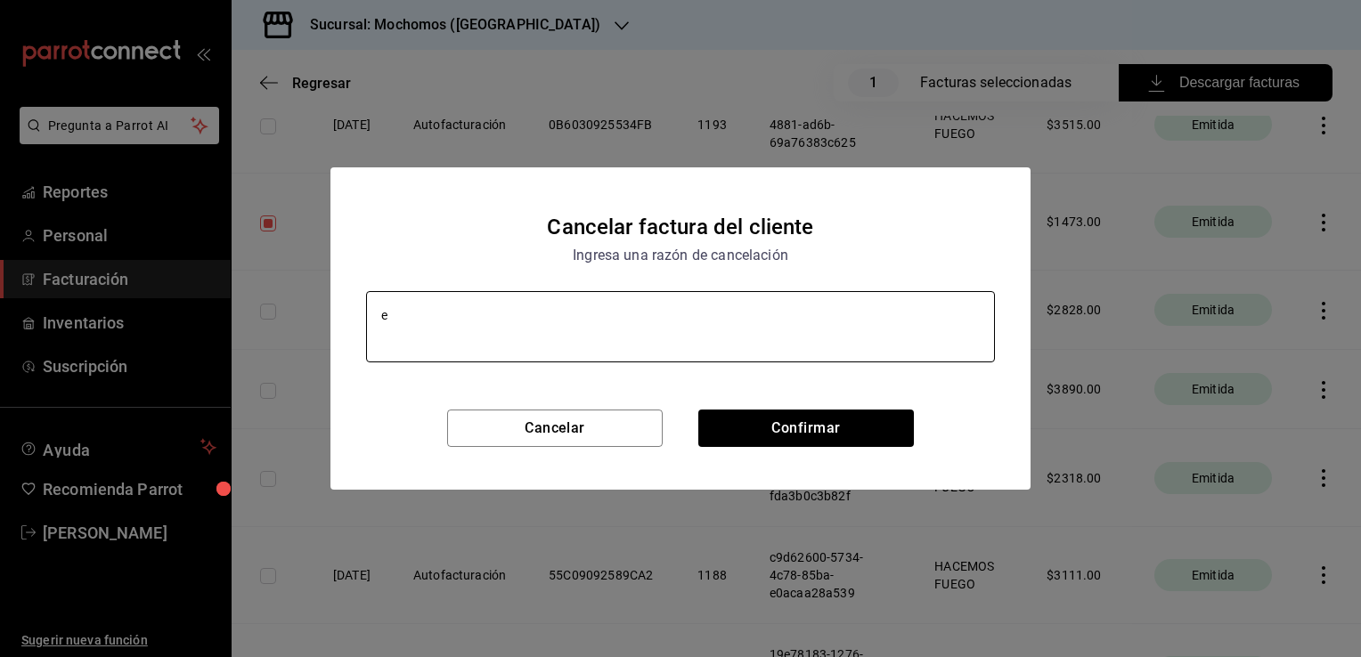
type textarea "er"
type textarea "x"
type textarea "err"
type textarea "x"
type textarea "erro"
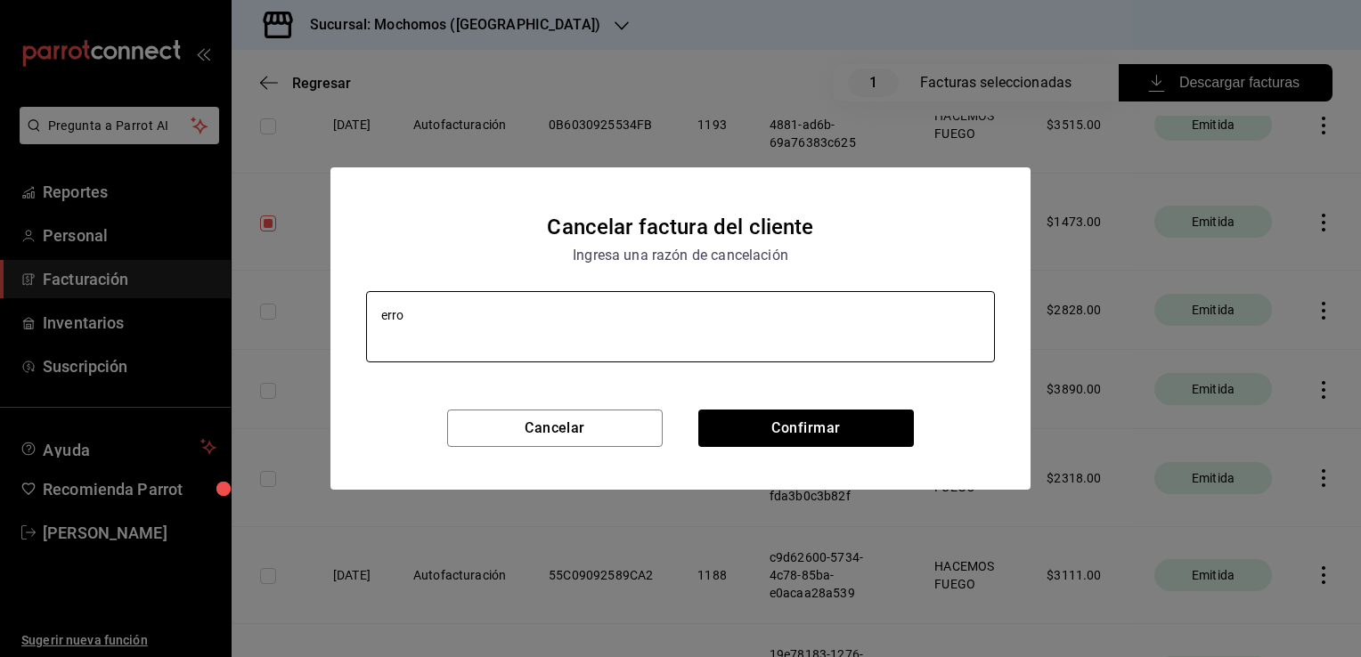
type textarea "x"
type textarea "error"
type textarea "x"
type textarea "error"
type textarea "x"
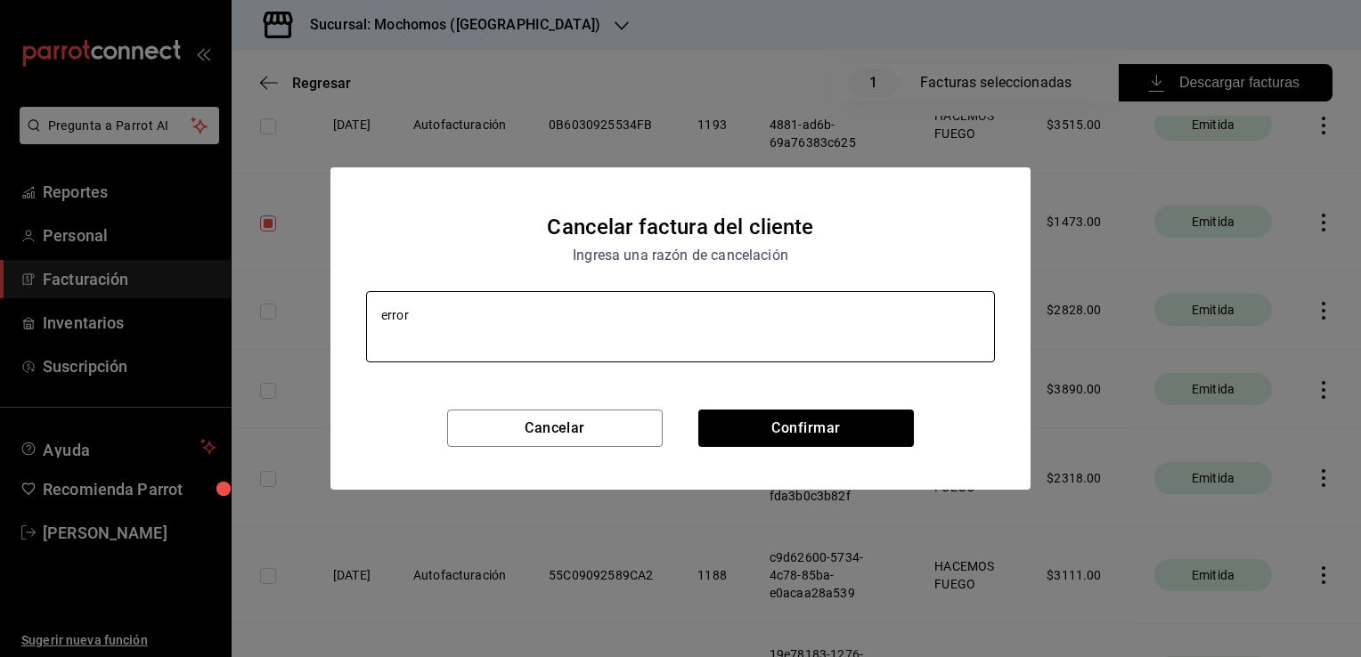
type textarea "error a"
type textarea "x"
type textarea "error"
type textarea "x"
type textarea "error"
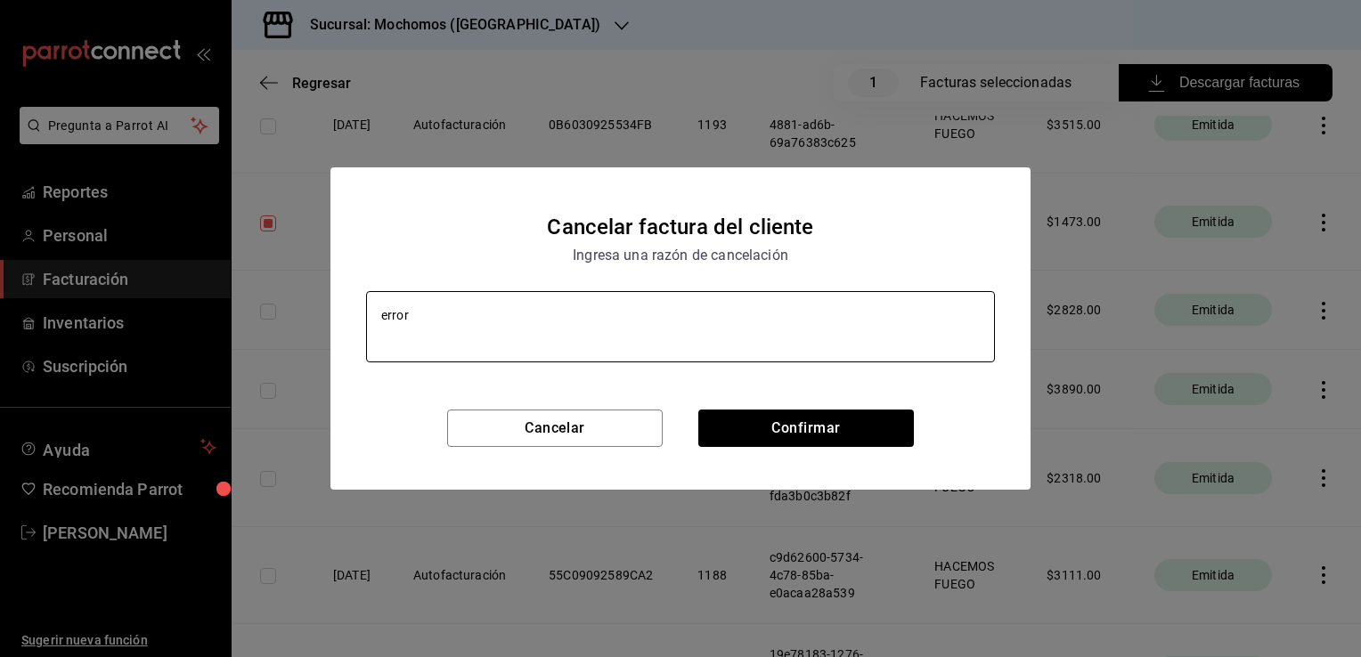
type textarea "x"
type textarea "e"
type textarea "x"
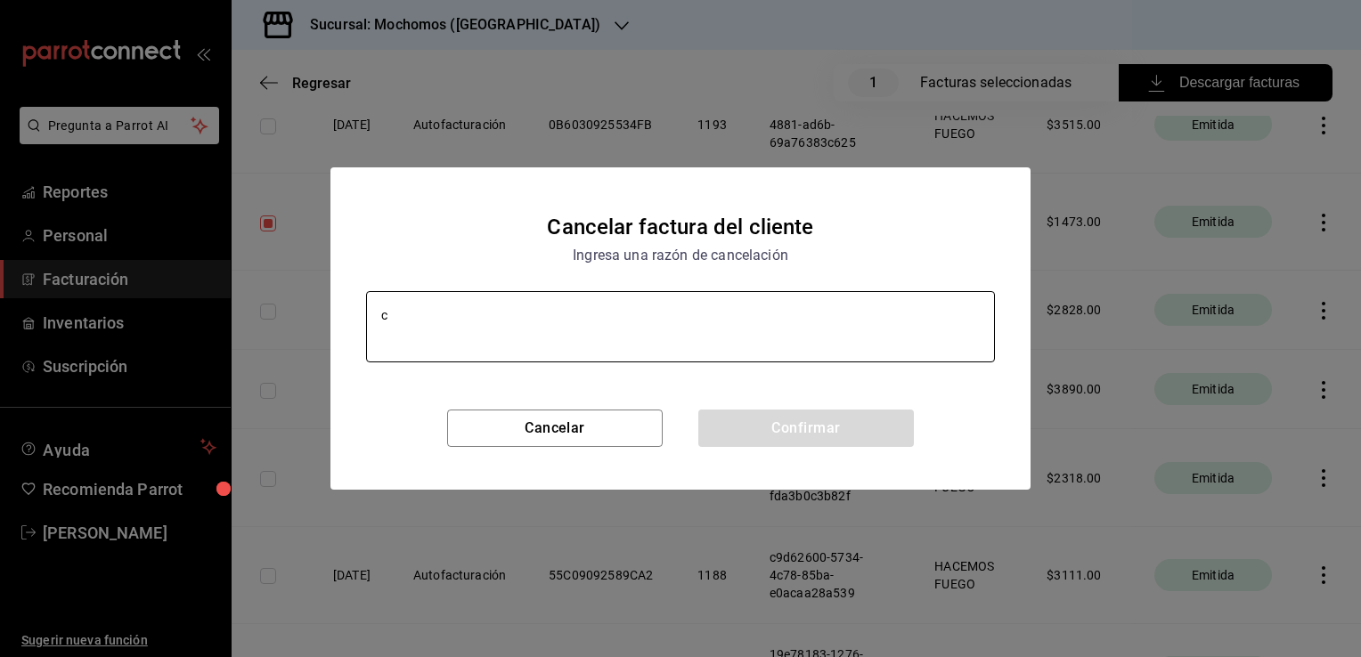
type textarea "co"
type textarea "x"
type textarea "con"
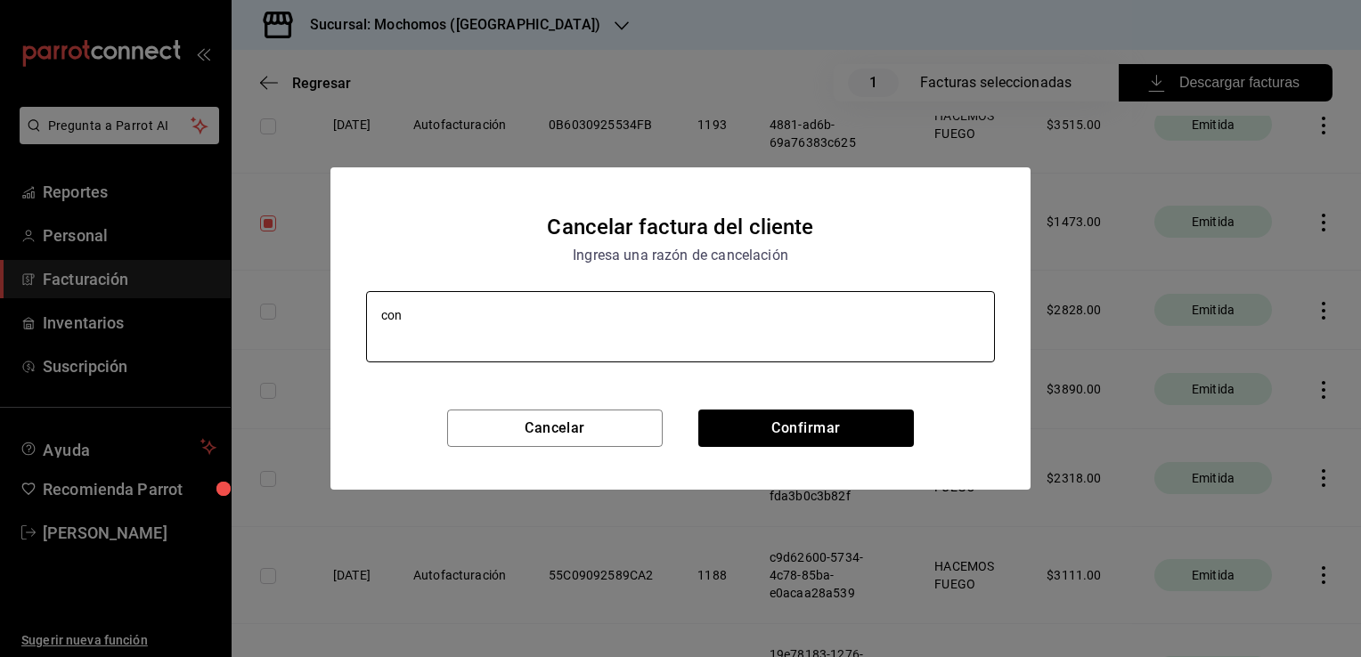
type textarea "x"
type textarea "con"
type textarea "x"
type textarea "con e"
type textarea "x"
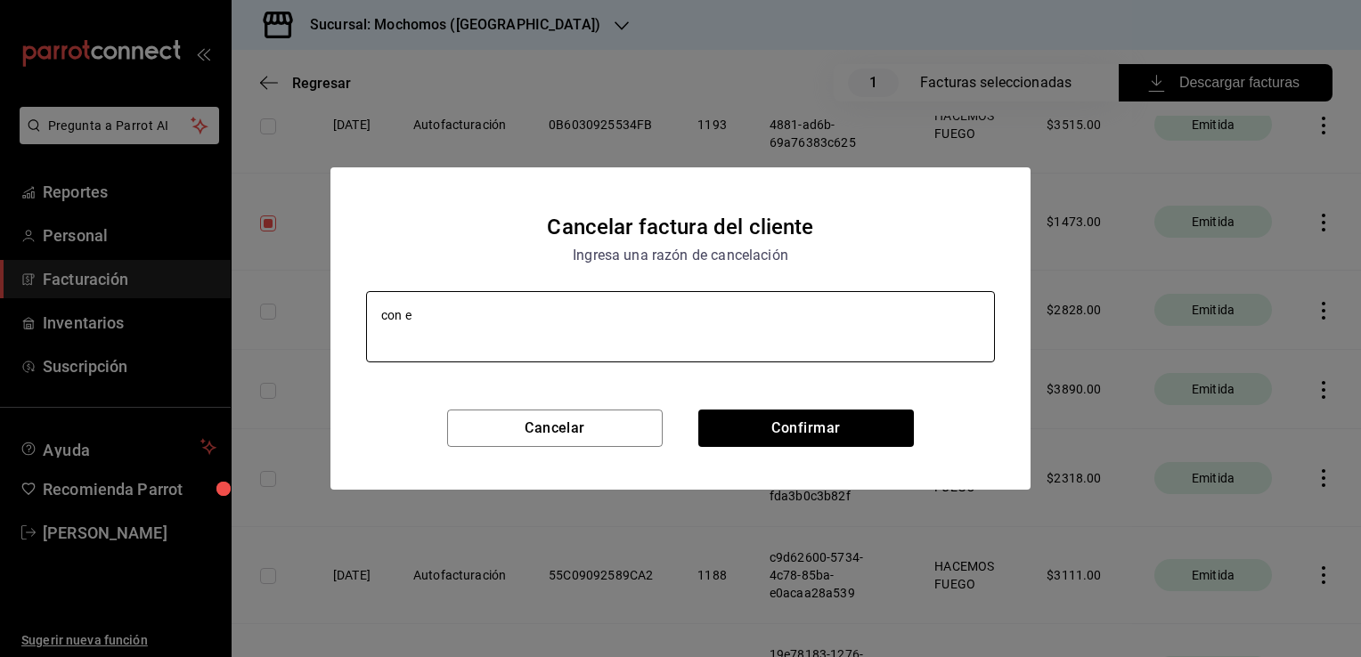
type textarea "con er"
type textarea "x"
type textarea "con err"
type textarea "x"
type textarea "con error"
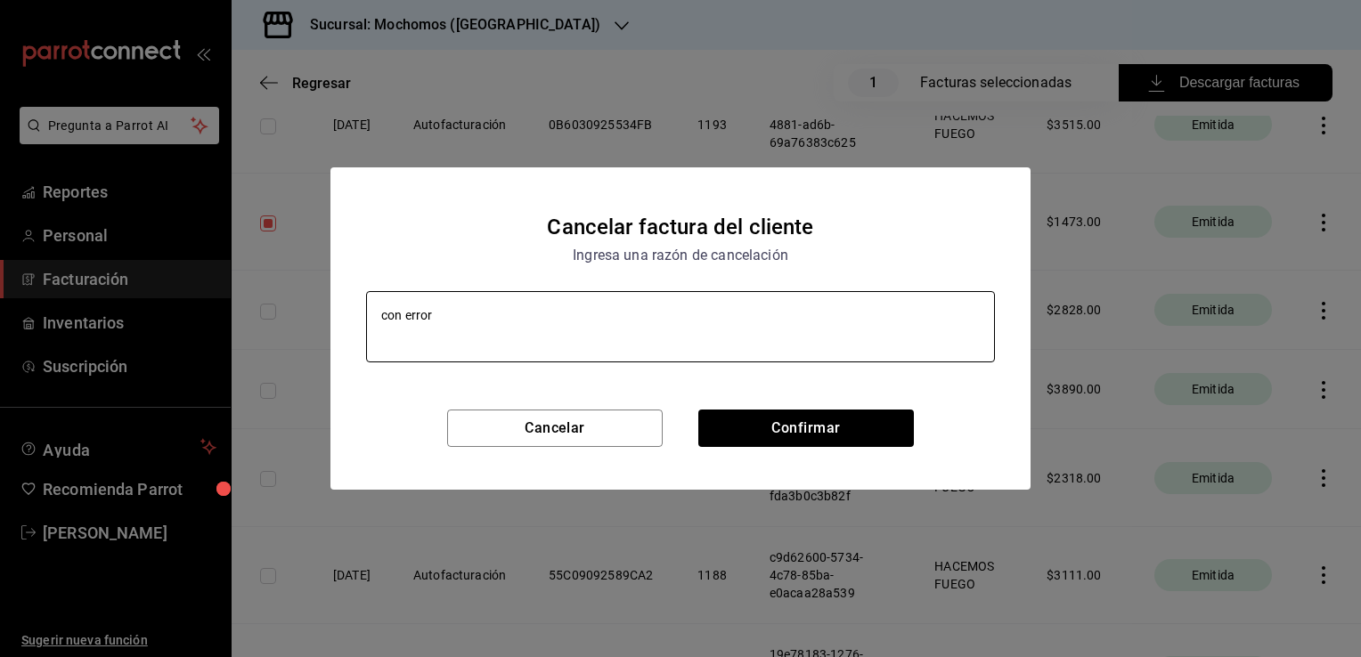
type textarea "x"
type textarea "con error"
type textarea "x"
type textarea "con error en"
type textarea "x"
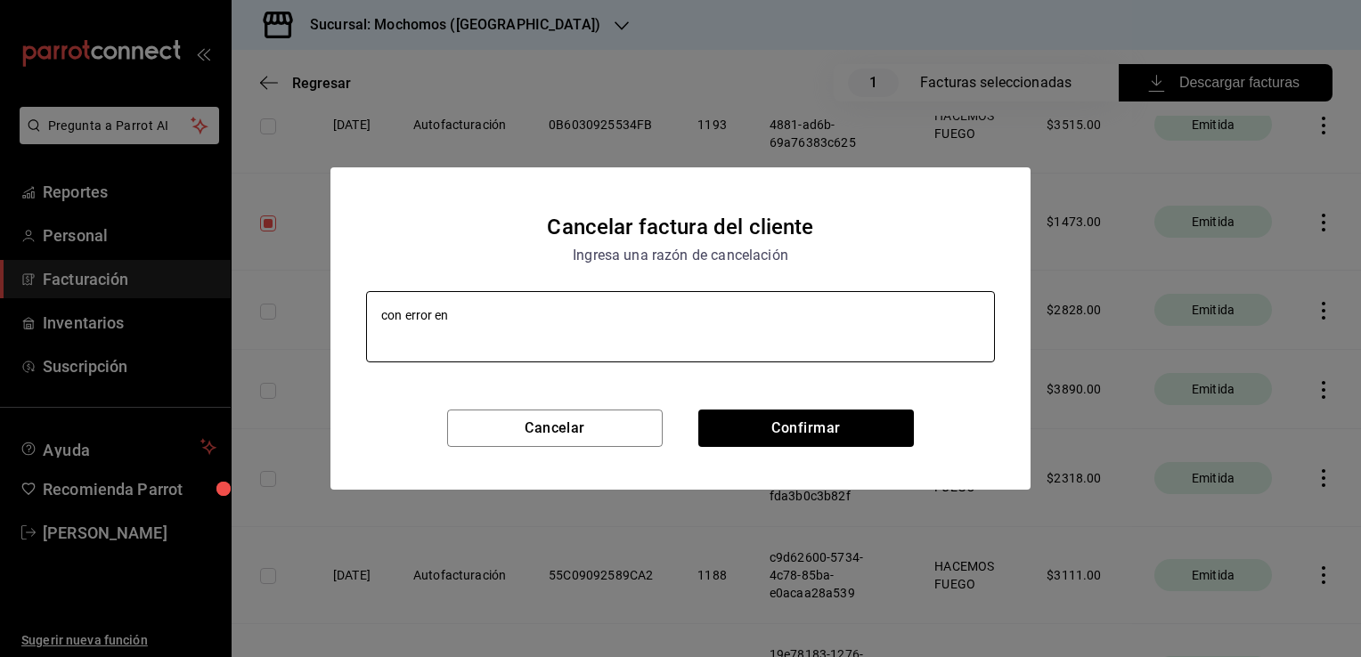
type textarea "con error en"
type textarea "x"
type textarea "con error en l"
type textarea "x"
type textarea "con error en la"
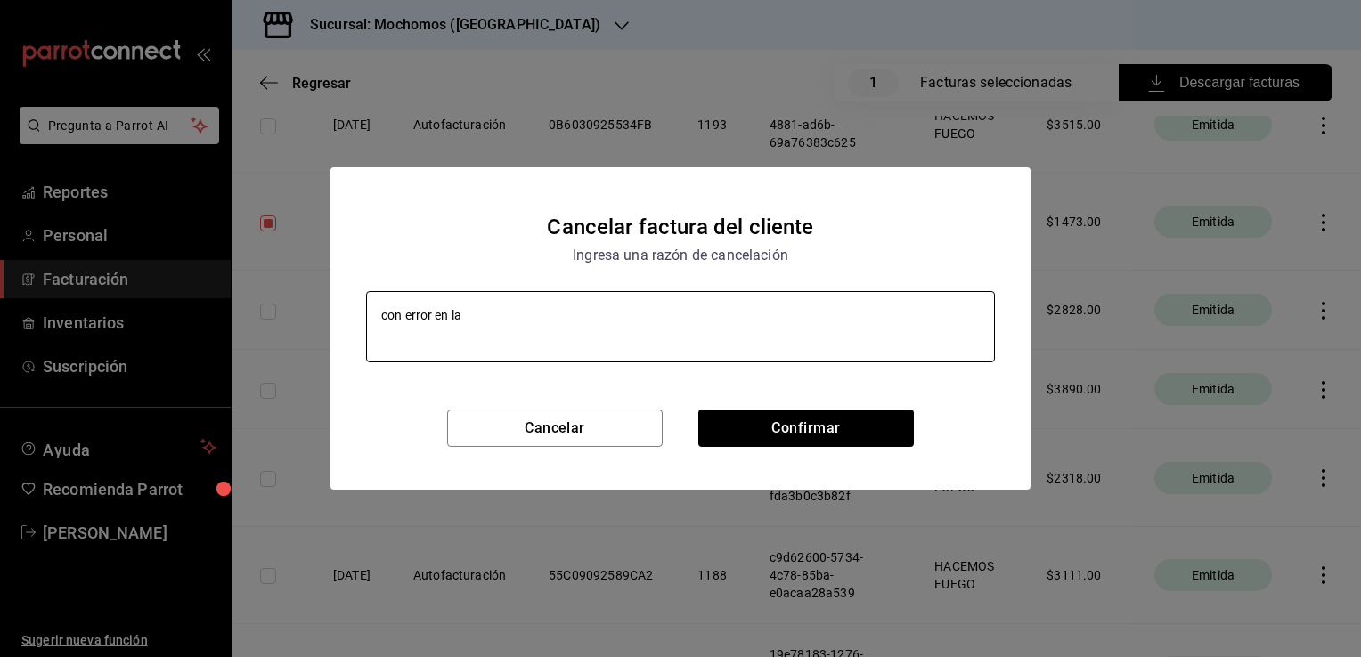
type textarea "x"
type textarea "con error en la f"
type textarea "x"
type textarea "con error en la fac"
type textarea "x"
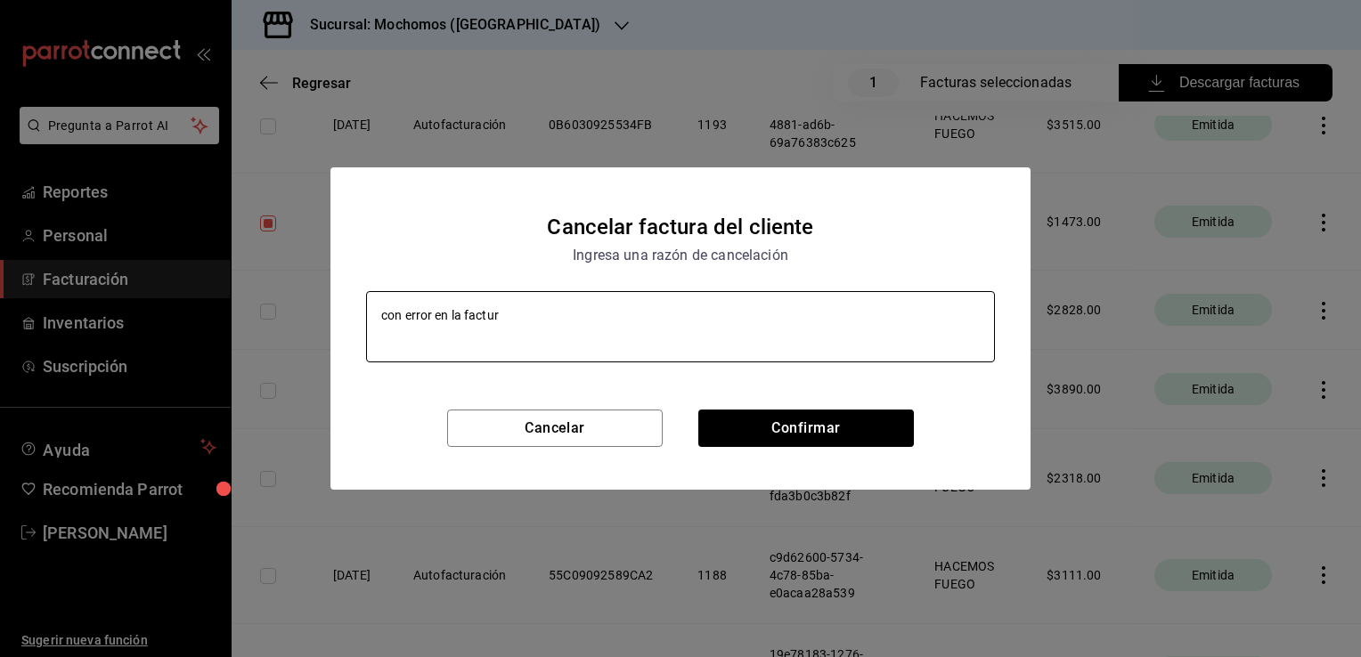
type textarea "con error en la factura"
type textarea "x"
type textarea "con error en la factura"
click at [830, 435] on button "Confirmar" at bounding box center [806, 428] width 216 height 37
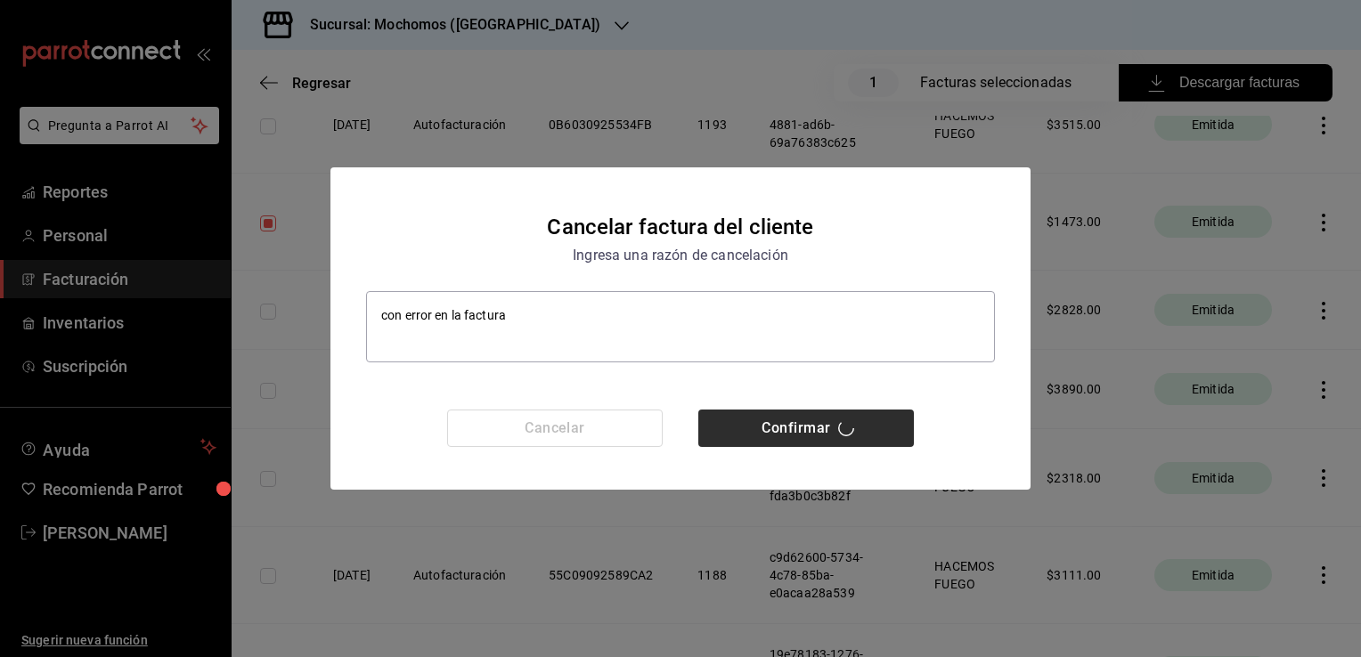
type textarea "x"
